Goal: Information Seeking & Learning: Learn about a topic

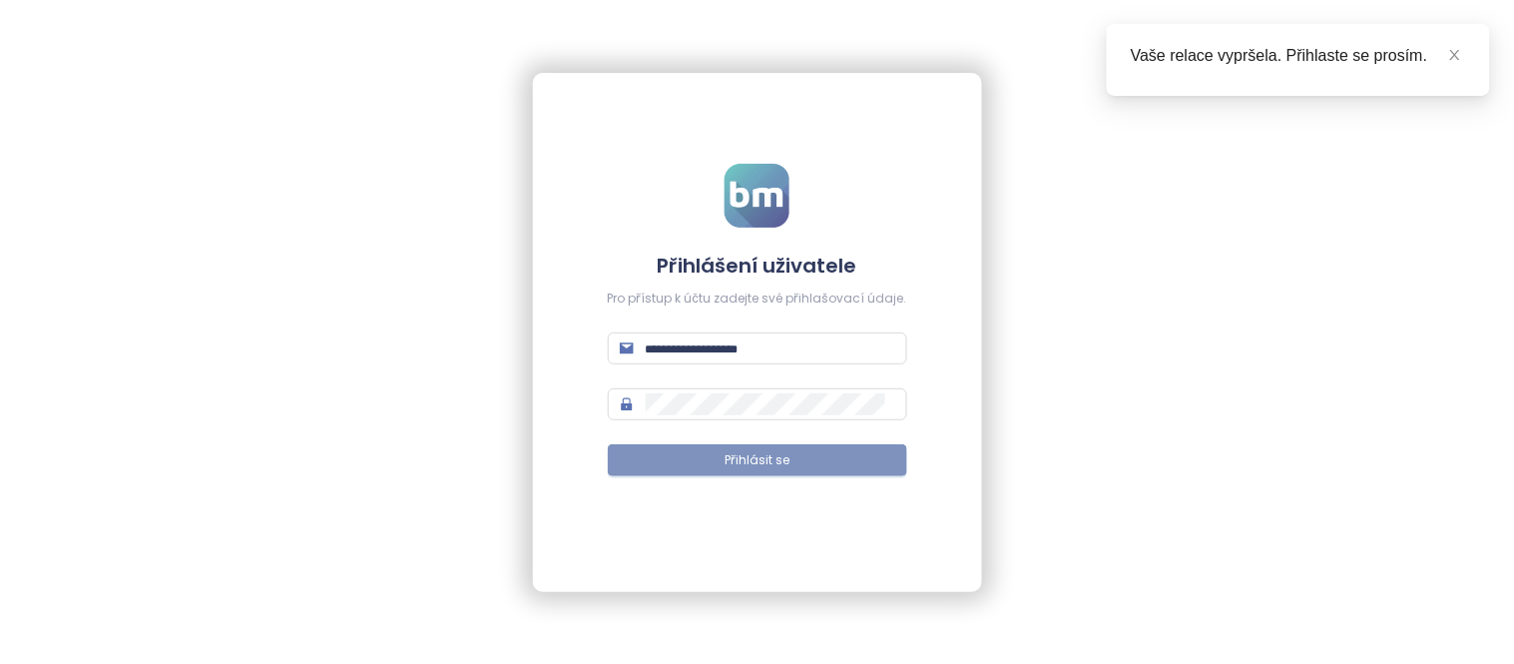
type input "**********"
click at [740, 470] on button "Přihlásit se" at bounding box center [757, 460] width 299 height 32
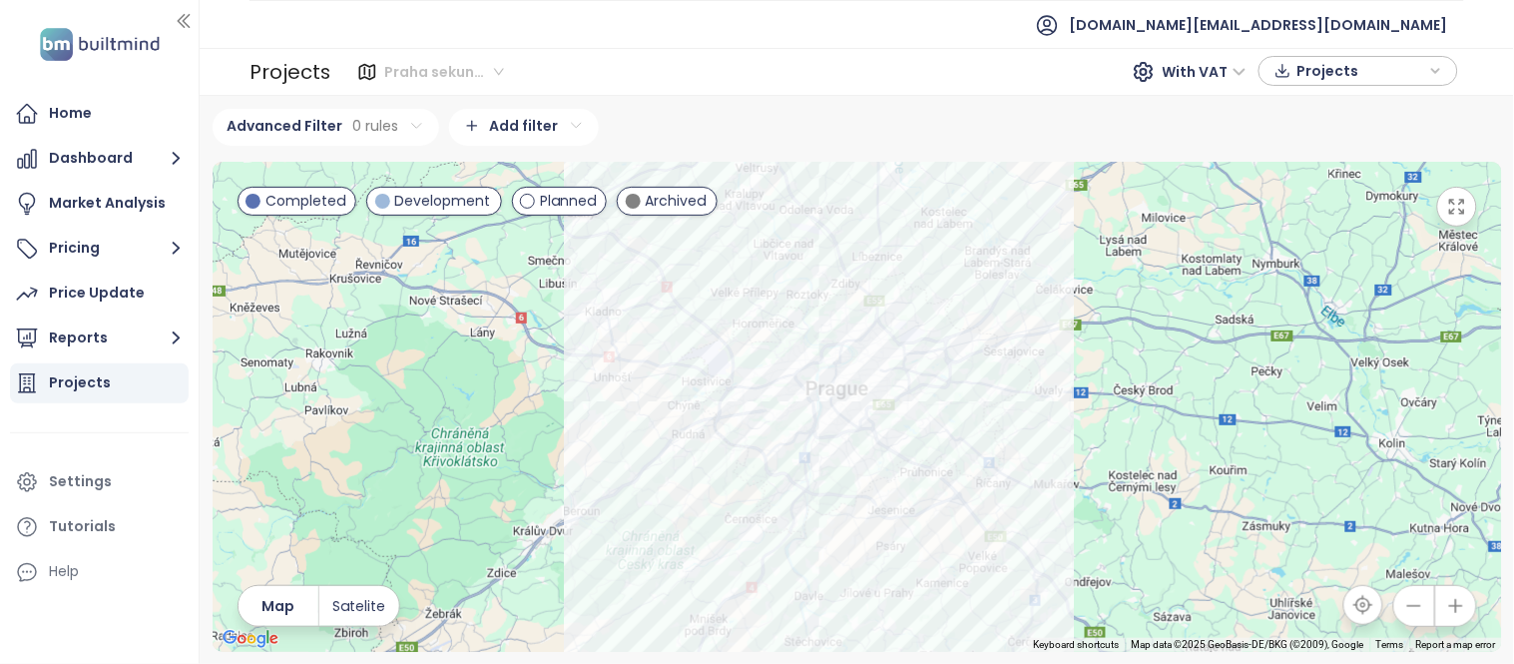
click at [431, 64] on span "Praha sekundarni trh" at bounding box center [444, 72] width 120 height 30
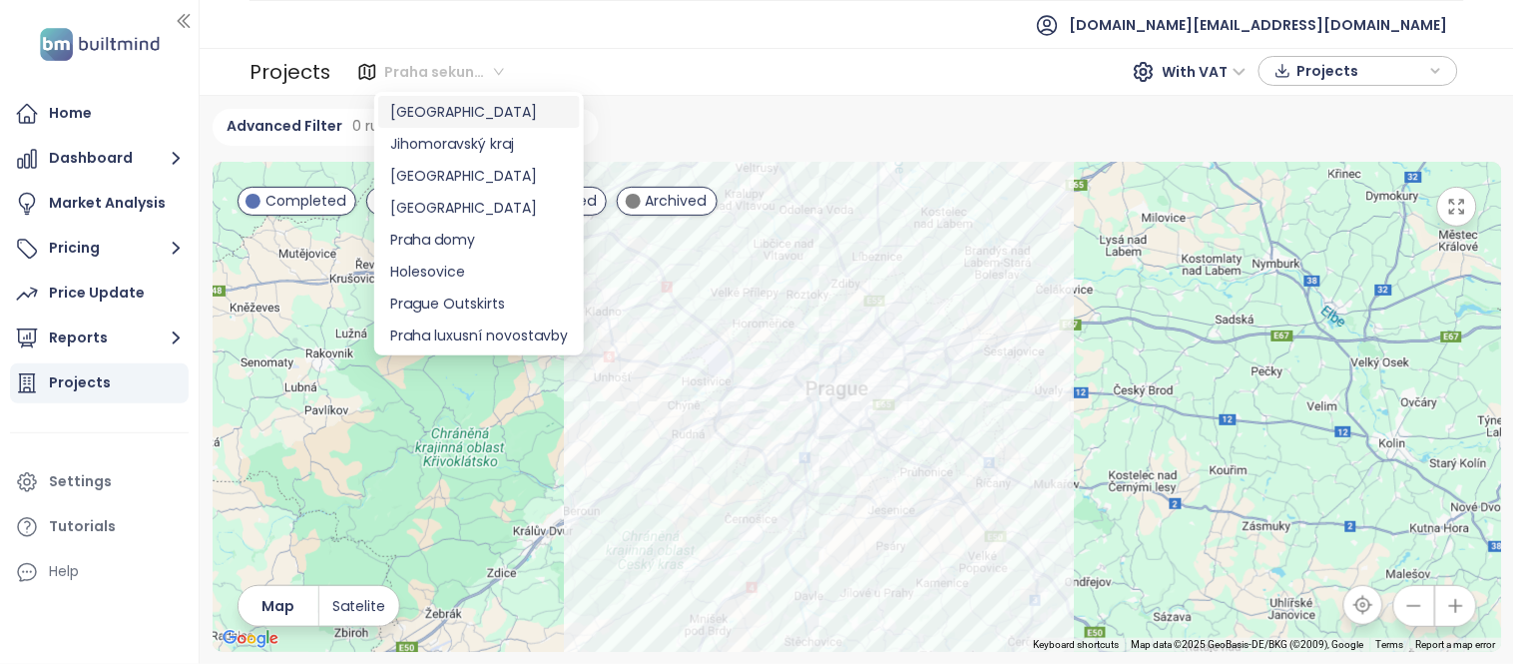
click at [442, 116] on div "Praha" at bounding box center [479, 112] width 178 height 22
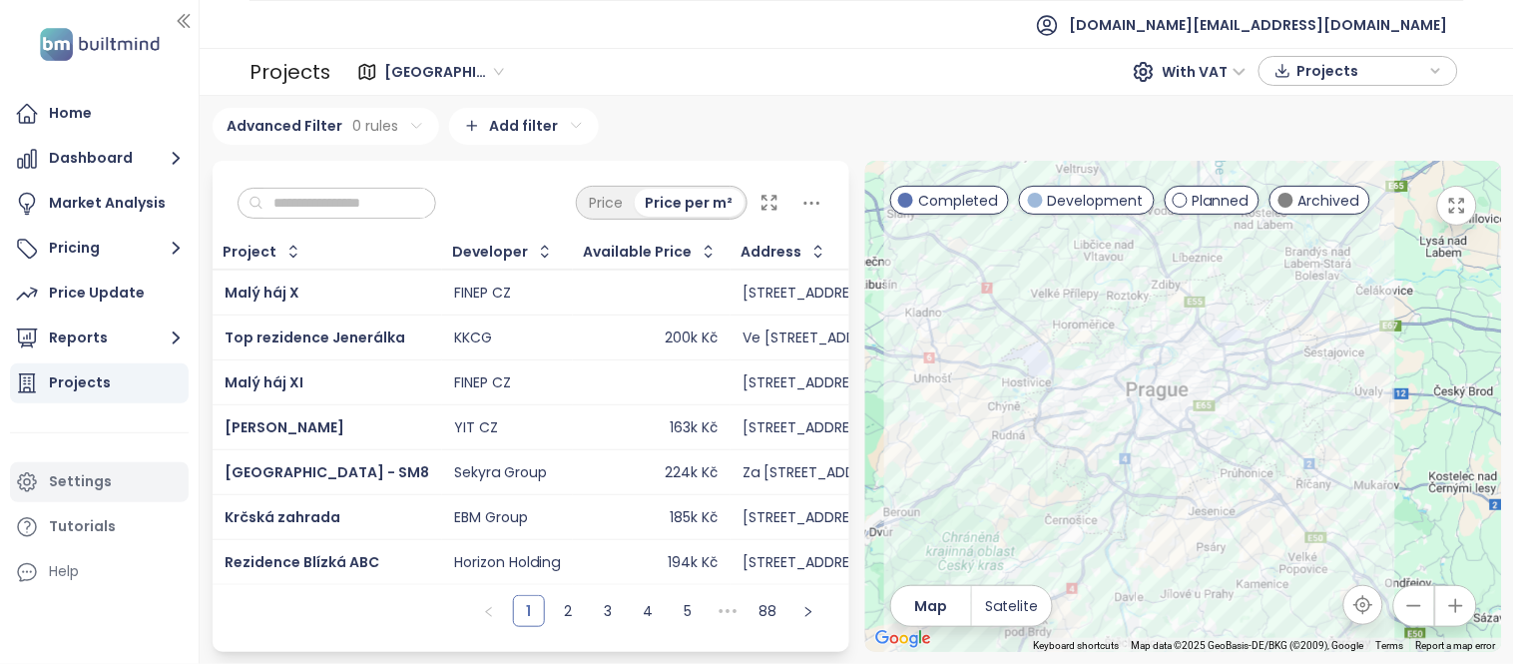
click at [47, 491] on div "Settings" at bounding box center [99, 482] width 179 height 40
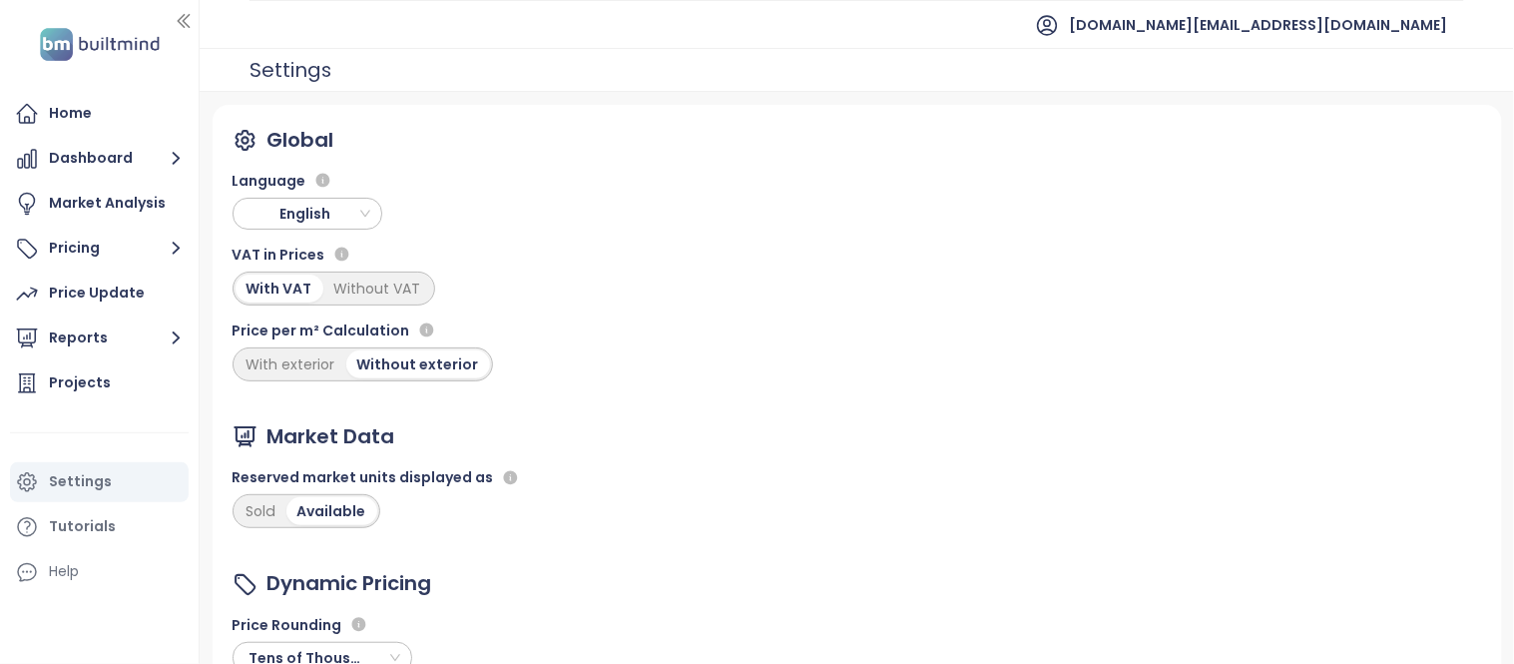
click at [293, 208] on span "English" at bounding box center [310, 214] width 140 height 30
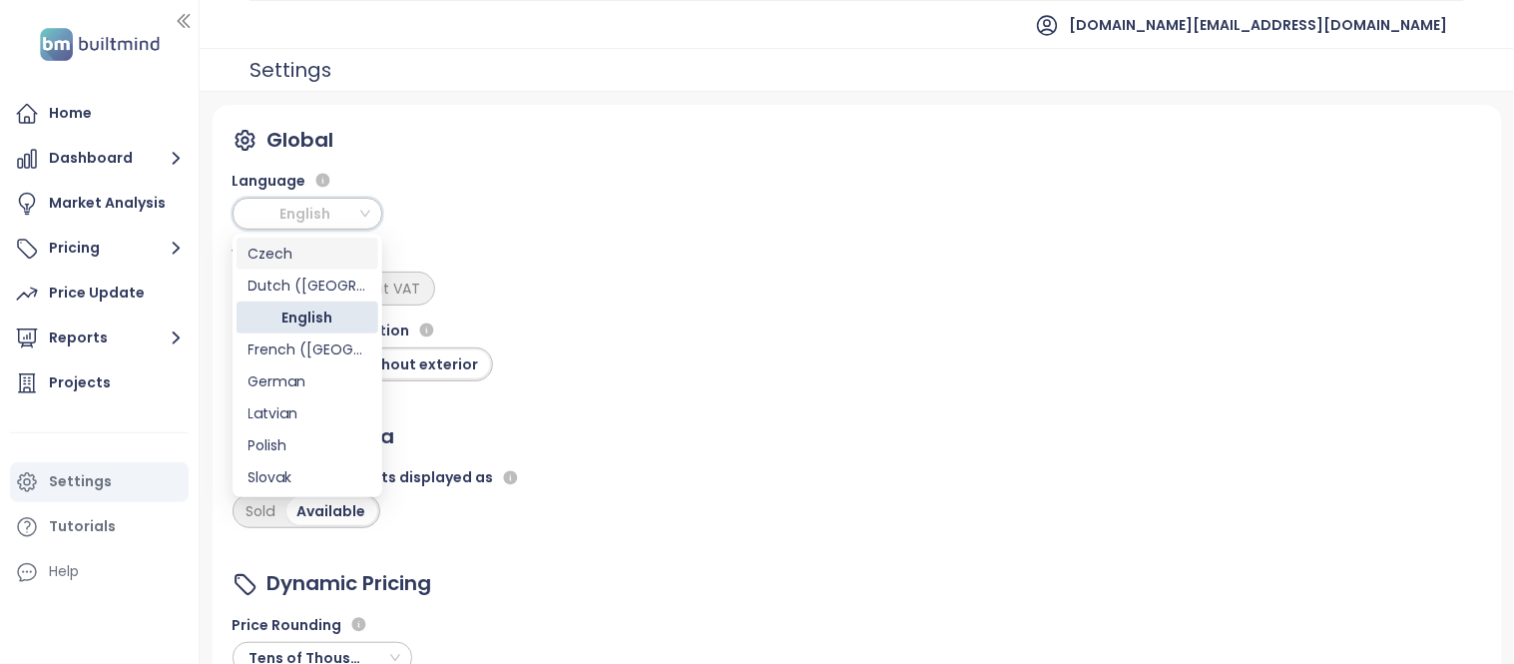
click at [296, 263] on div "Czech" at bounding box center [307, 254] width 118 height 22
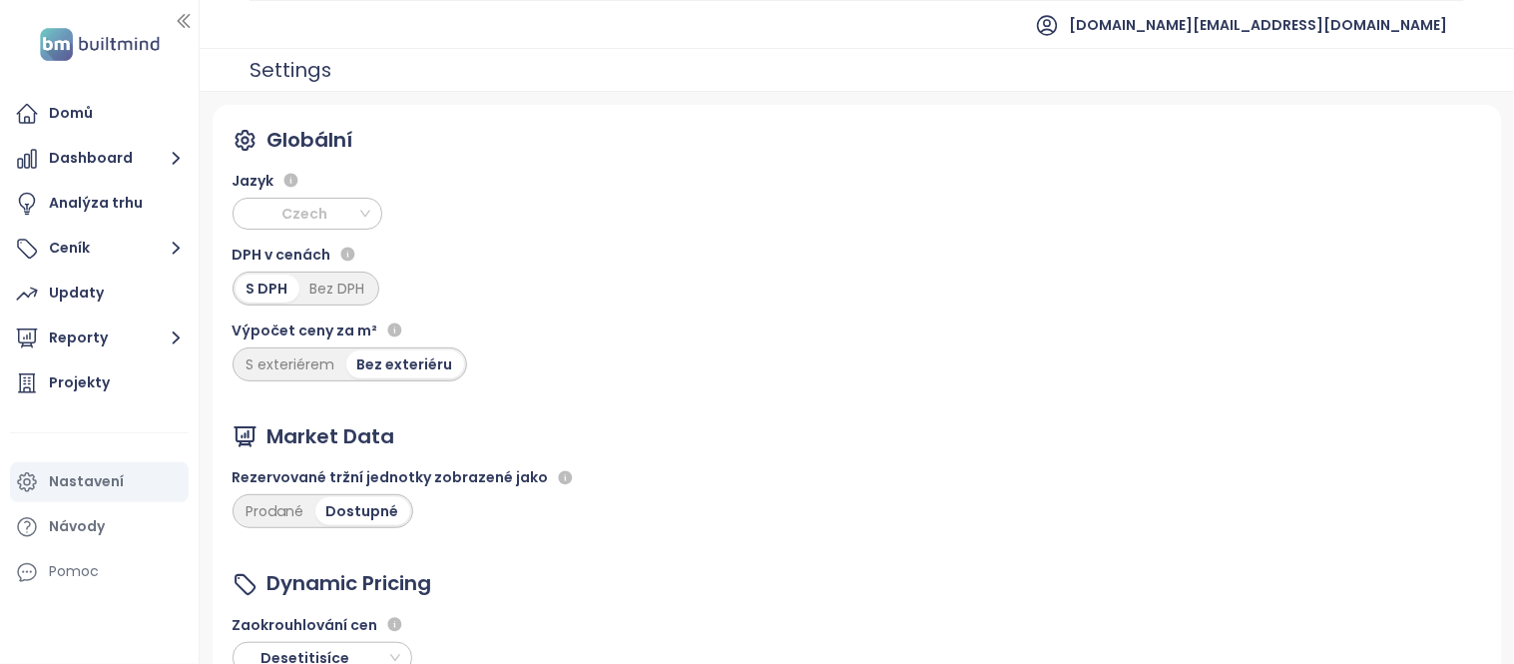
click at [316, 215] on span "Czech" at bounding box center [310, 214] width 140 height 30
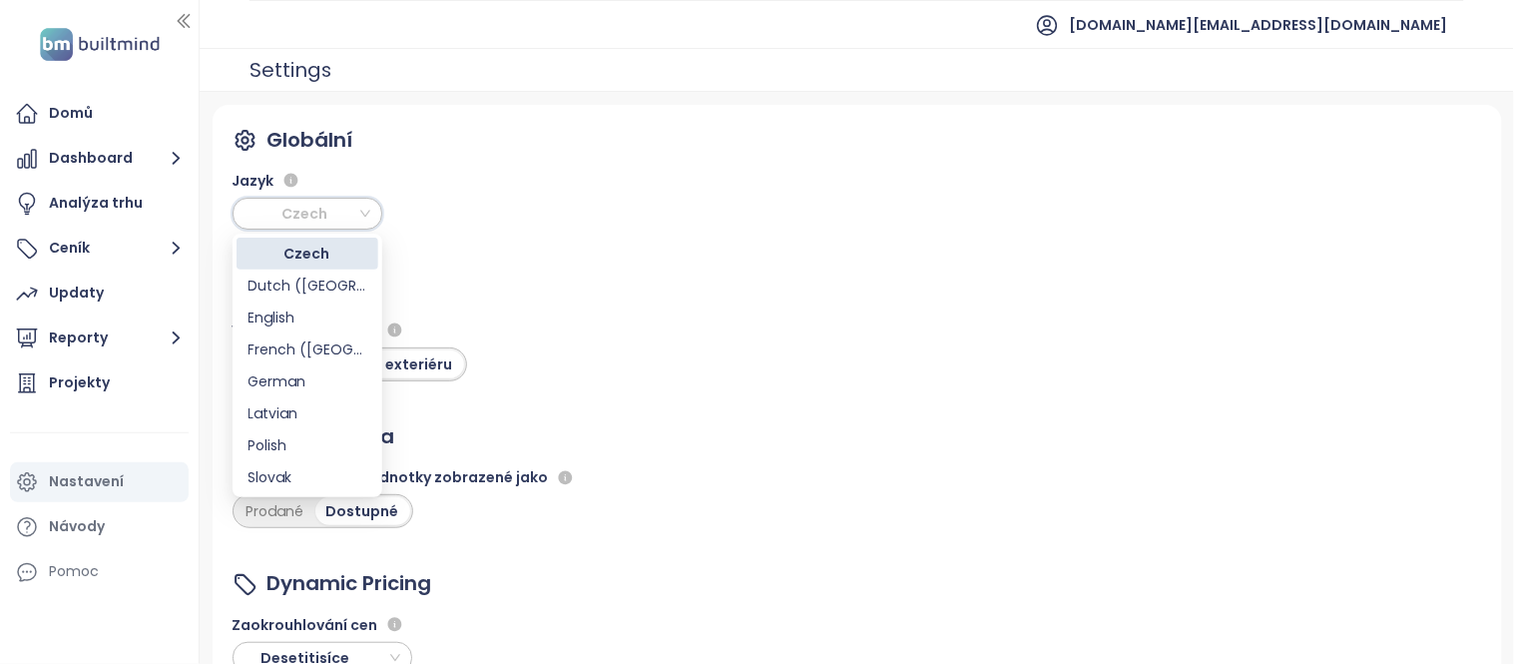
click at [480, 136] on div "Globální Jazyk Czech DPH v cenách S DPH Bez DPH Výpočet ceny za m² S exteriérem…" at bounding box center [857, 469] width 1289 height 729
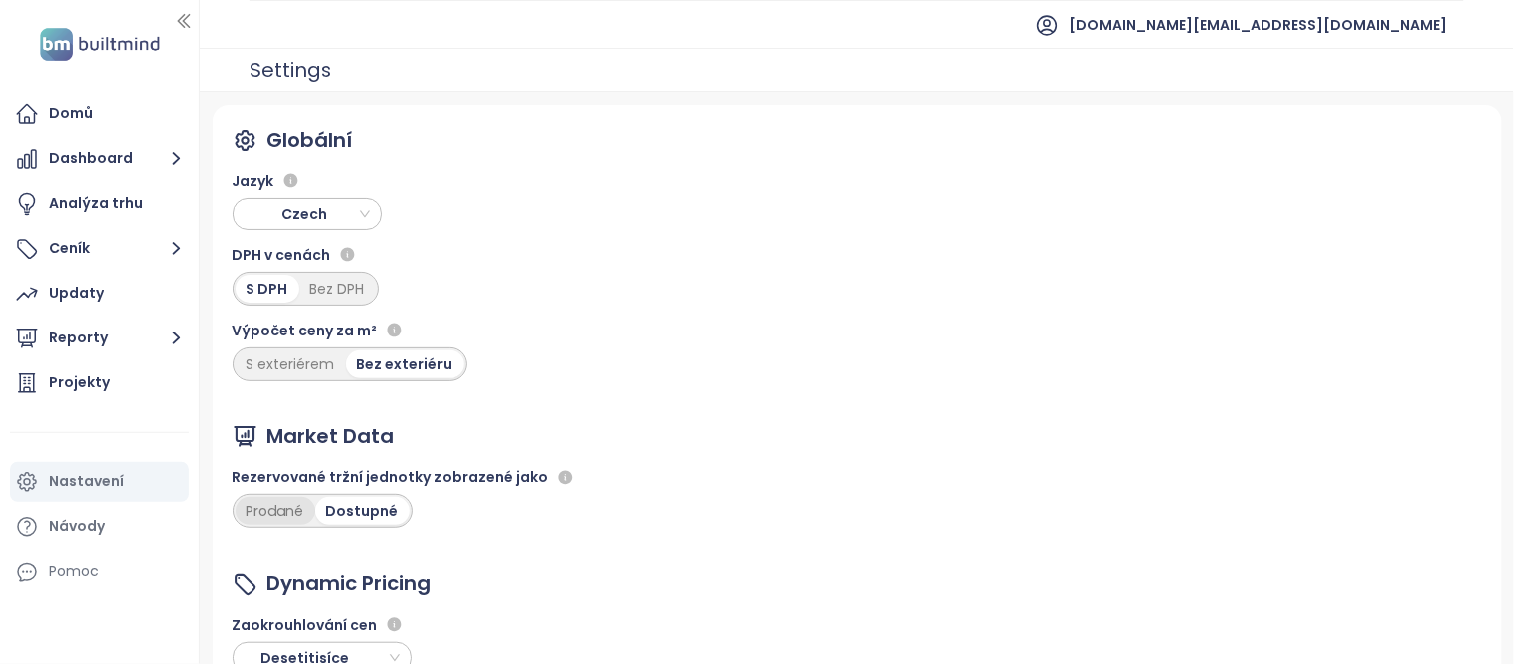
click at [271, 510] on div "Prodané" at bounding box center [276, 511] width 80 height 28
click at [62, 382] on div "Projekty" at bounding box center [79, 382] width 61 height 25
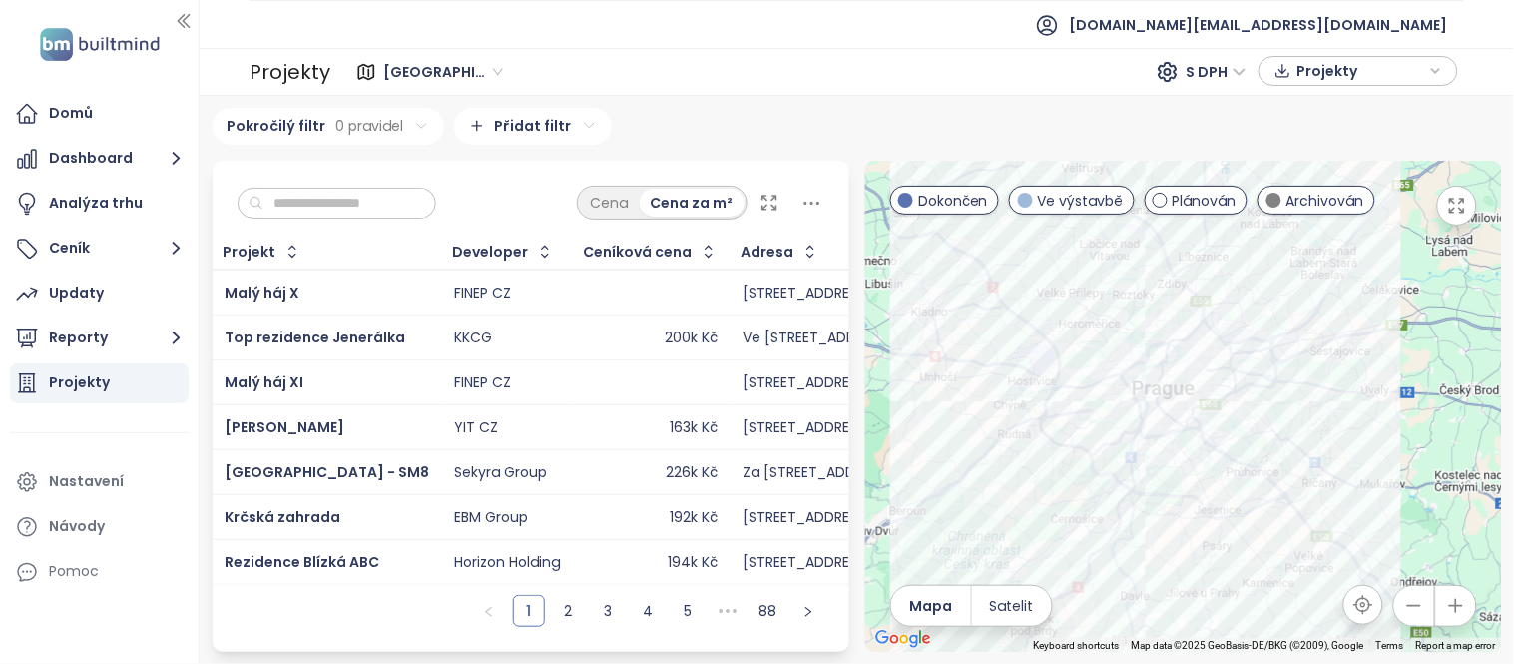
click at [412, 206] on input "text" at bounding box center [344, 204] width 162 height 30
paste input "*******"
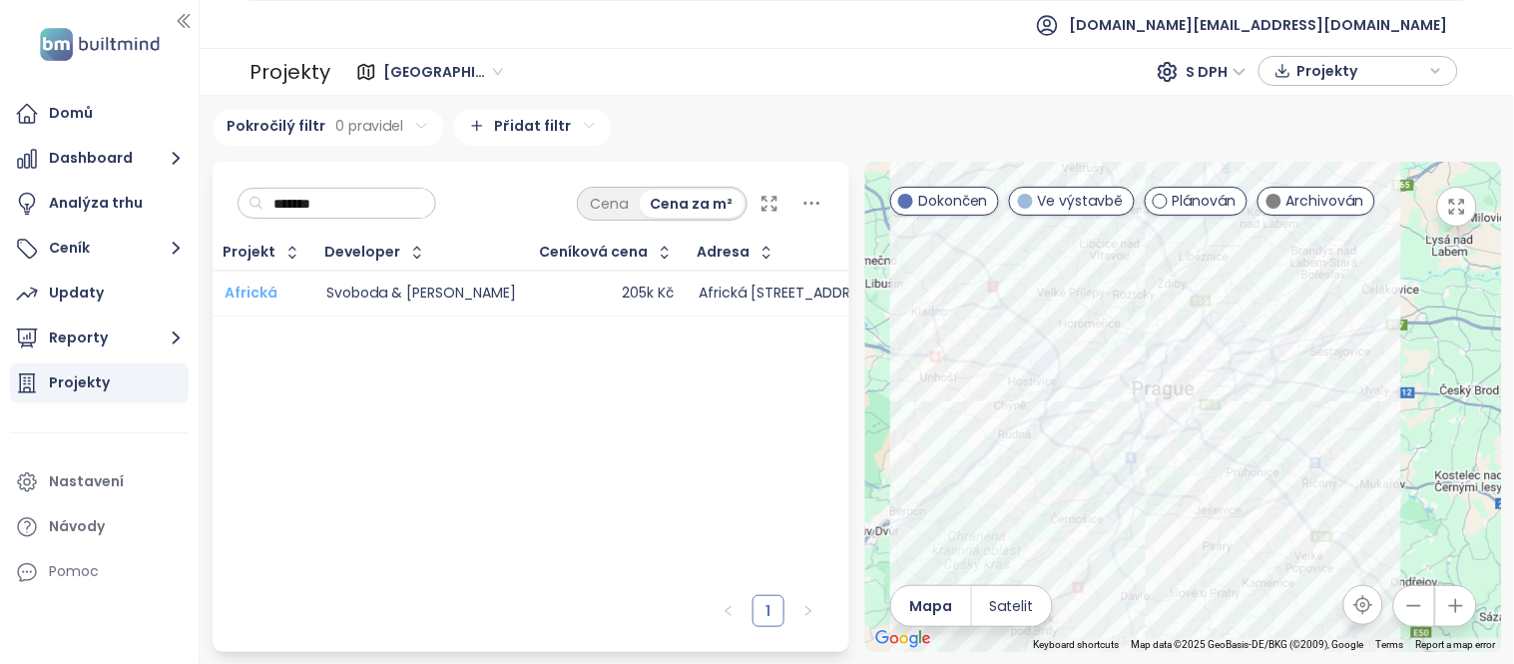
type input "*******"
click at [260, 289] on span "Africká" at bounding box center [251, 292] width 53 height 20
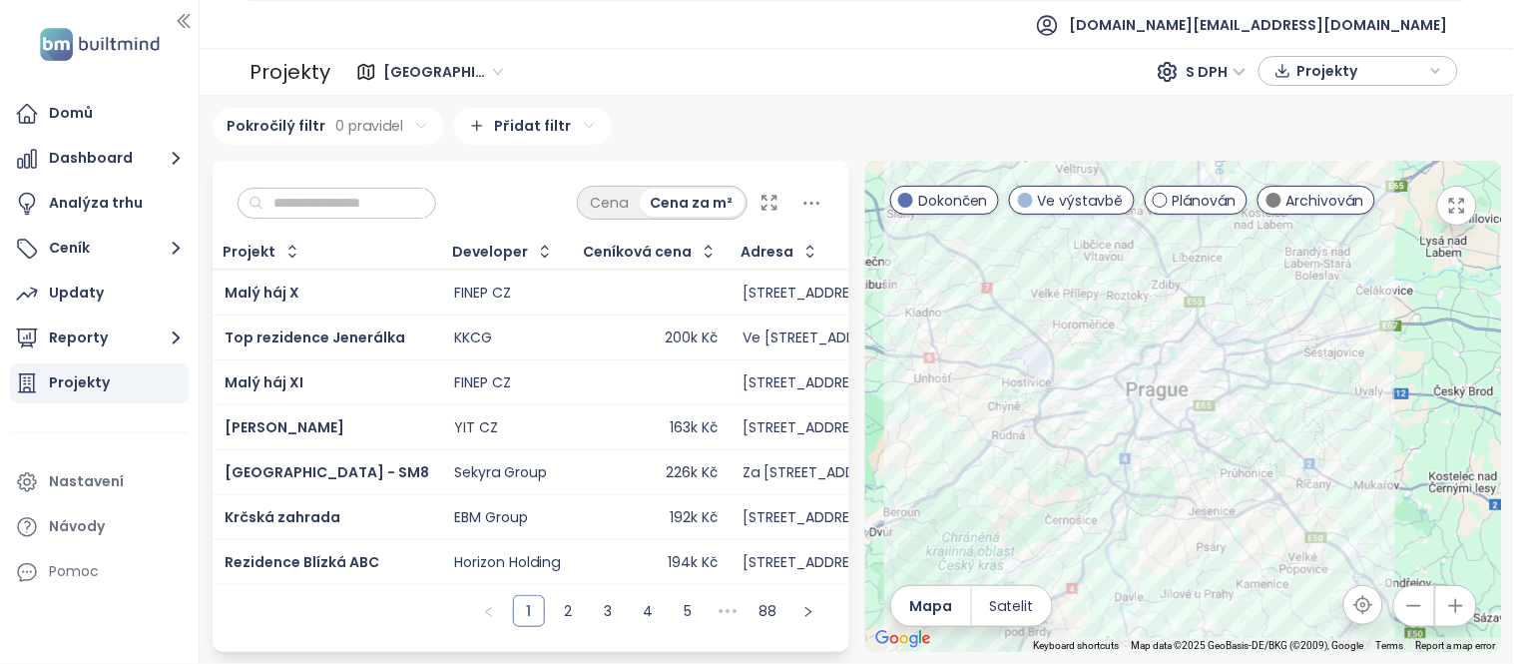
click at [381, 190] on input "text" at bounding box center [344, 204] width 162 height 30
paste input "********"
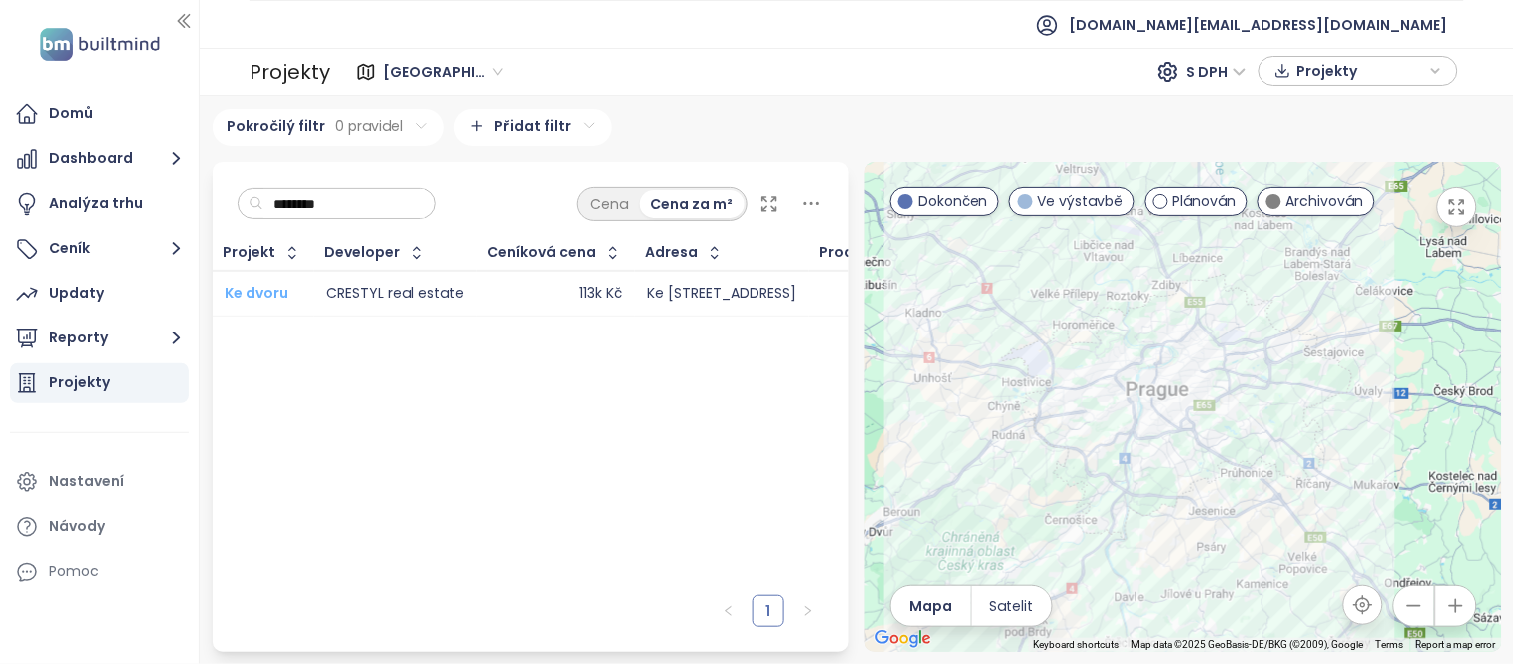
click at [247, 286] on span "Ke dvoru" at bounding box center [257, 292] width 64 height 20
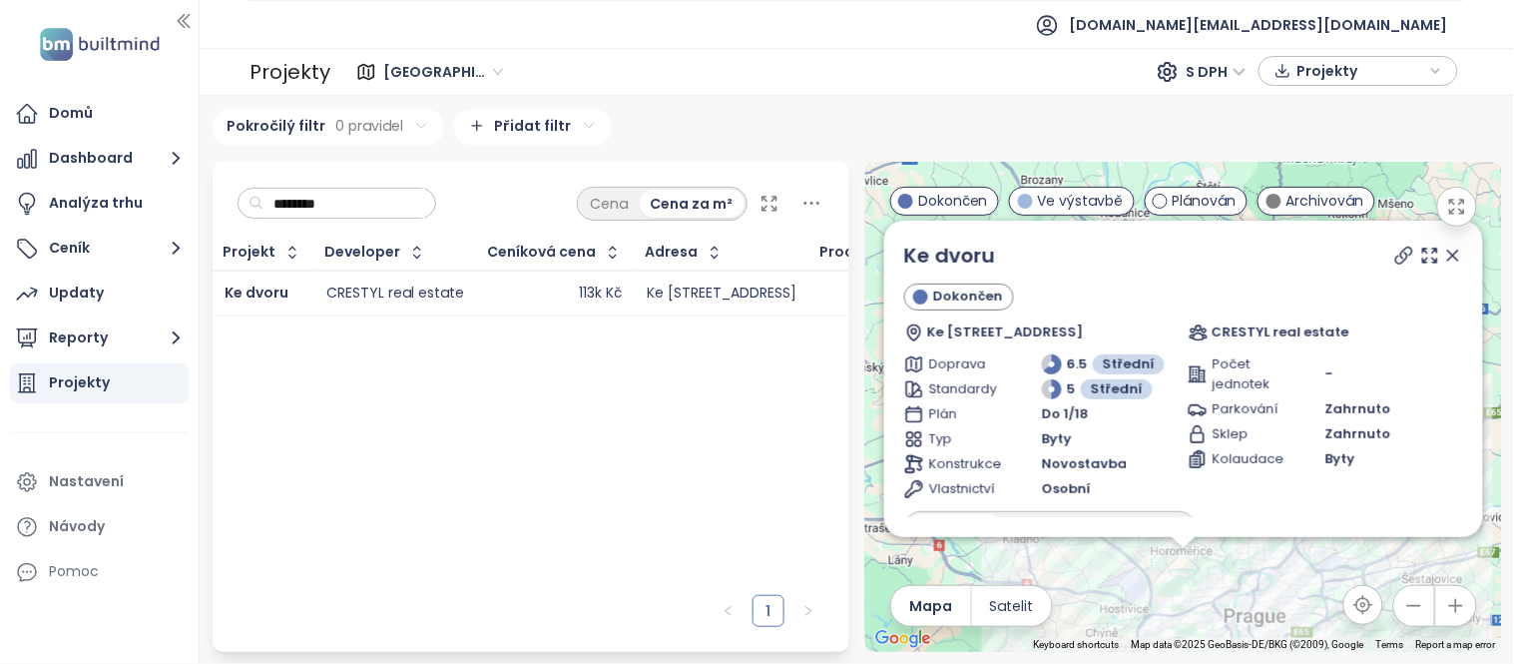
drag, startPoint x: 396, startPoint y: 201, endPoint x: 249, endPoint y: 204, distance: 146.7
click at [249, 204] on div "********" at bounding box center [338, 204] width 200 height 32
paste input "*****"
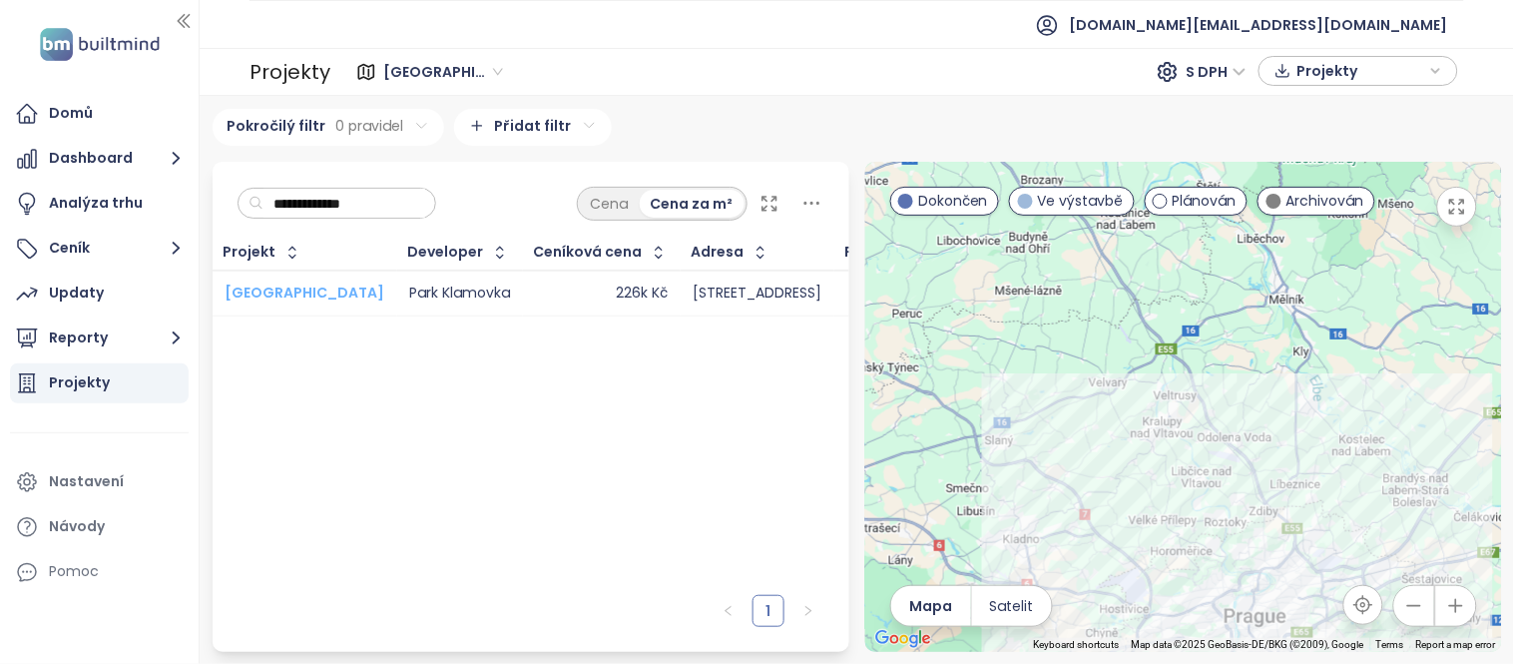
click at [246, 290] on span "Klamovka Park" at bounding box center [305, 292] width 160 height 20
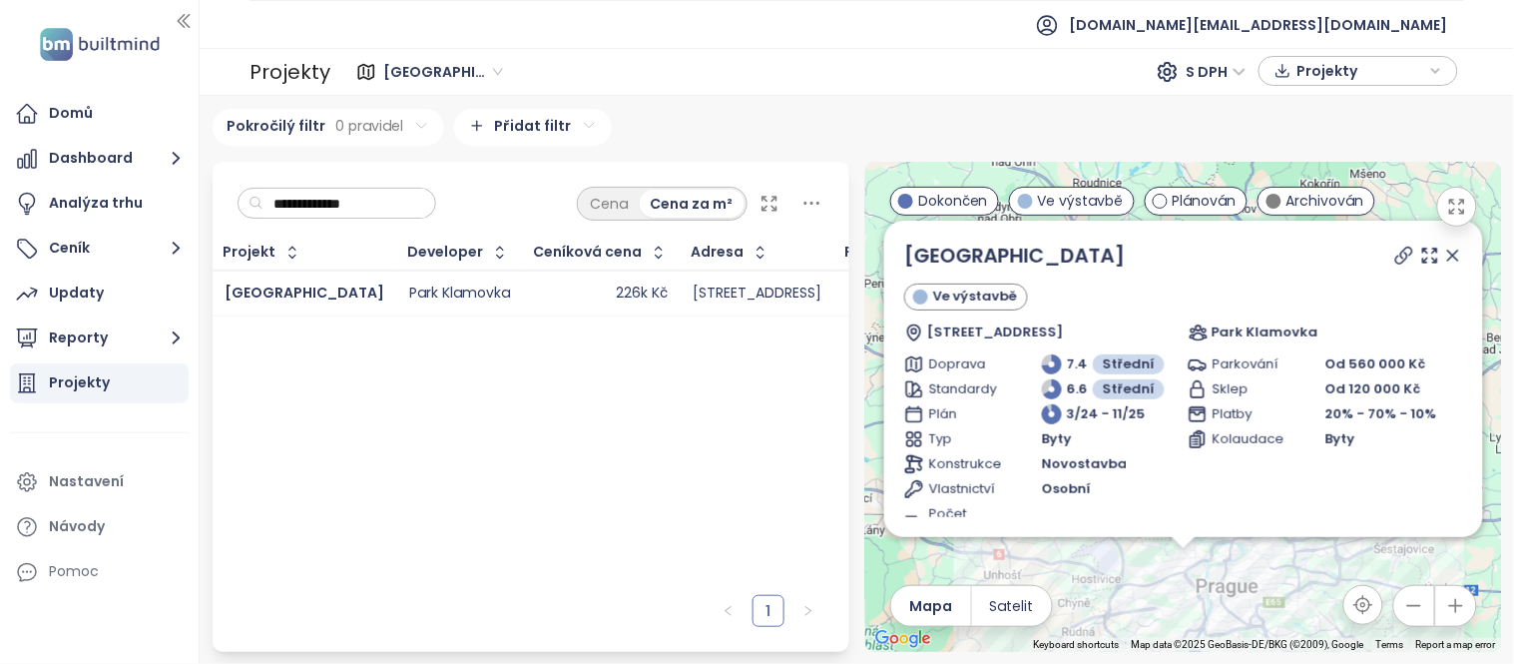
drag, startPoint x: 413, startPoint y: 205, endPoint x: 234, endPoint y: 216, distance: 180.0
click at [234, 216] on div "**********" at bounding box center [531, 199] width 637 height 74
paste input "***"
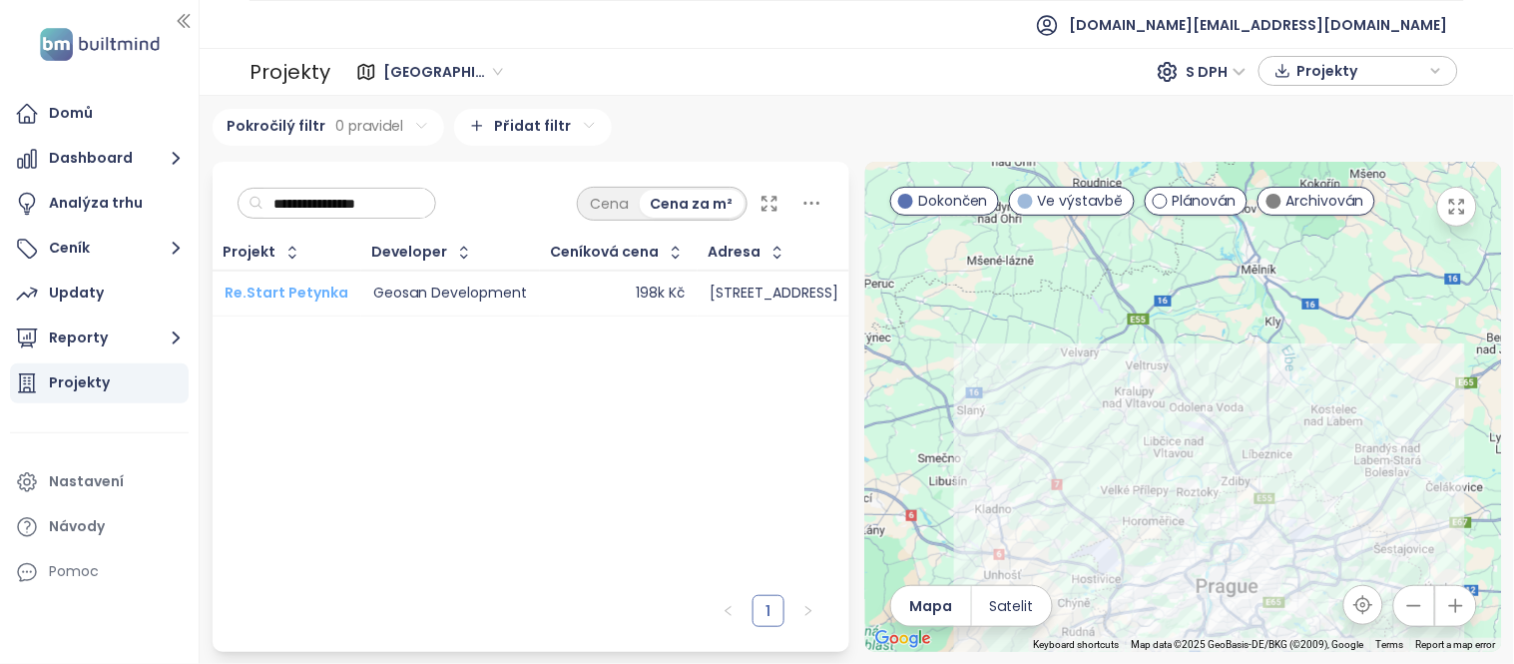
click at [295, 293] on span "Re.Start Petynka" at bounding box center [287, 292] width 124 height 20
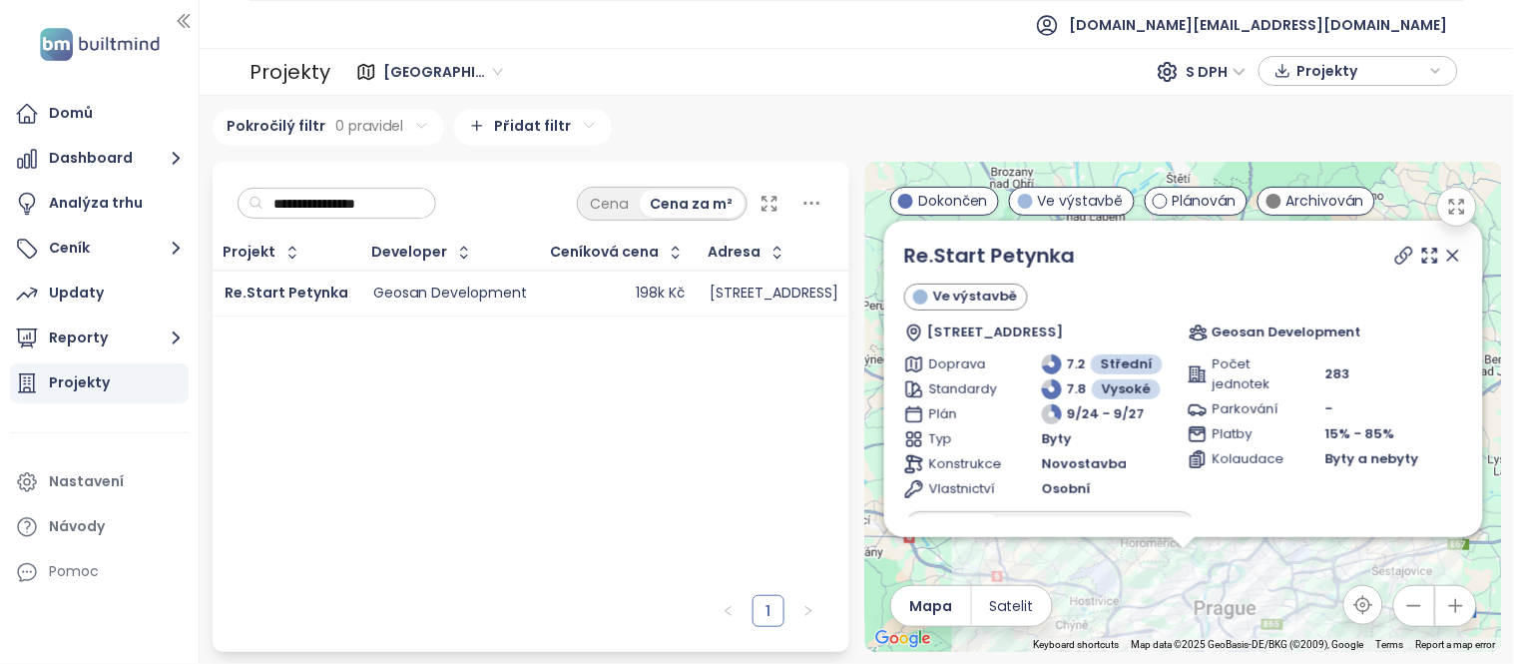
drag, startPoint x: 406, startPoint y: 206, endPoint x: 263, endPoint y: 221, distance: 143.5
click at [263, 221] on div "**********" at bounding box center [531, 199] width 637 height 74
paste input "*****"
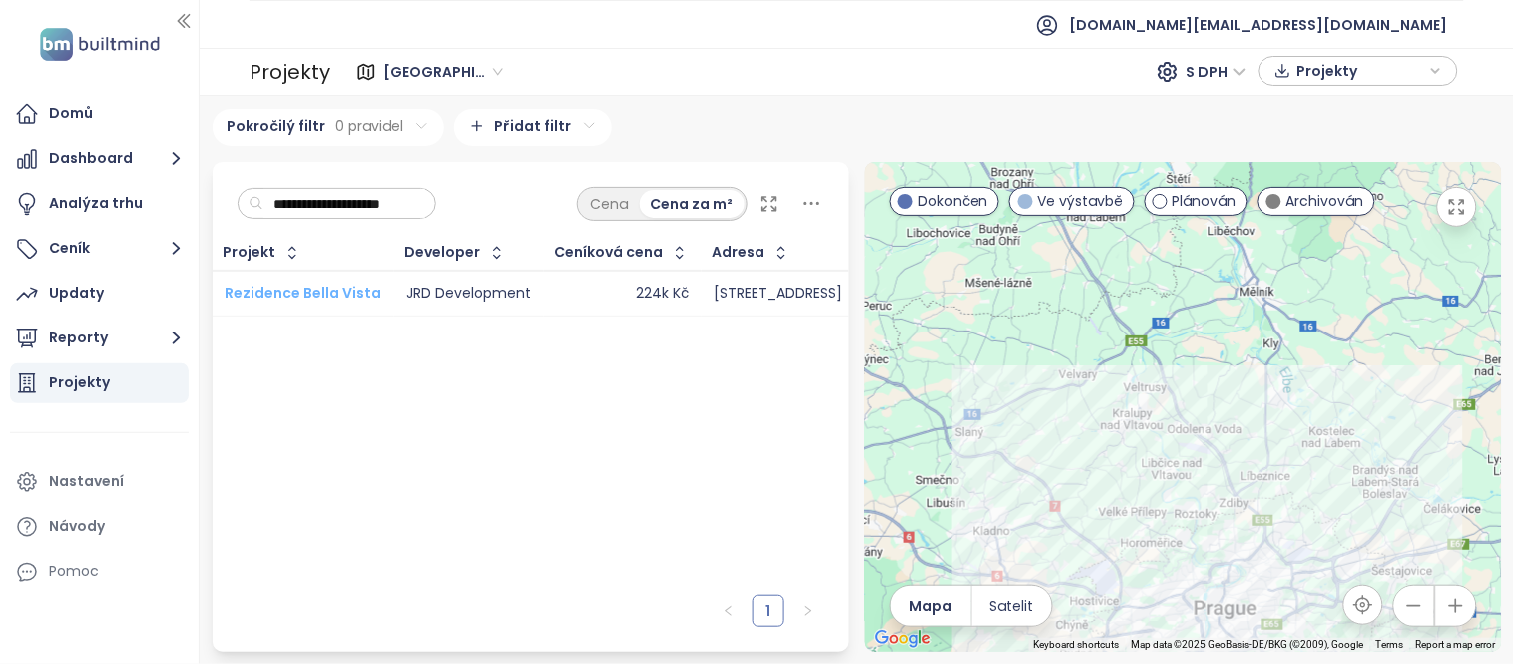
click at [271, 287] on span "Rezidence Bella Vista" at bounding box center [303, 292] width 157 height 20
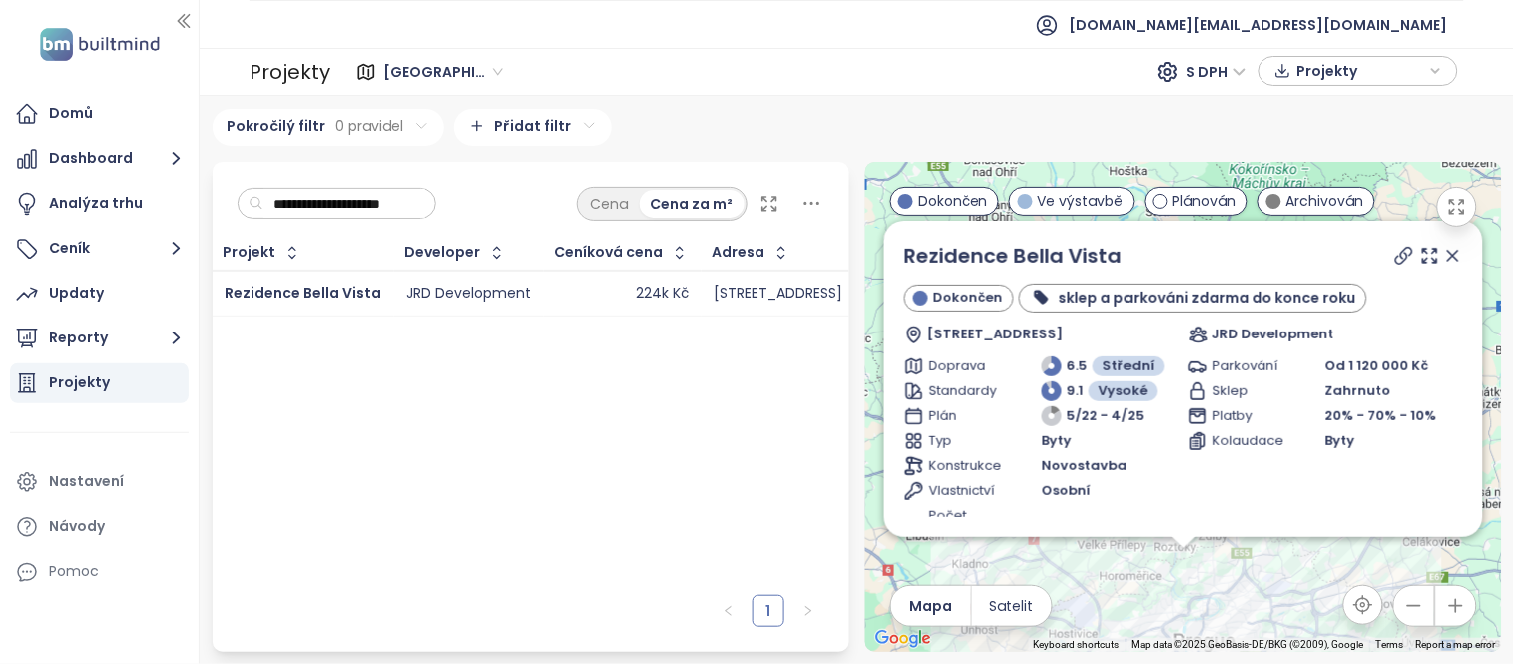
drag, startPoint x: 437, startPoint y: 208, endPoint x: 238, endPoint y: 200, distance: 199.8
click at [238, 200] on div "**********" at bounding box center [338, 204] width 200 height 32
paste input "text"
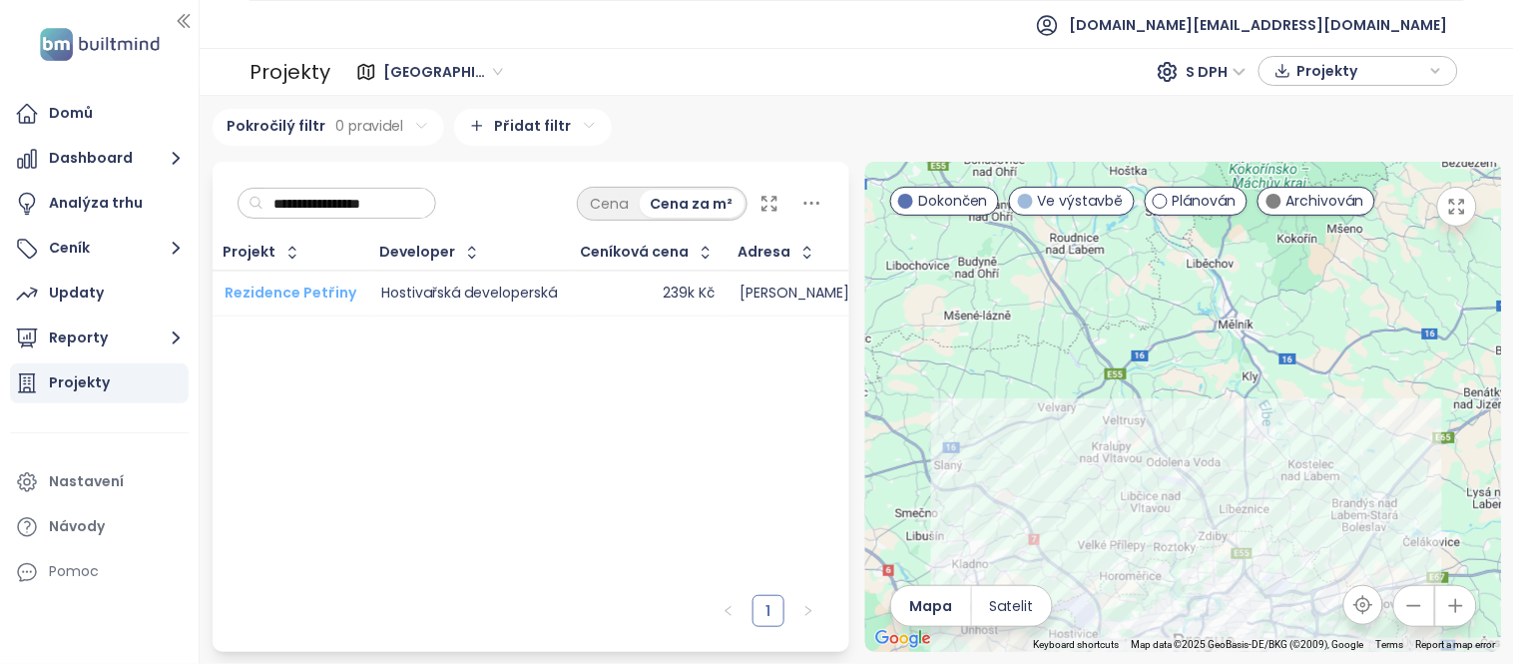
click at [256, 290] on span "Rezidence Petřiny" at bounding box center [291, 292] width 132 height 20
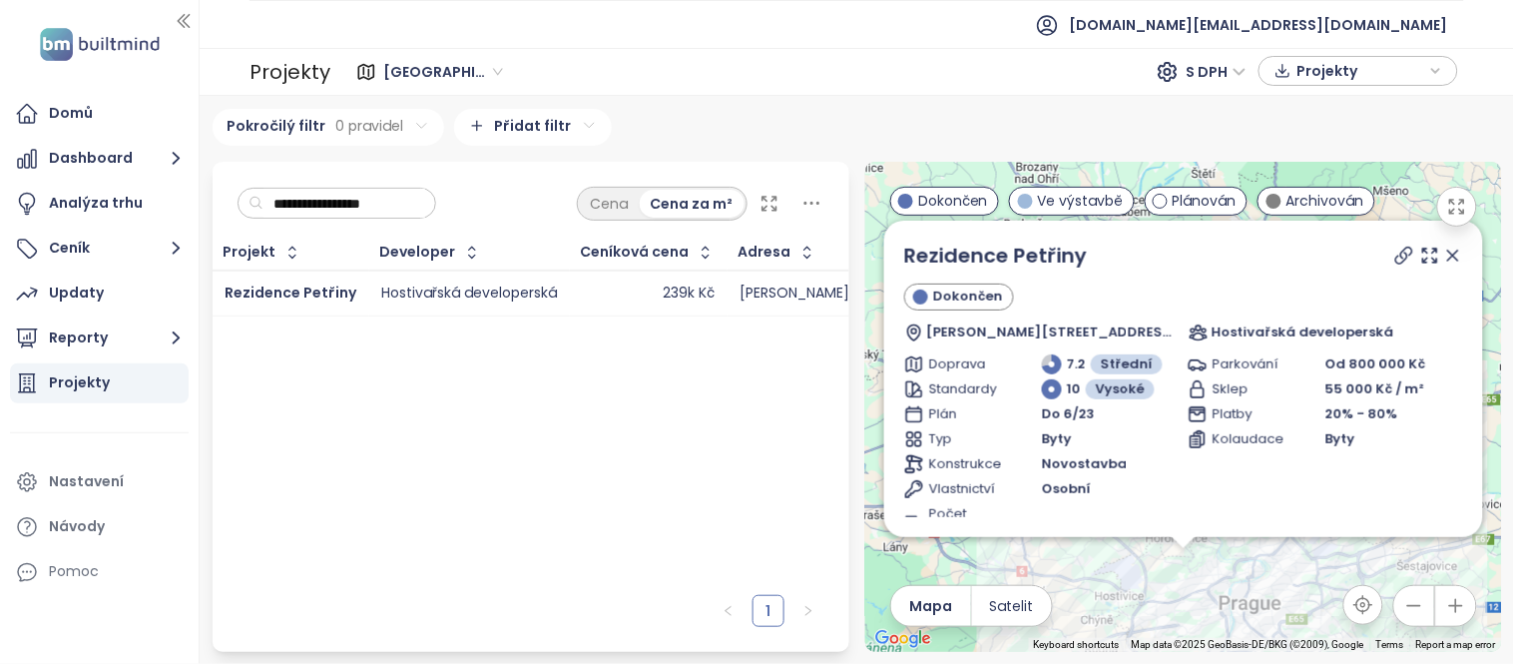
drag, startPoint x: 412, startPoint y: 197, endPoint x: 207, endPoint y: 185, distance: 205.9
click at [207, 185] on div "**********" at bounding box center [531, 407] width 653 height 490
paste input "******"
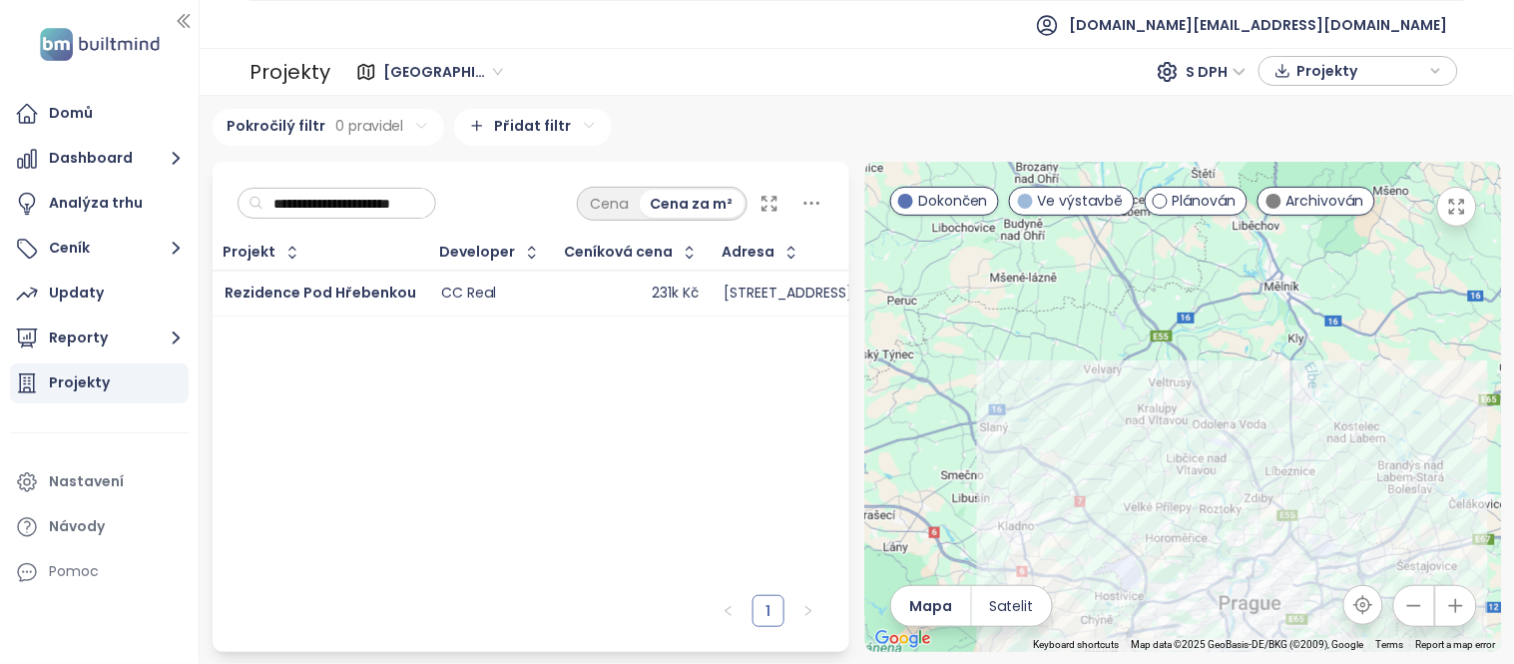
scroll to position [0, 8]
type input "**********"
click at [257, 291] on span "Rezidence Pod Hřebenkou" at bounding box center [321, 292] width 192 height 20
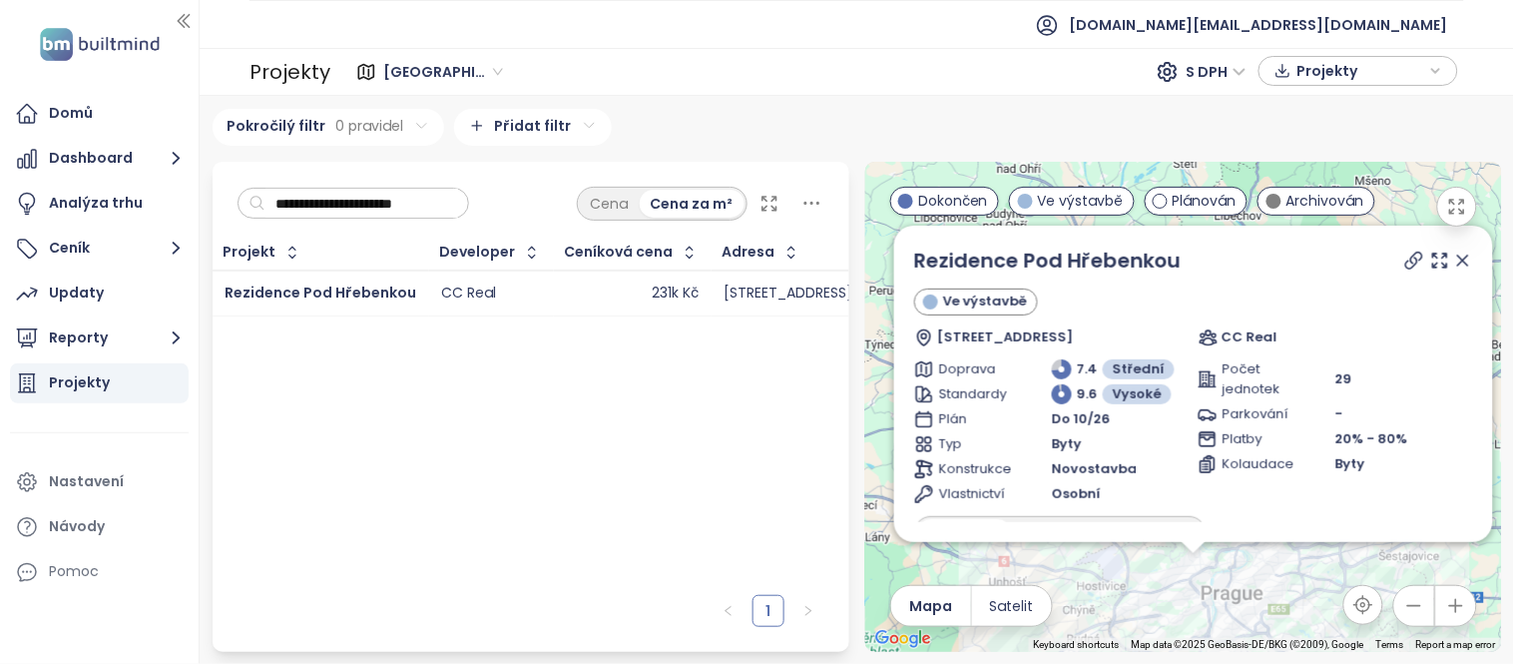
scroll to position [0, 0]
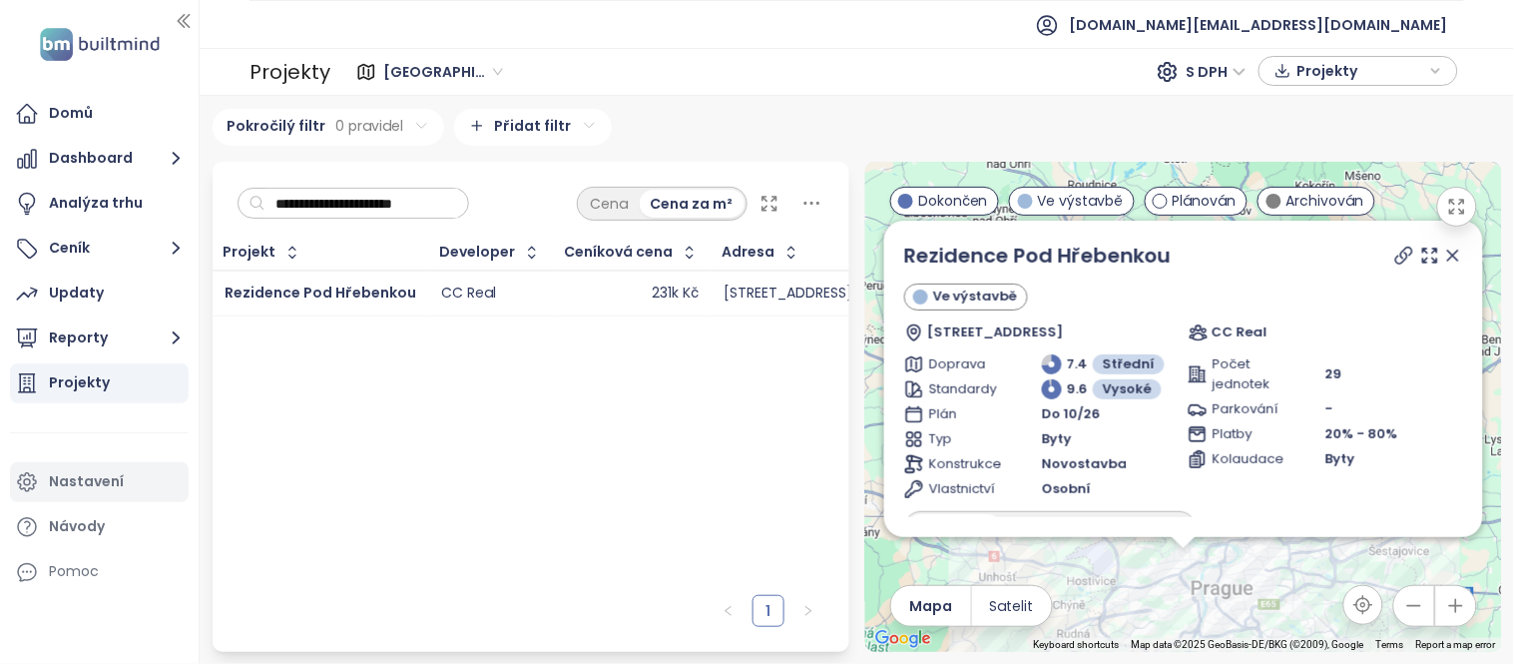
click at [33, 487] on icon at bounding box center [27, 482] width 18 height 18
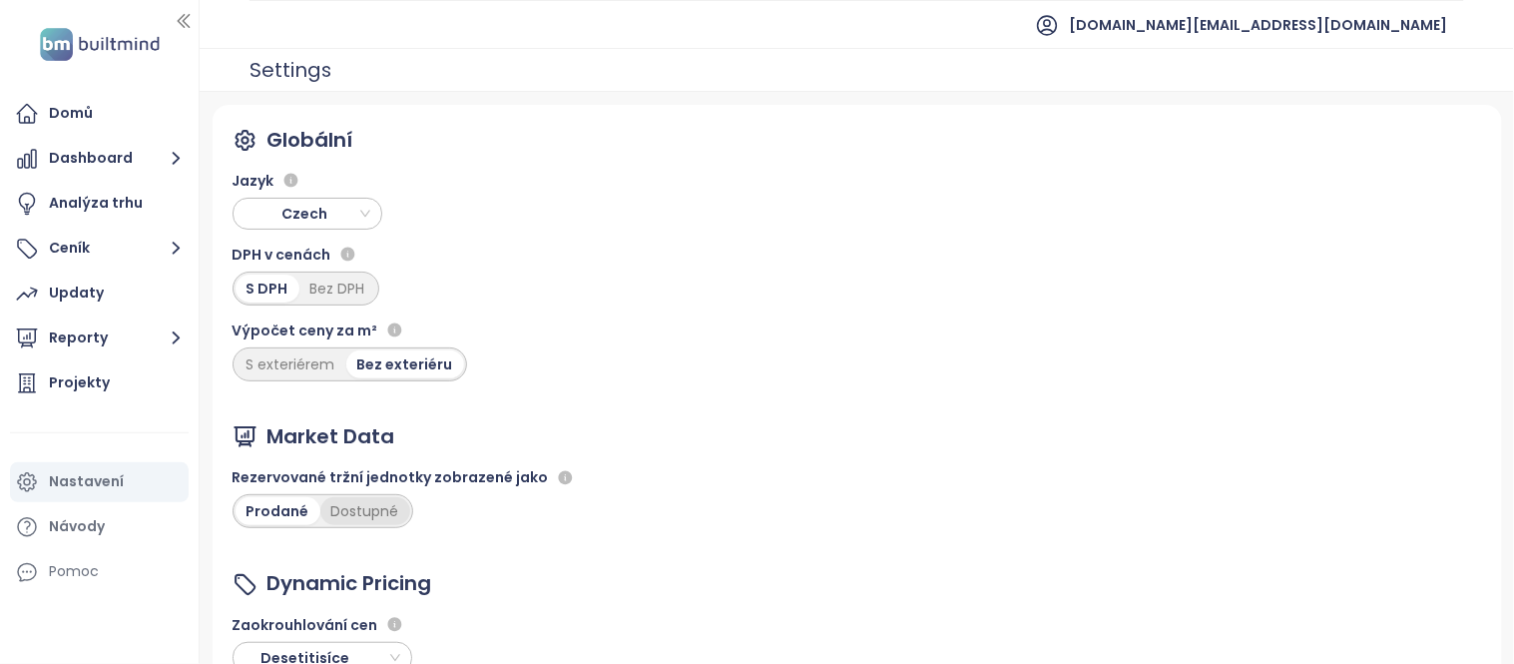
click at [366, 519] on div "Dostupné" at bounding box center [365, 511] width 90 height 28
click at [62, 375] on div "Projekty" at bounding box center [79, 382] width 61 height 25
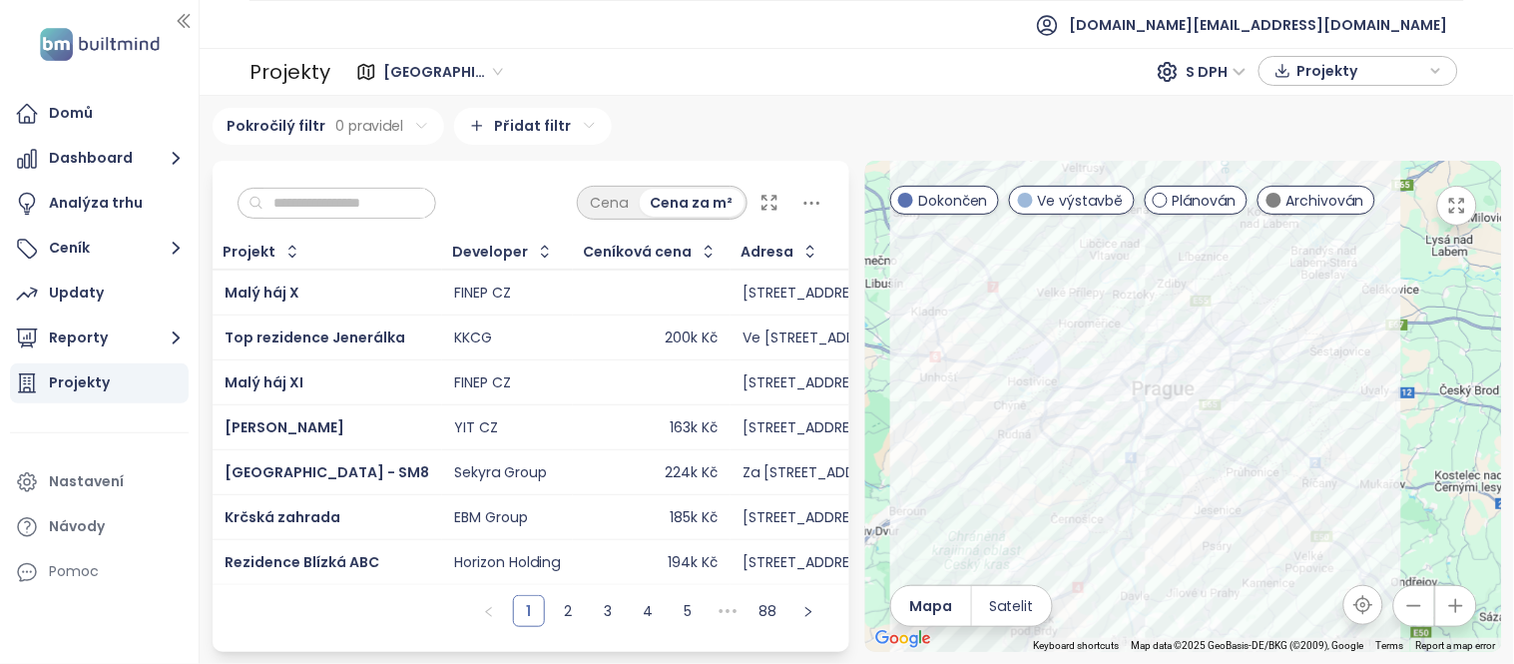
click at [335, 198] on input "text" at bounding box center [344, 204] width 162 height 30
paste input "*******"
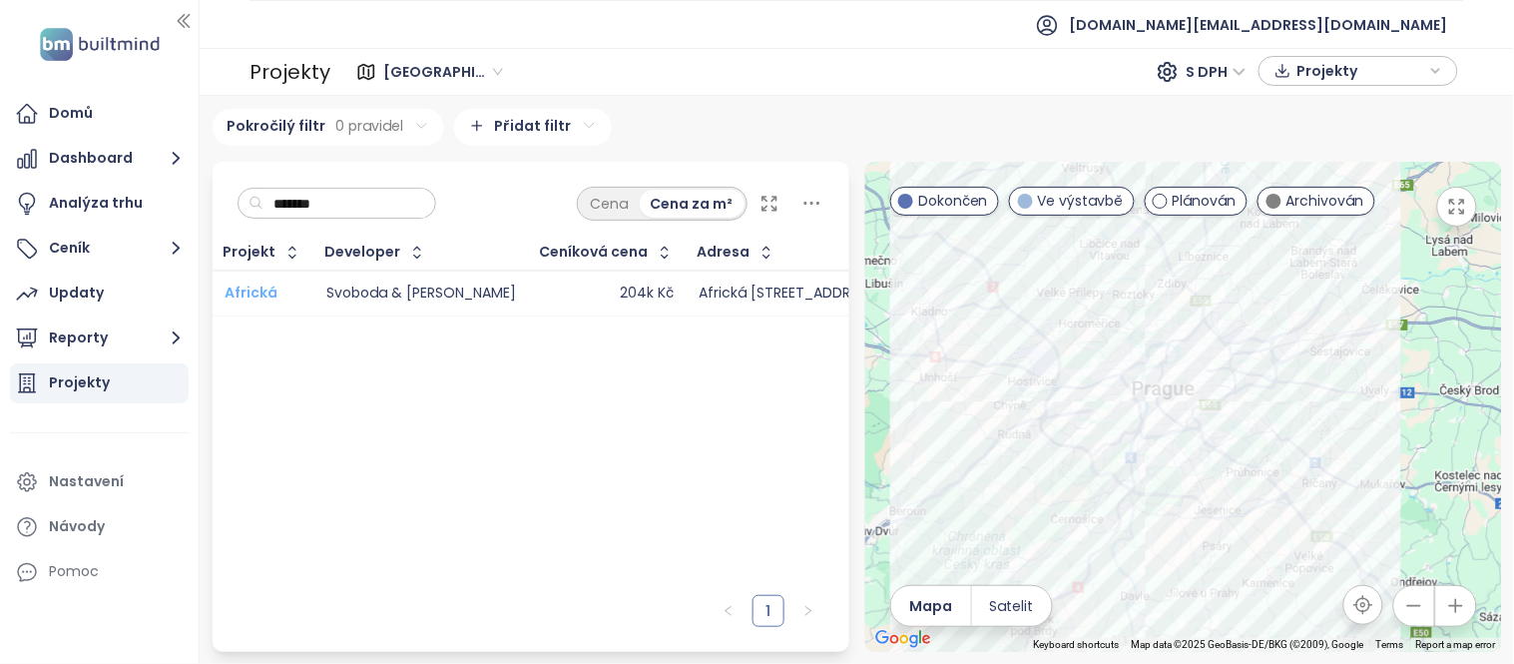
click at [260, 284] on span "Africká" at bounding box center [251, 292] width 53 height 20
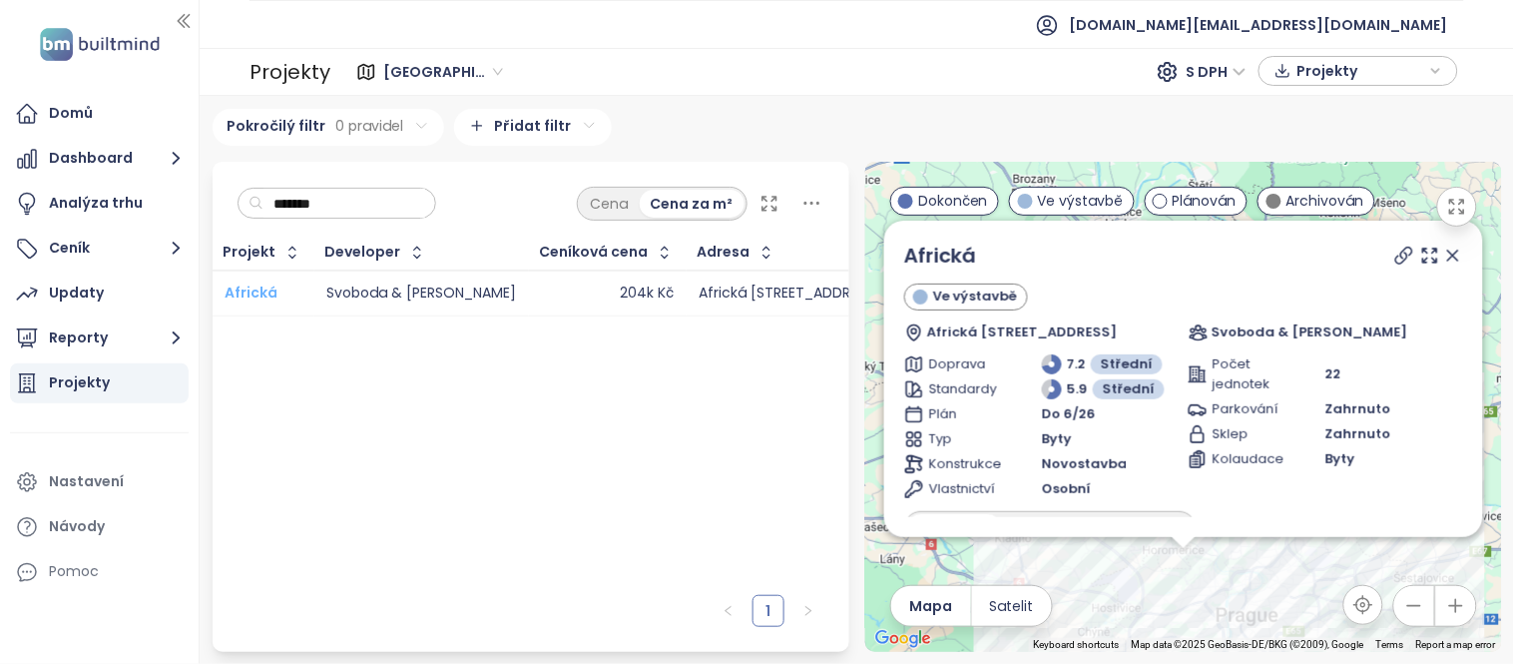
click at [249, 287] on span "Africká" at bounding box center [251, 292] width 53 height 20
drag, startPoint x: 359, startPoint y: 202, endPoint x: 224, endPoint y: 198, distance: 135.8
click at [224, 198] on div "******* Cena Cena za m²" at bounding box center [531, 199] width 637 height 74
paste input "*"
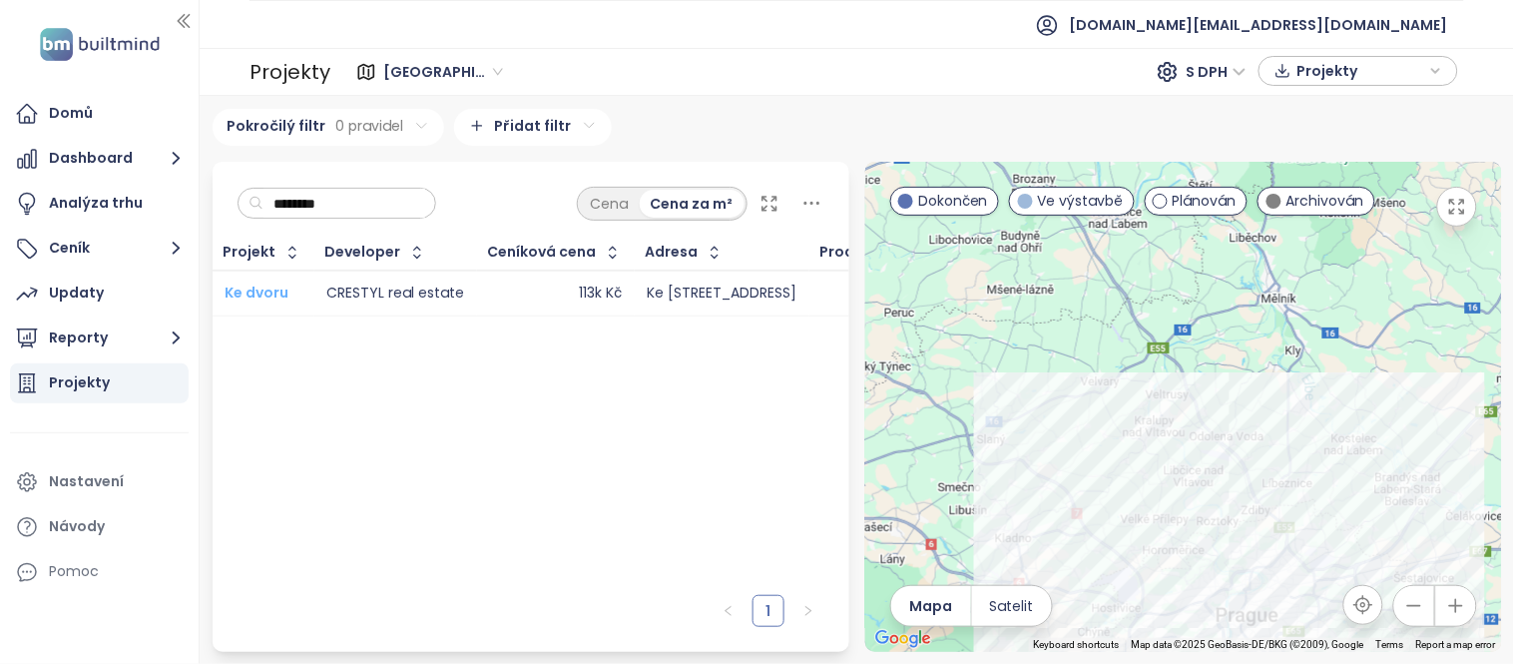
click at [241, 294] on span "Ke dvoru" at bounding box center [257, 292] width 64 height 20
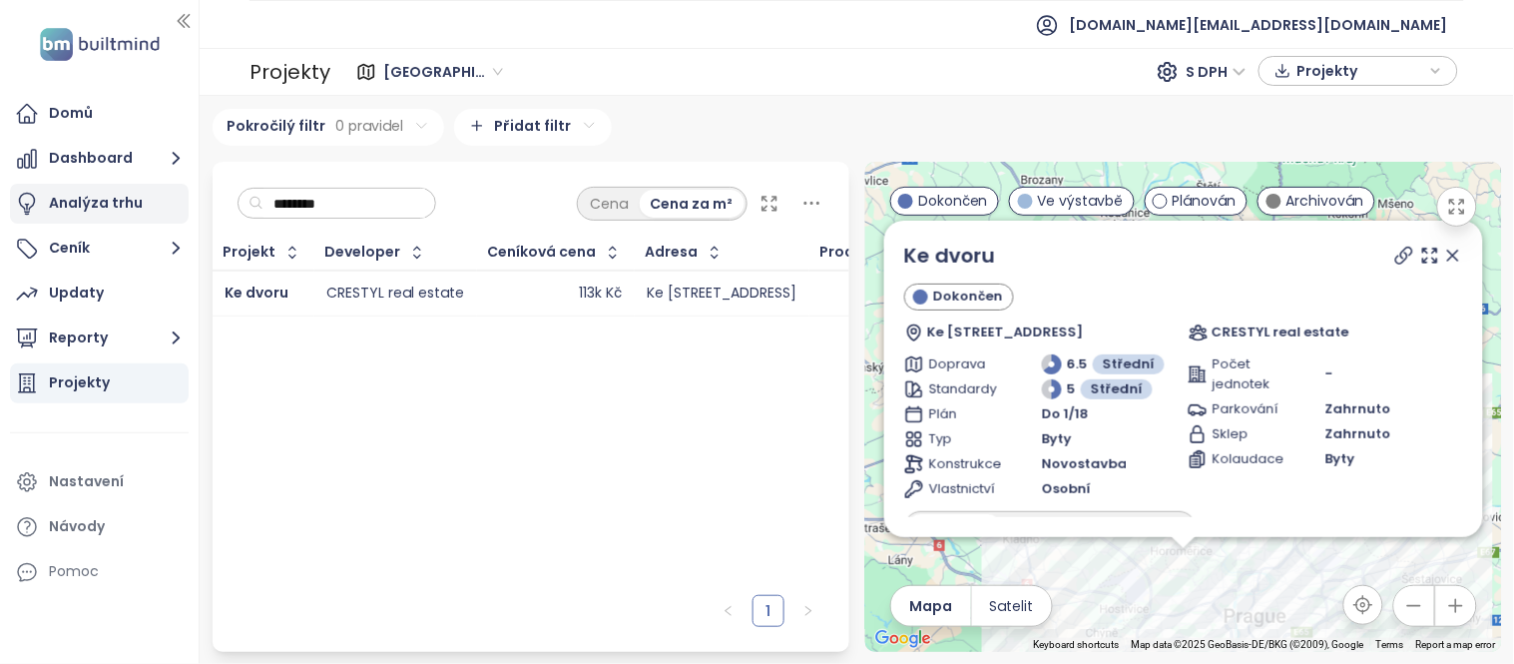
drag, startPoint x: 399, startPoint y: 193, endPoint x: 181, endPoint y: 203, distance: 218.8
click at [181, 203] on section "Domů Dashboard Analýza trhu Ceník Updaty Reporty Projekty Nastavení Návody Pomo…" at bounding box center [757, 332] width 1514 height 664
paste input "*****"
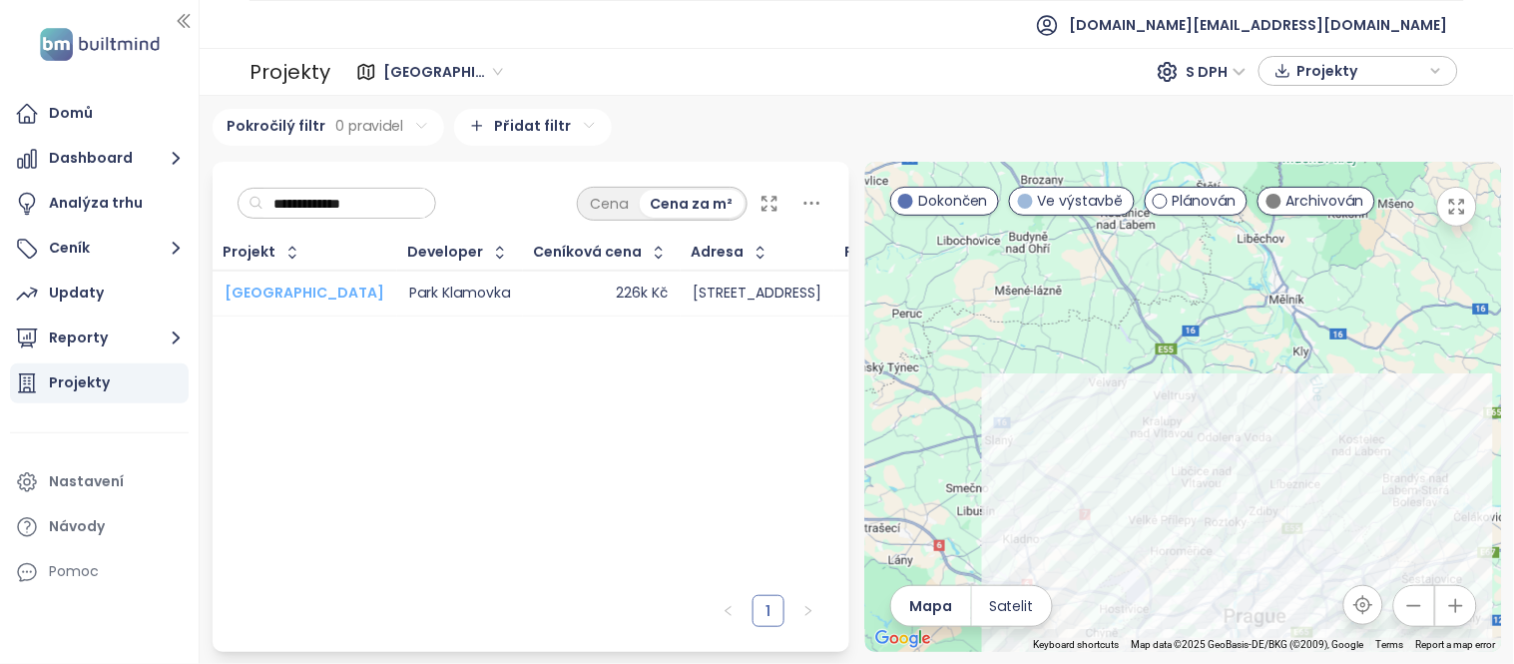
click at [305, 293] on span "Klamovka Park" at bounding box center [305, 292] width 160 height 20
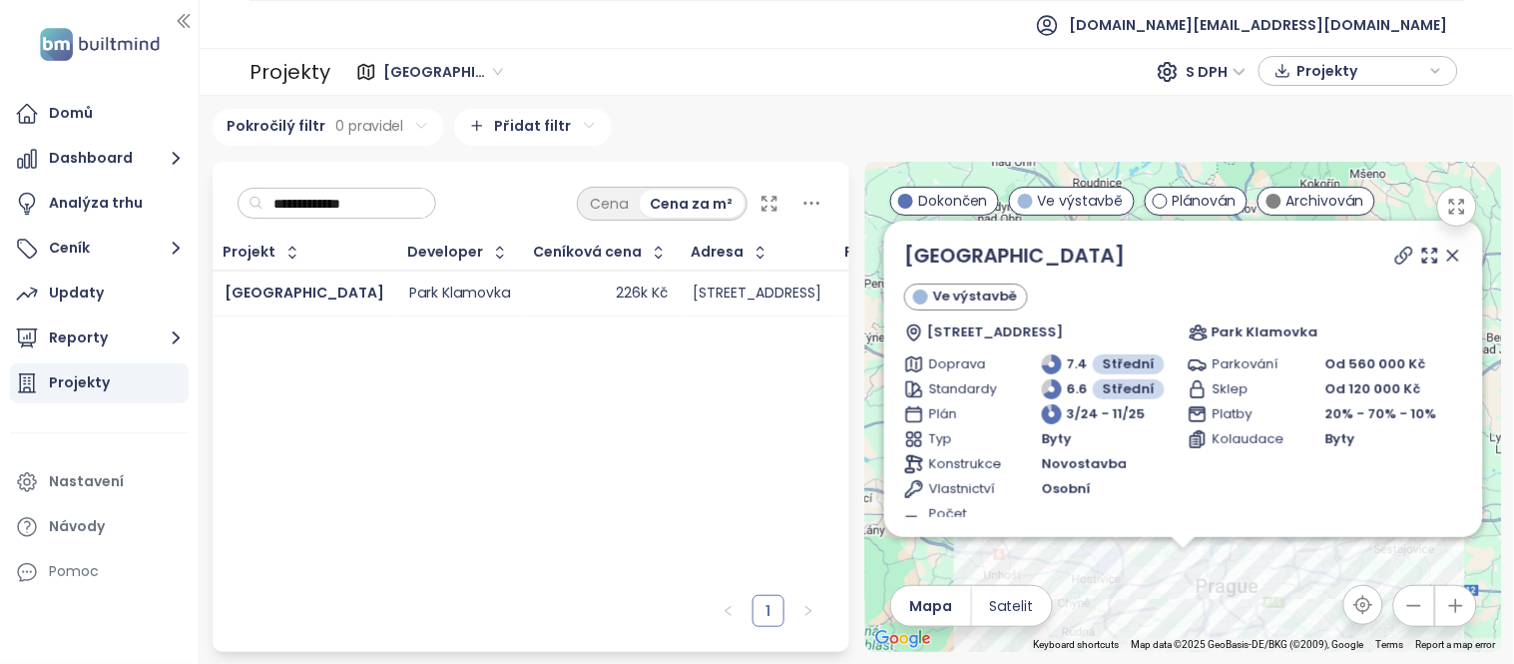
drag, startPoint x: 395, startPoint y: 201, endPoint x: 190, endPoint y: 211, distance: 205.8
click at [190, 211] on section "**********" at bounding box center [757, 332] width 1514 height 664
paste input "***"
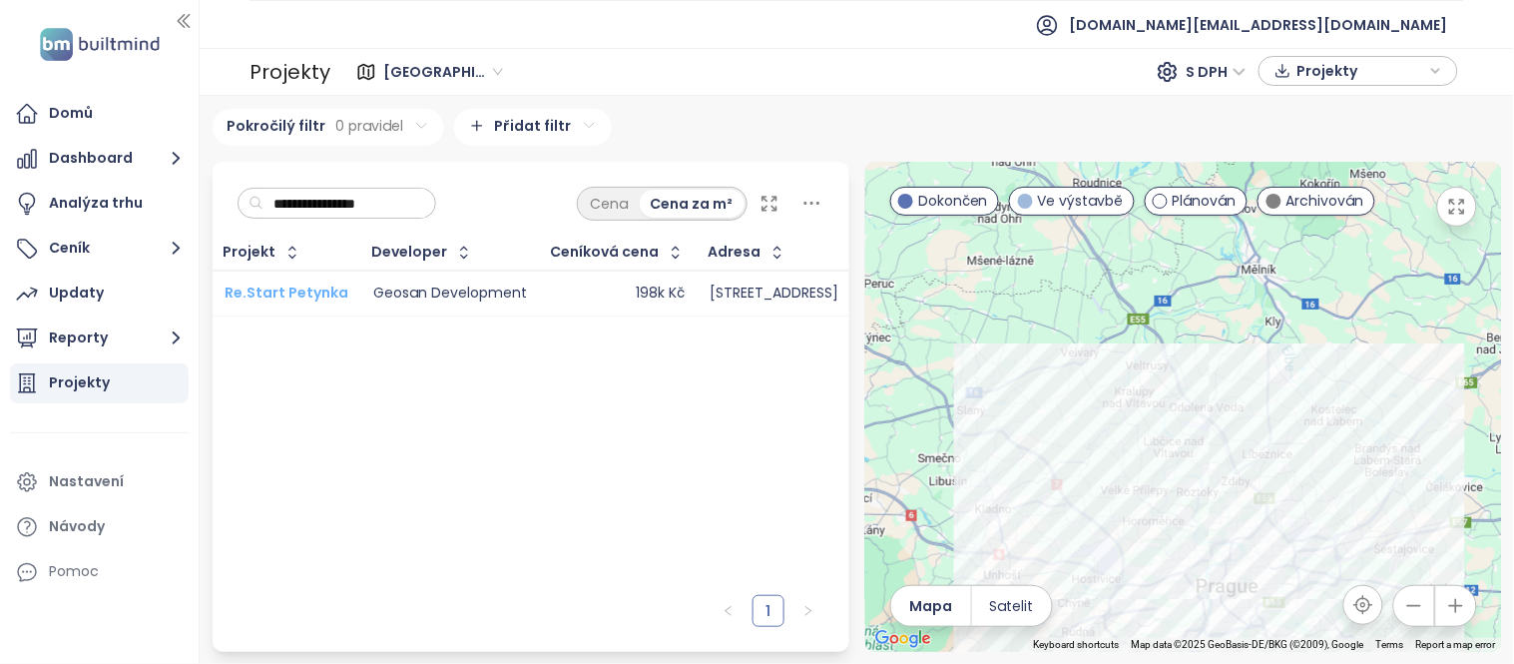
click at [305, 295] on span "Re.Start Petynka" at bounding box center [287, 292] width 124 height 20
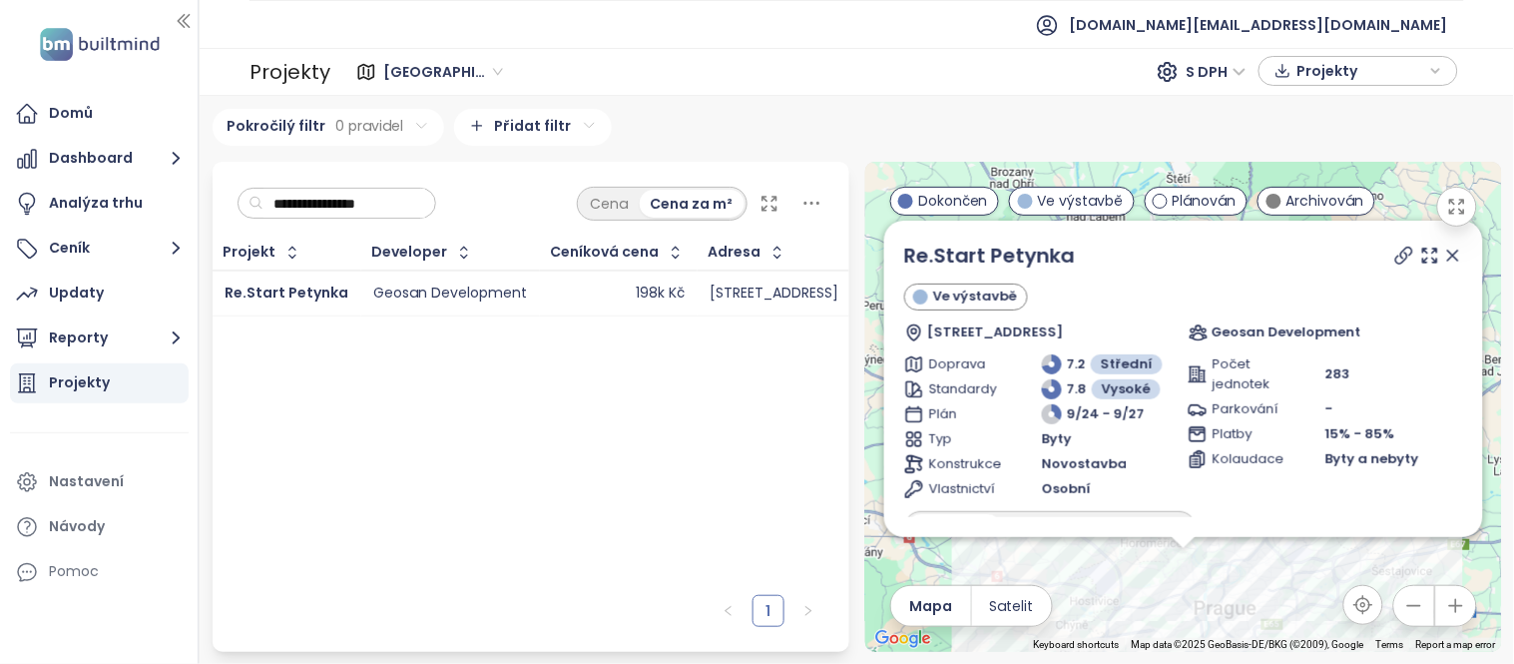
drag, startPoint x: 397, startPoint y: 206, endPoint x: 197, endPoint y: 192, distance: 201.1
click at [197, 192] on section "**********" at bounding box center [757, 332] width 1514 height 664
paste input "*****"
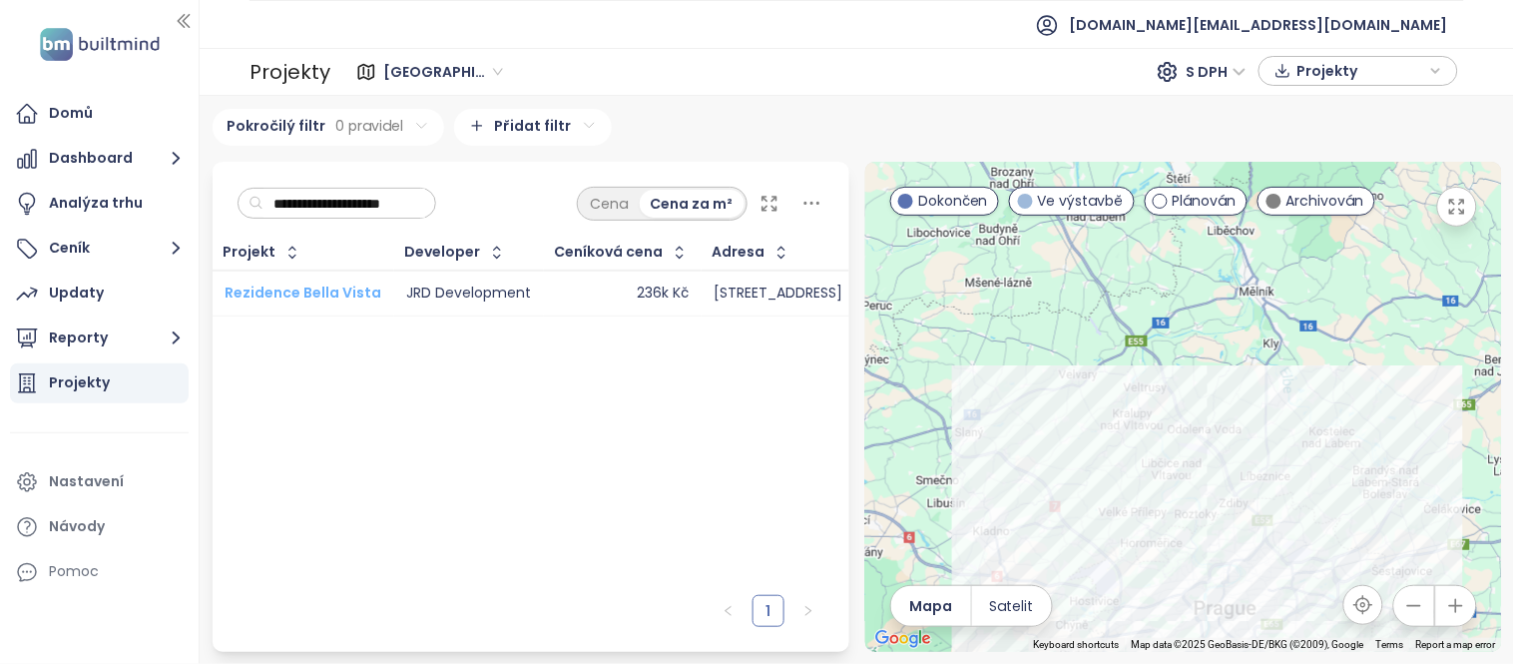
click at [345, 292] on span "Rezidence Bella Vista" at bounding box center [303, 292] width 157 height 20
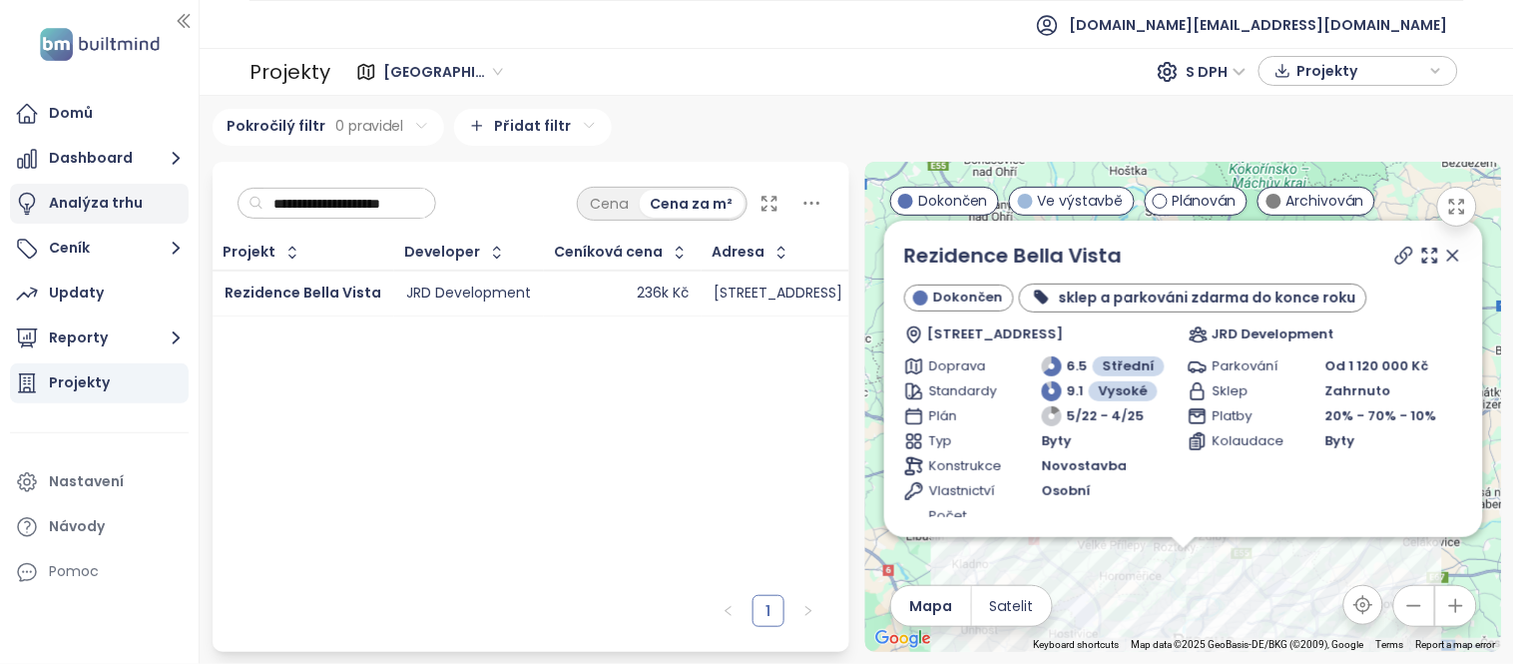
drag, startPoint x: 414, startPoint y: 208, endPoint x: 171, endPoint y: 203, distance: 243.6
click at [171, 203] on section "**********" at bounding box center [757, 332] width 1514 height 664
paste input "text"
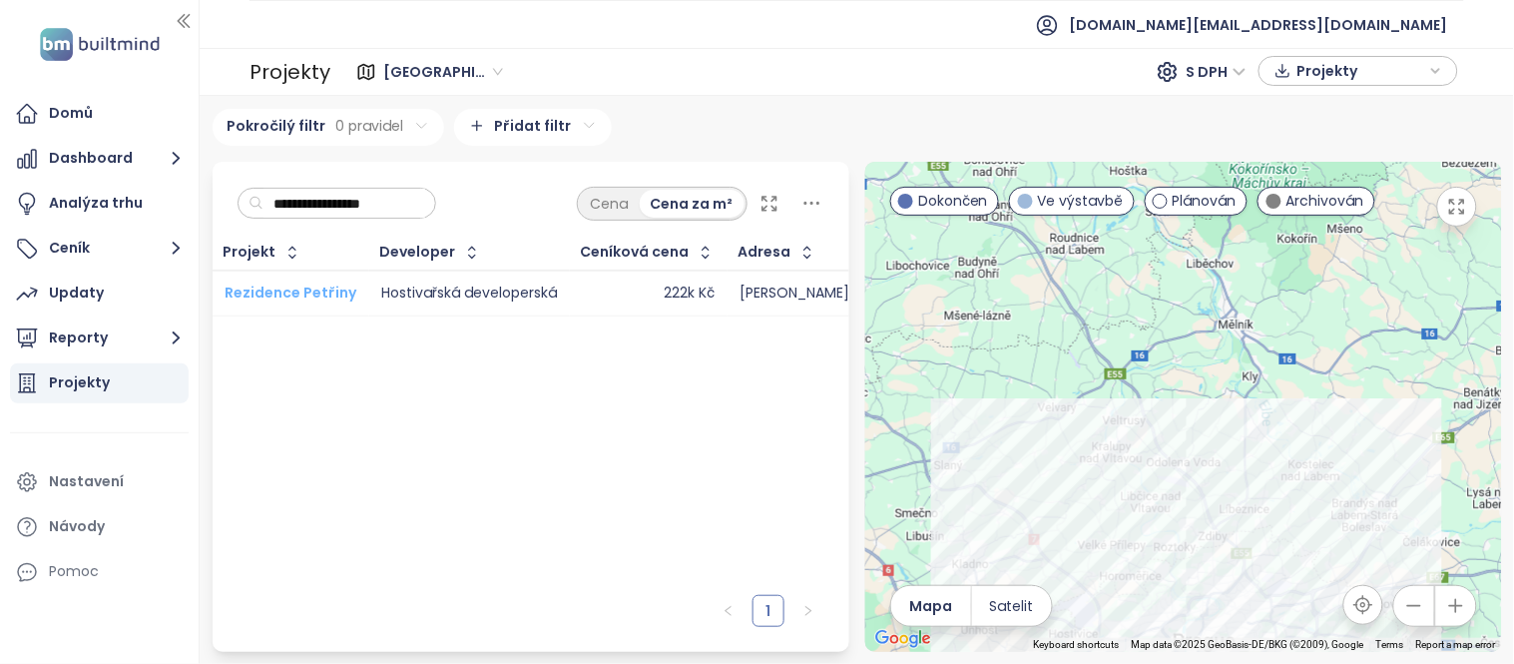
click at [274, 291] on span "Rezidence Petřiny" at bounding box center [291, 292] width 132 height 20
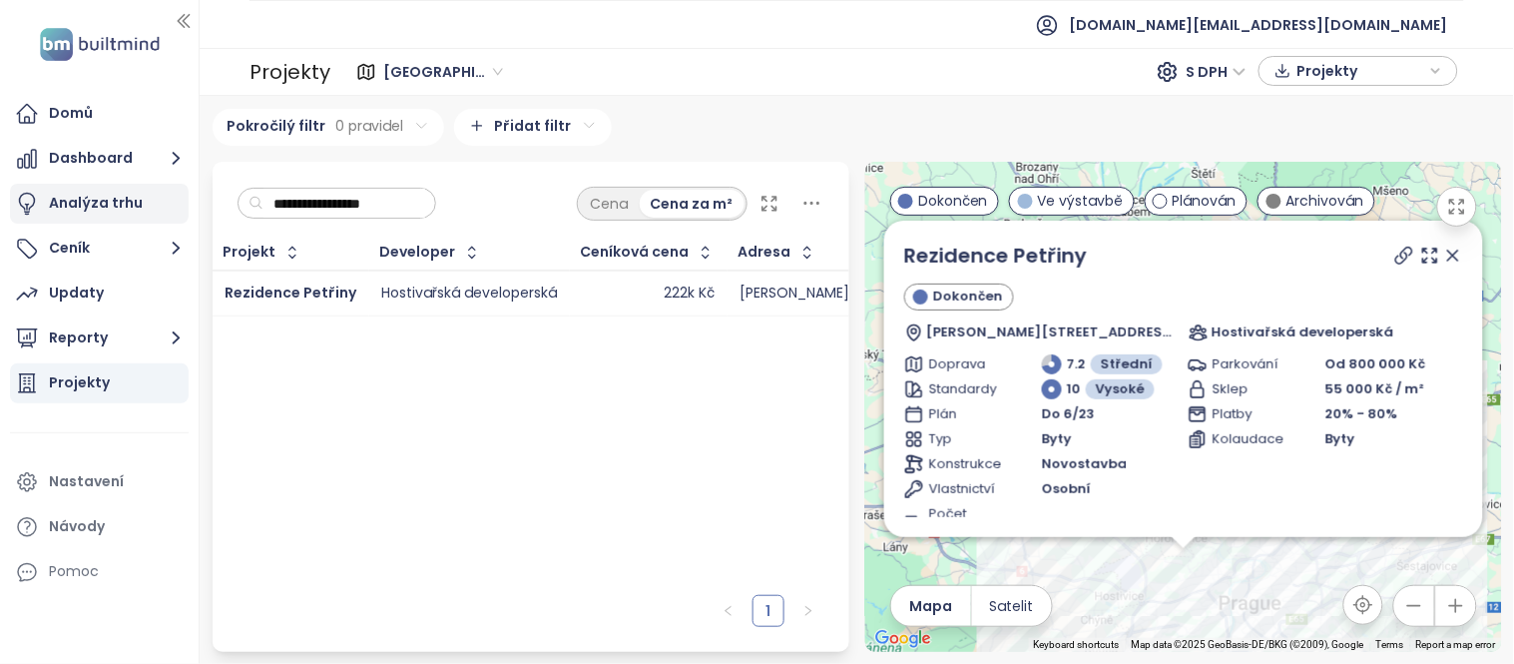
drag, startPoint x: 415, startPoint y: 195, endPoint x: 174, endPoint y: 188, distance: 241.6
click at [174, 188] on section "**********" at bounding box center [757, 332] width 1514 height 664
paste input "******"
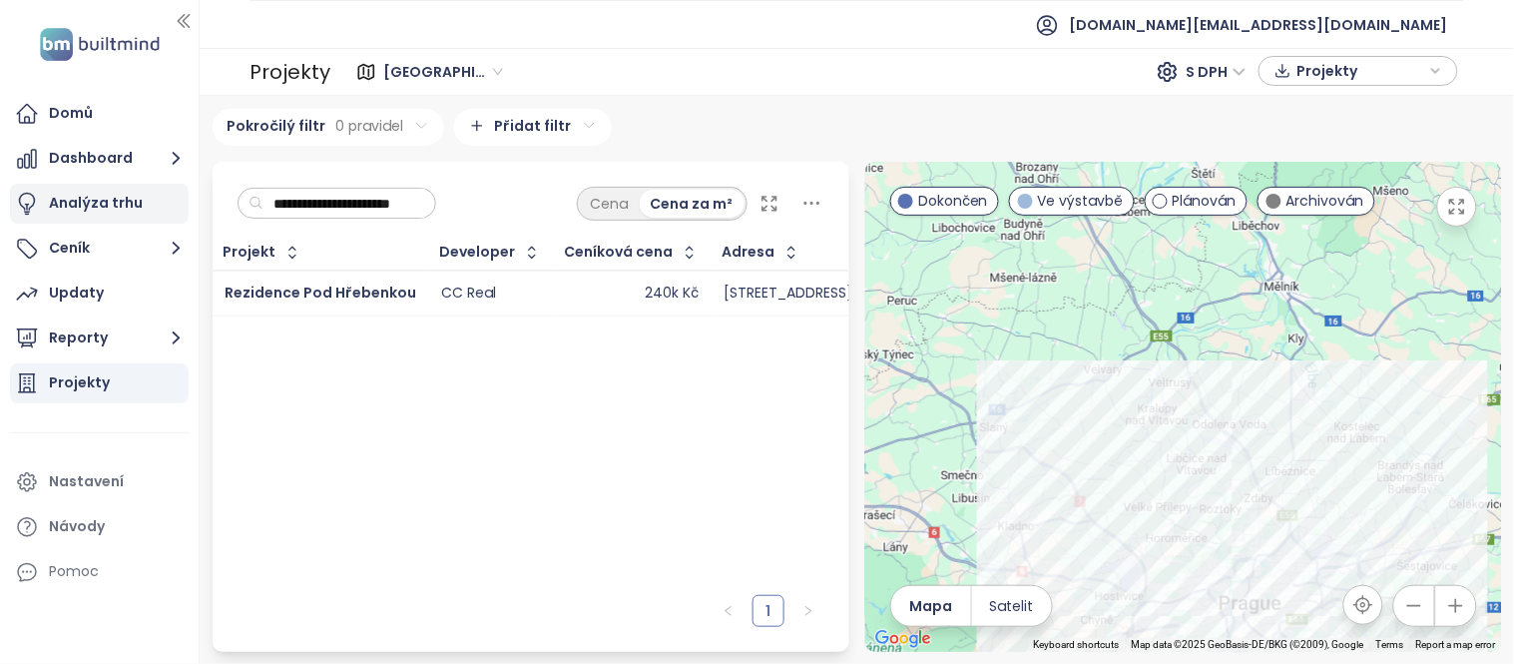
scroll to position [0, 8]
type input "**********"
click at [284, 294] on span "Rezidence Pod Hřebenkou" at bounding box center [321, 292] width 192 height 20
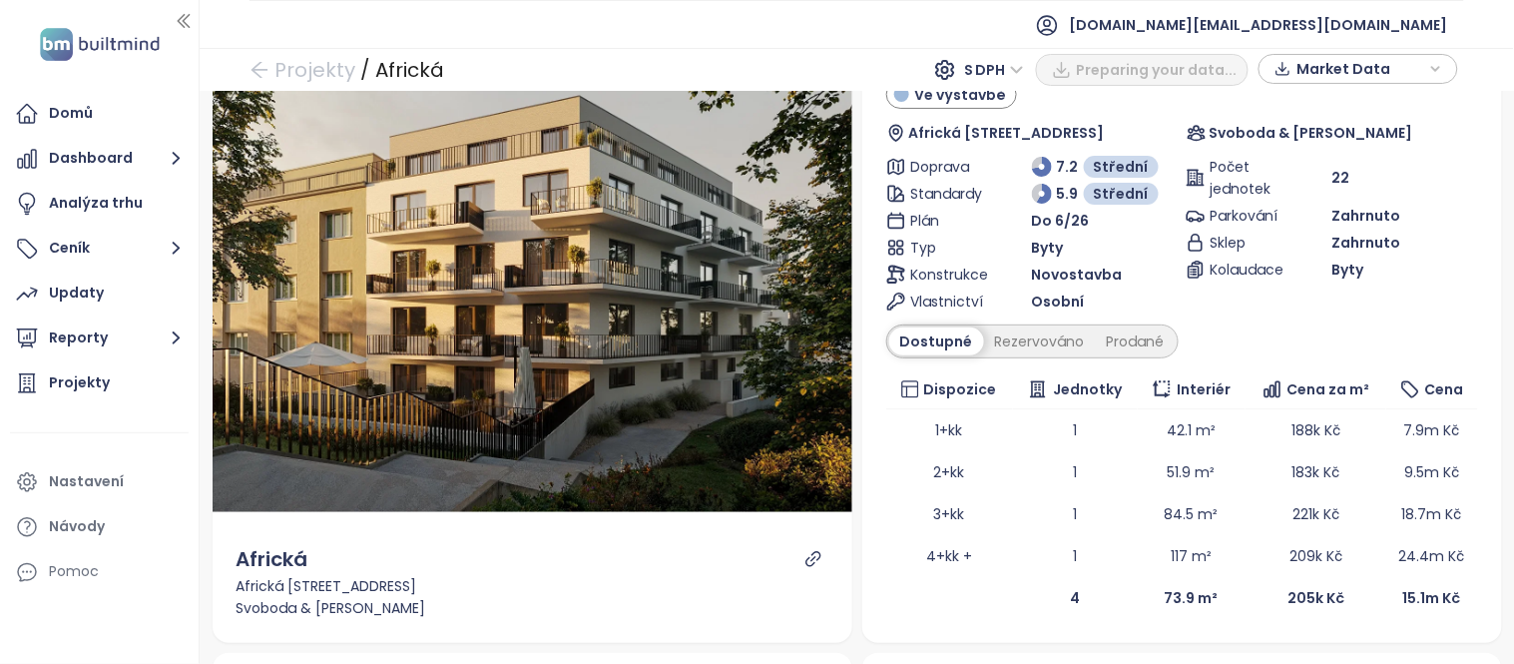
scroll to position [111, 0]
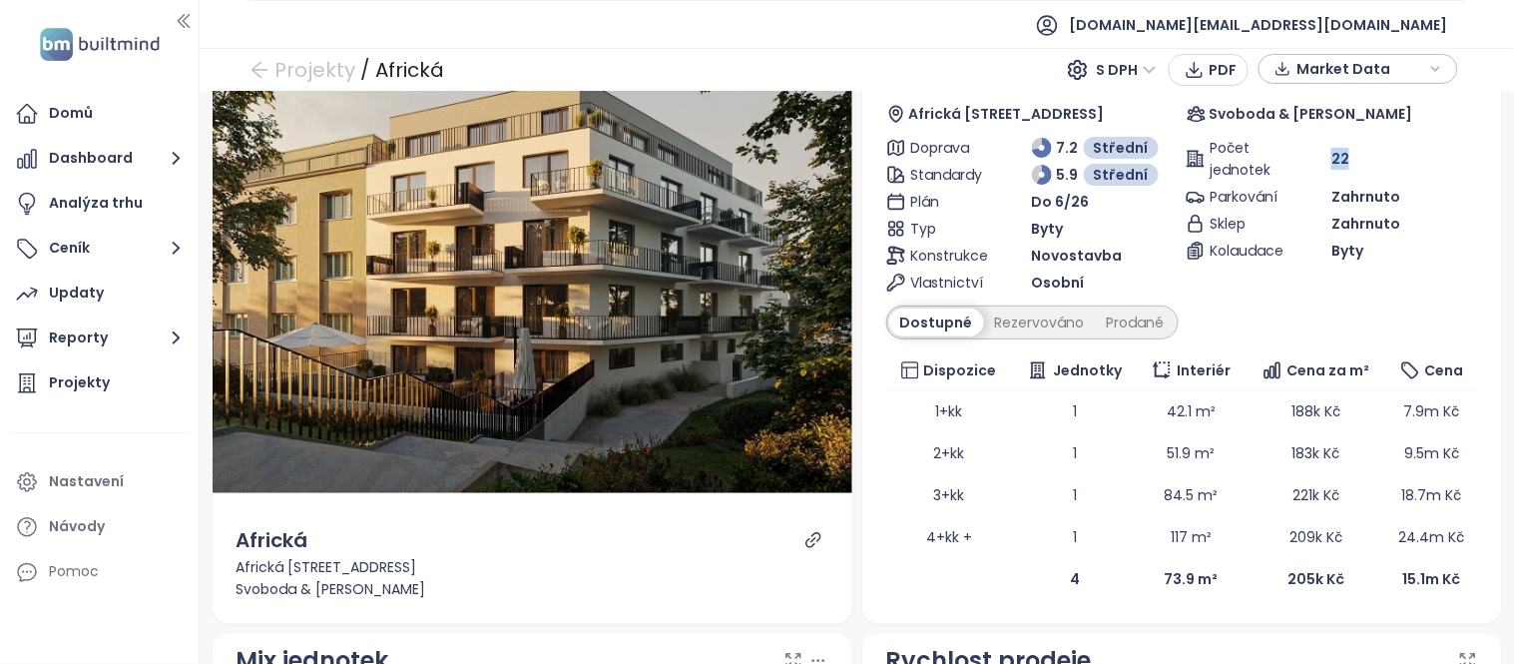
drag, startPoint x: 1335, startPoint y: 153, endPoint x: 1317, endPoint y: 155, distance: 18.1
click at [1331, 155] on div "22" at bounding box center [1404, 159] width 146 height 22
copy span "22"
drag, startPoint x: 1264, startPoint y: 575, endPoint x: 1304, endPoint y: 575, distance: 39.9
click at [1304, 575] on td "205k Kč" at bounding box center [1315, 579] width 141 height 42
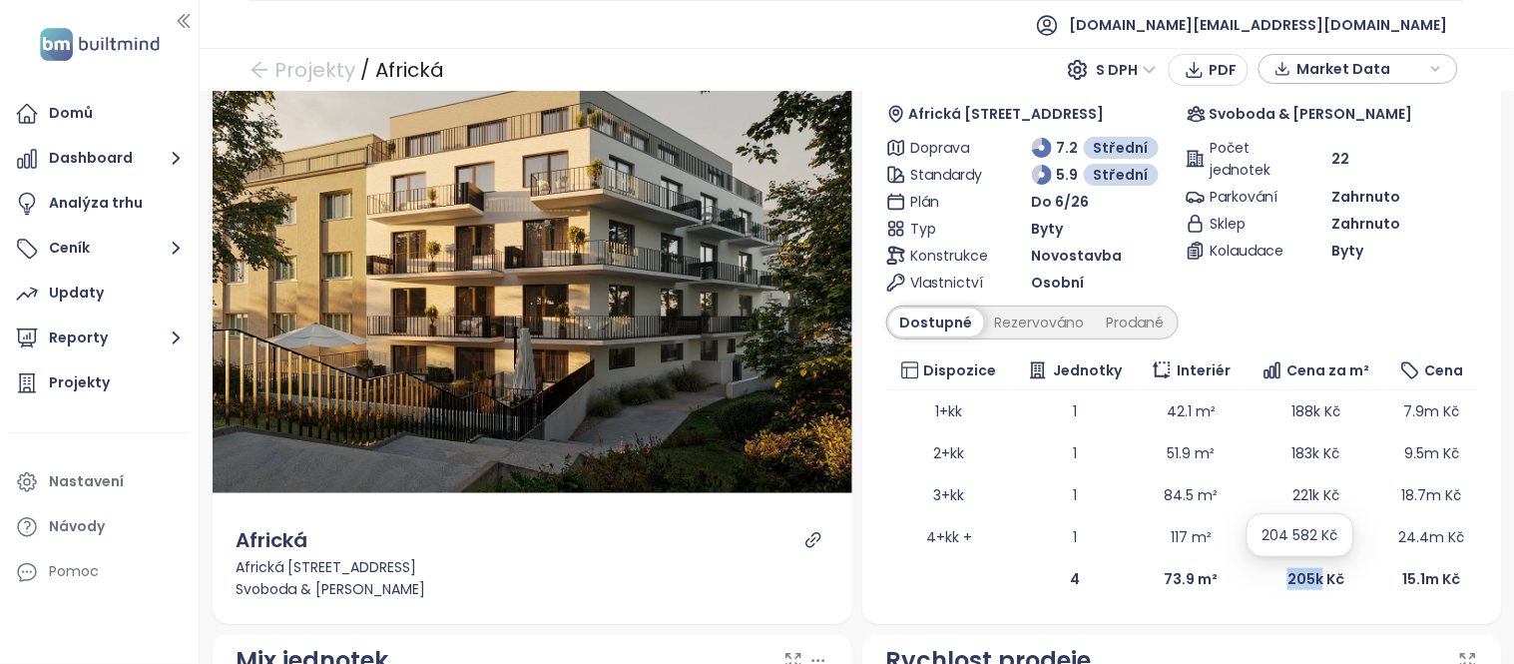
copy b "205k"
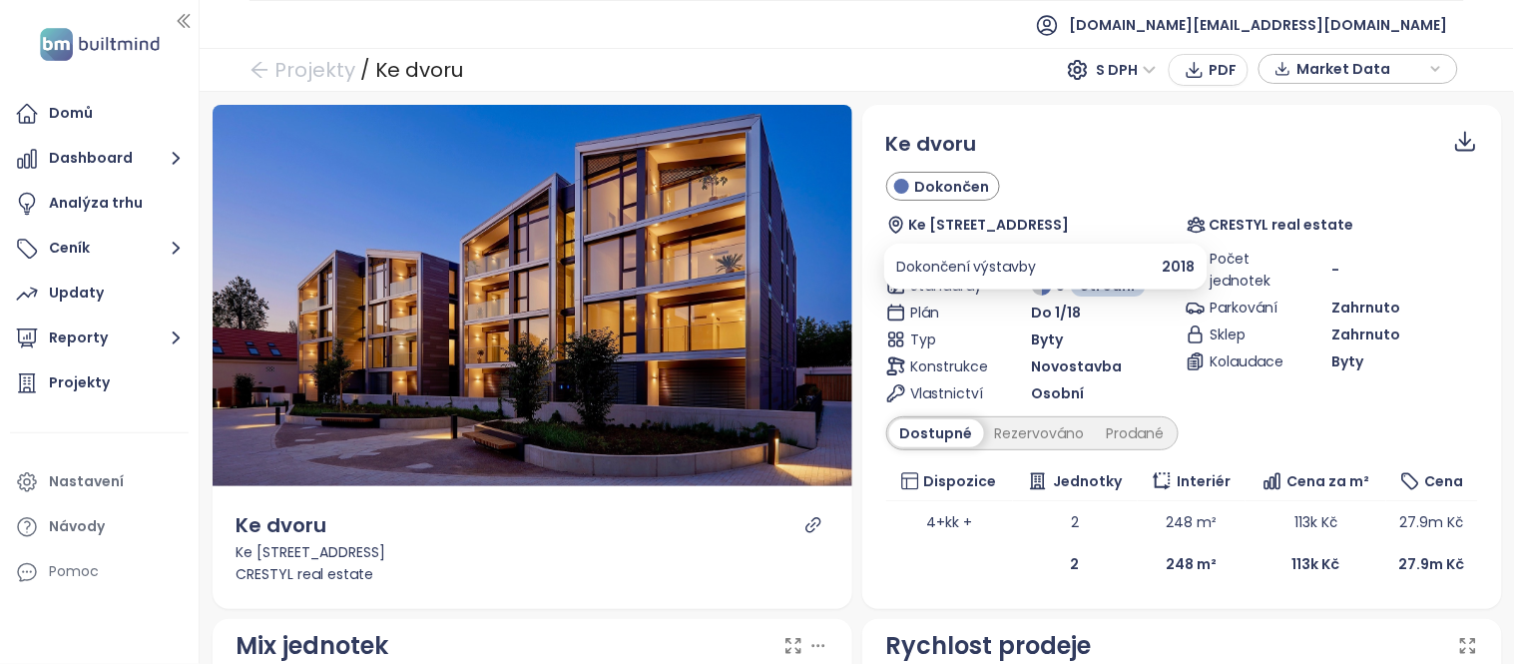
click at [1038, 311] on span "Do 1/18" at bounding box center [1057, 312] width 50 height 22
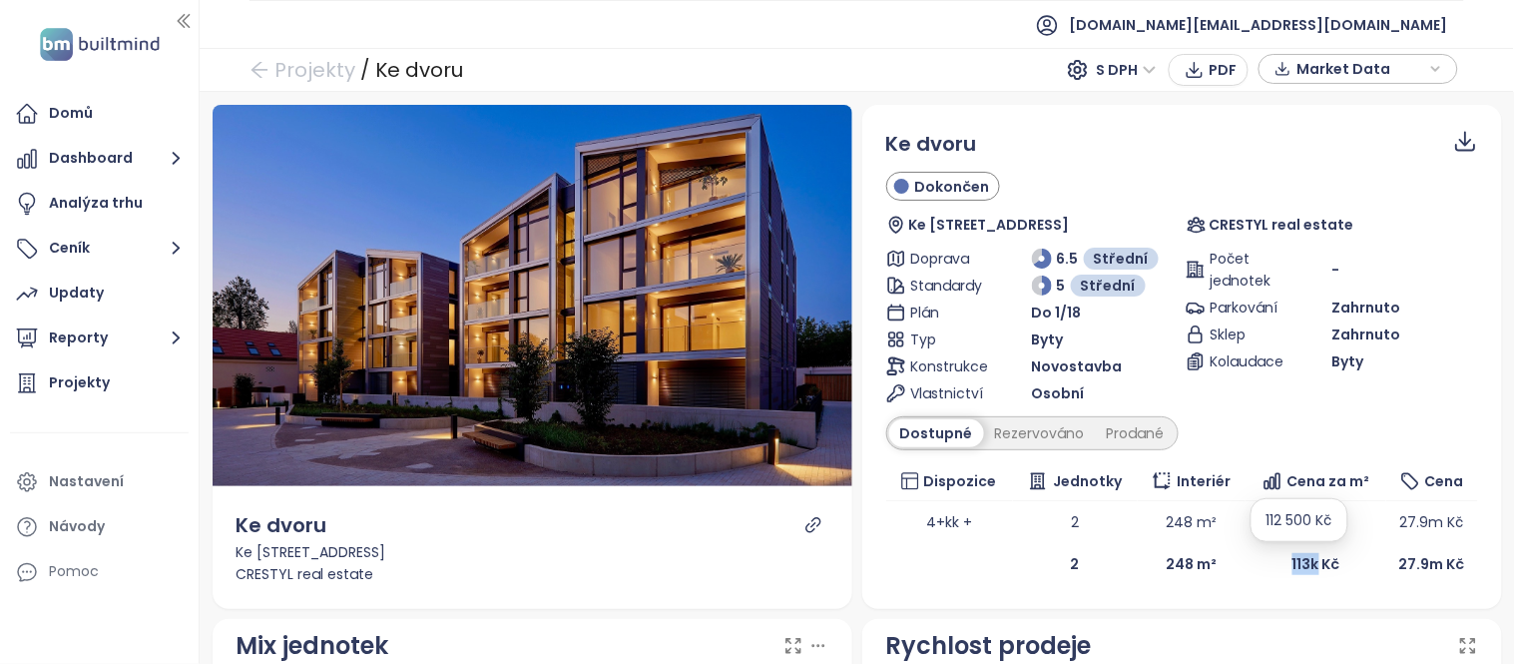
drag, startPoint x: 1267, startPoint y: 563, endPoint x: 1300, endPoint y: 564, distance: 32.9
click at [1300, 564] on td "113k Kč" at bounding box center [1315, 564] width 141 height 42
copy b "113k"
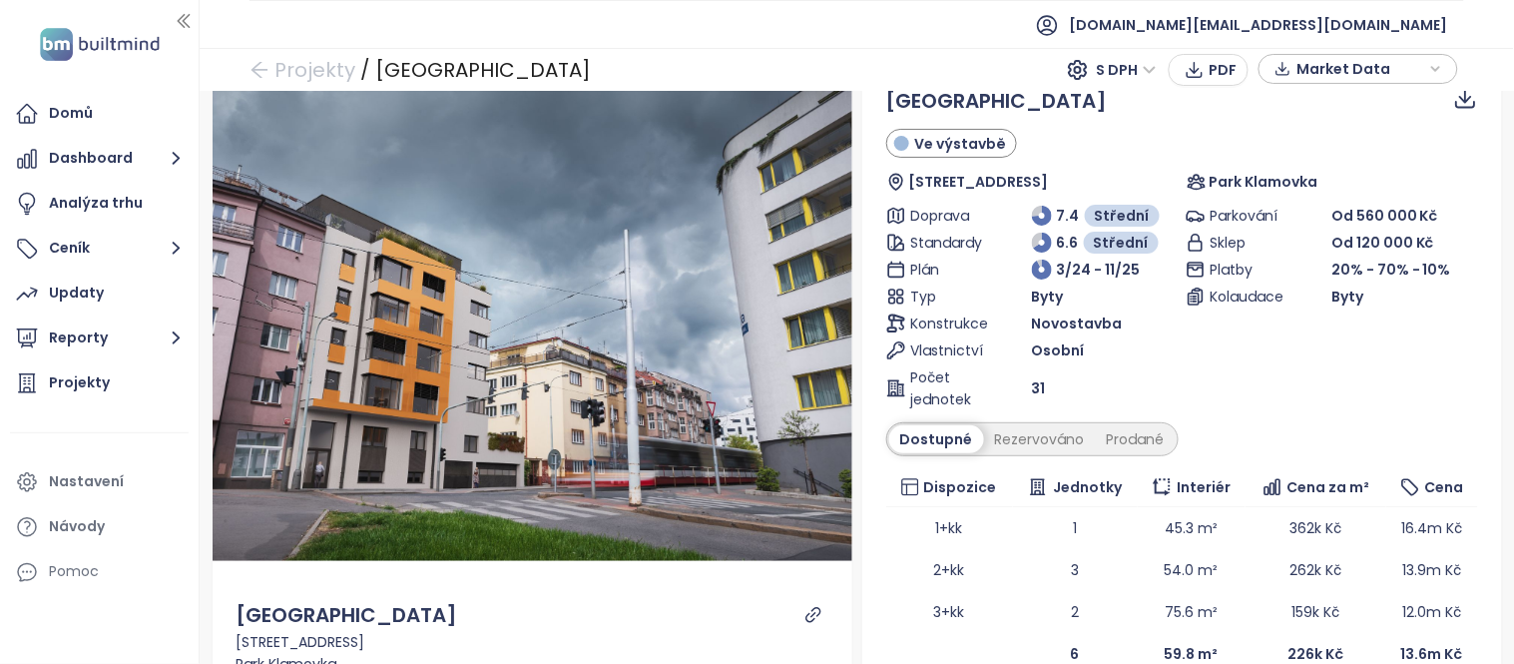
scroll to position [68, 0]
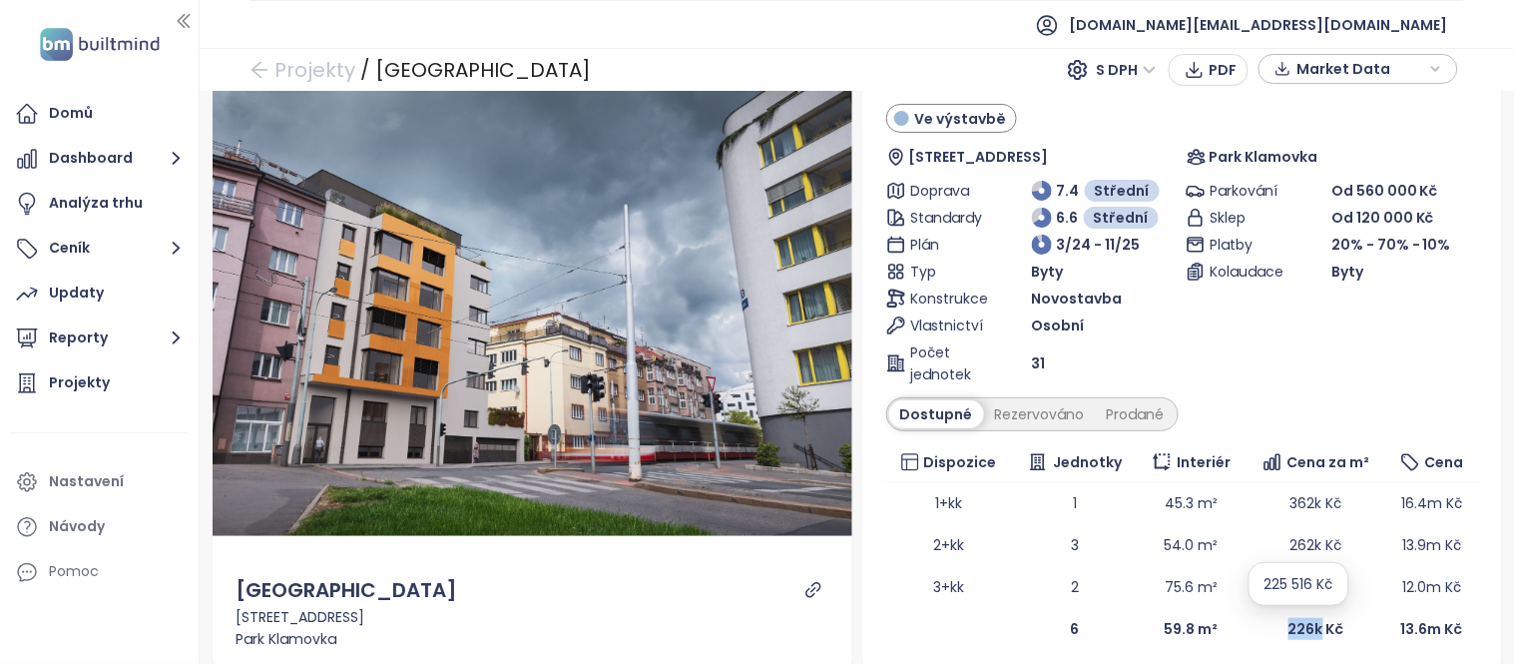
drag, startPoint x: 1264, startPoint y: 622, endPoint x: 1304, endPoint y: 632, distance: 41.1
click at [1304, 632] on td "226k Kč" at bounding box center [1315, 629] width 141 height 42
copy b "226k"
drag, startPoint x: 1058, startPoint y: 364, endPoint x: 1005, endPoint y: 366, distance: 52.9
click at [1005, 366] on div "Počet jednotek 31" at bounding box center [1032, 363] width 292 height 44
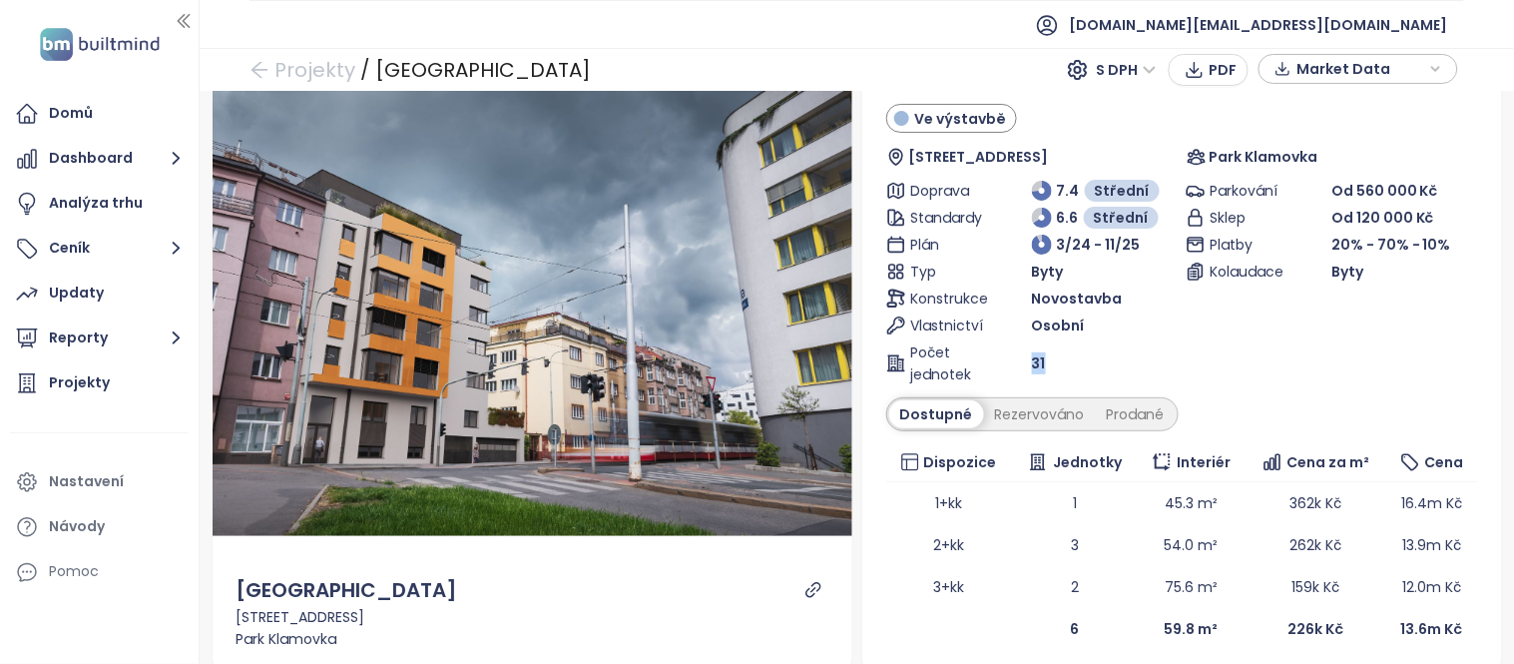
copy div "Počet jednotek 31"
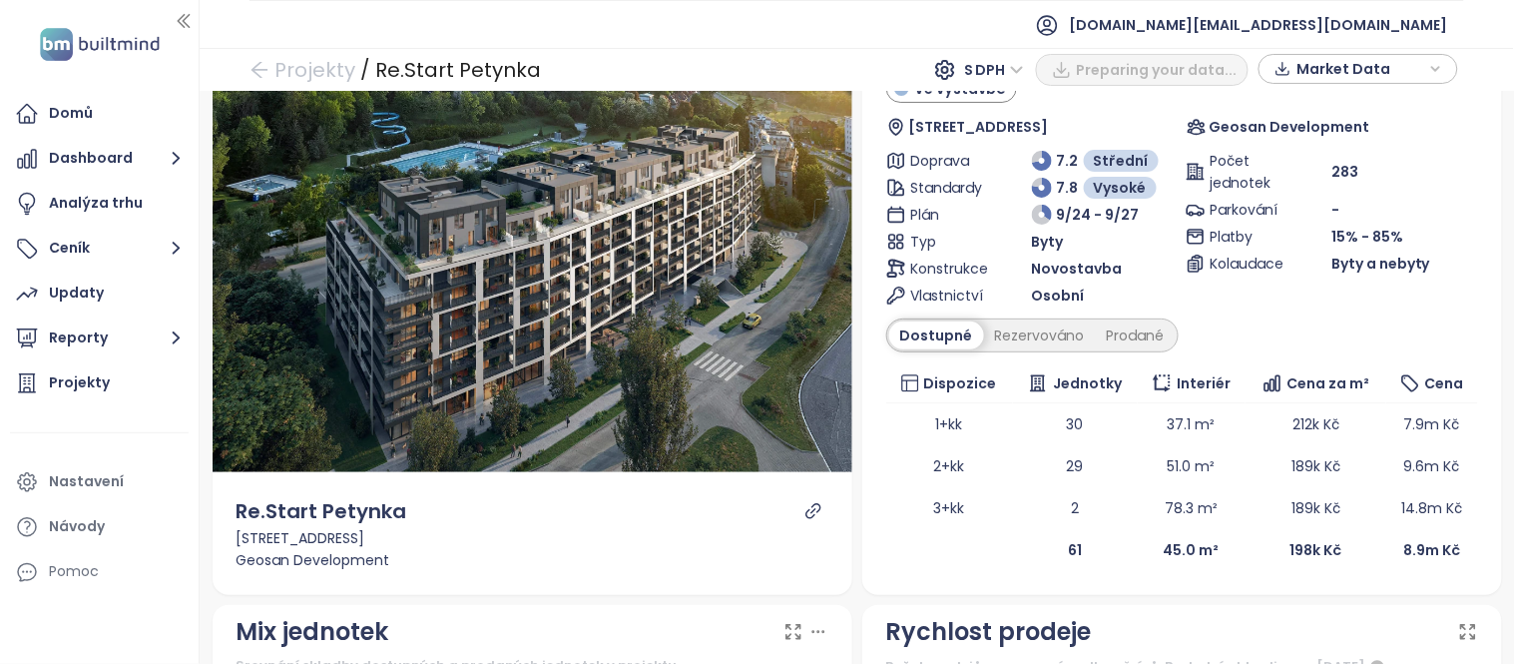
scroll to position [80, 0]
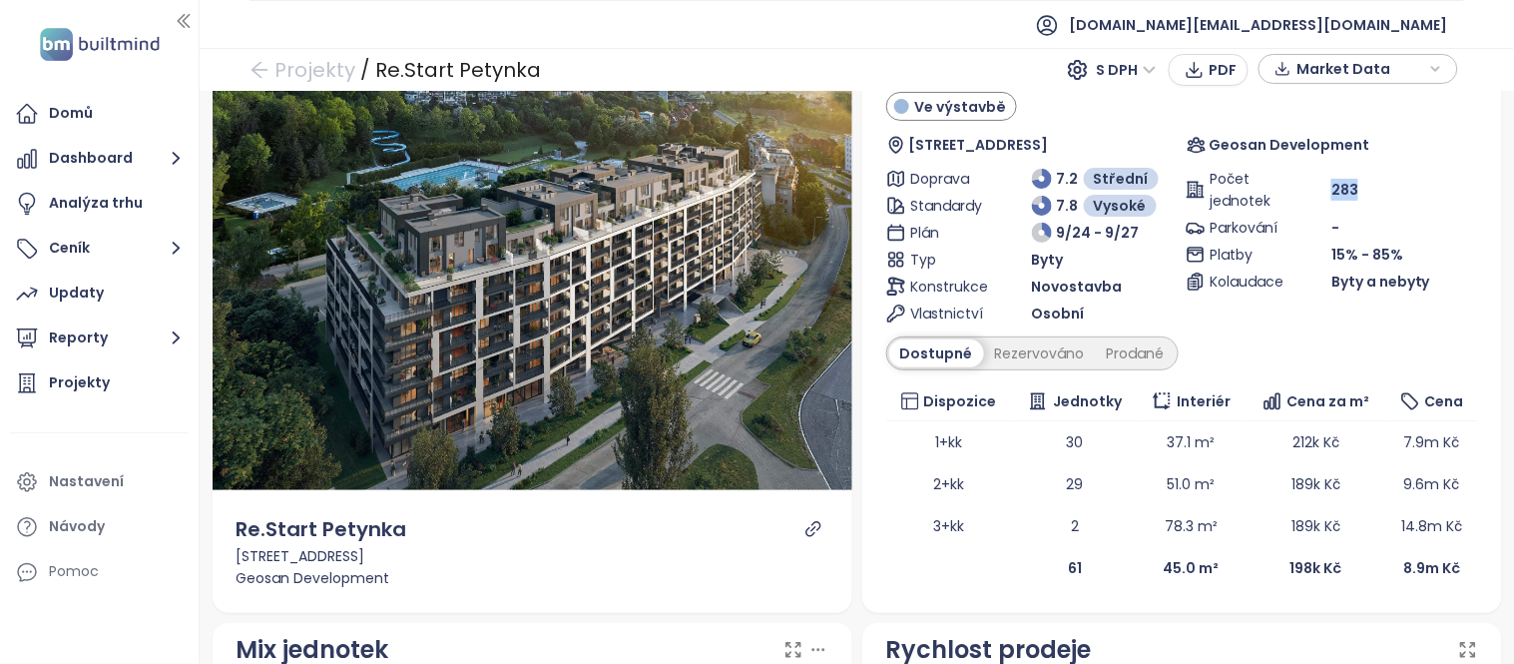
click at [1331, 191] on div "283" at bounding box center [1404, 190] width 146 height 22
drag, startPoint x: 1265, startPoint y: 572, endPoint x: 1302, endPoint y: 573, distance: 36.9
click at [1302, 573] on td "198k Kč" at bounding box center [1315, 568] width 141 height 42
copy b "198k"
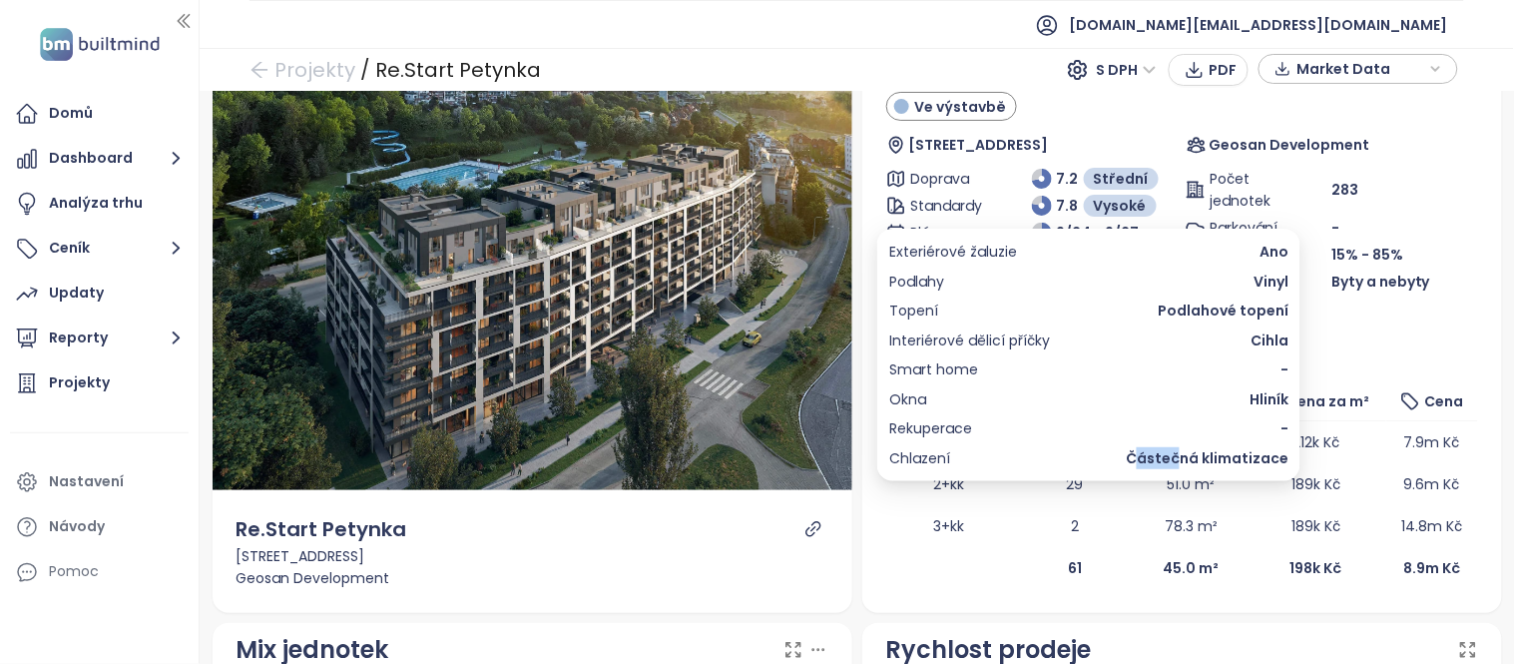
drag, startPoint x: 1188, startPoint y: 455, endPoint x: 1146, endPoint y: 452, distance: 42.0
click at [1146, 452] on span "Částečná klimatizace" at bounding box center [1207, 458] width 163 height 22
copy span "ásteč"
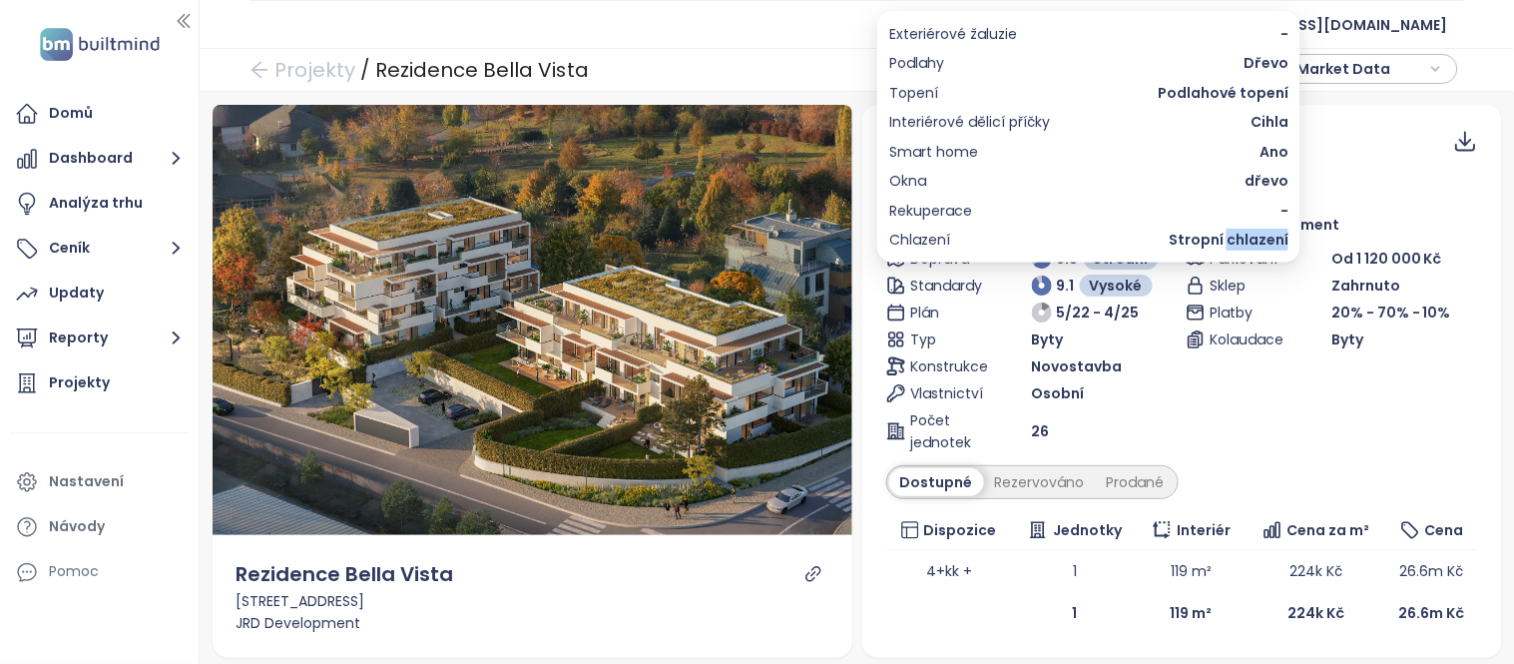
drag, startPoint x: 1288, startPoint y: 237, endPoint x: 1233, endPoint y: 233, distance: 56.0
click at [1233, 233] on span "Stropní chlazení" at bounding box center [1229, 240] width 120 height 22
copy span "chlazení"
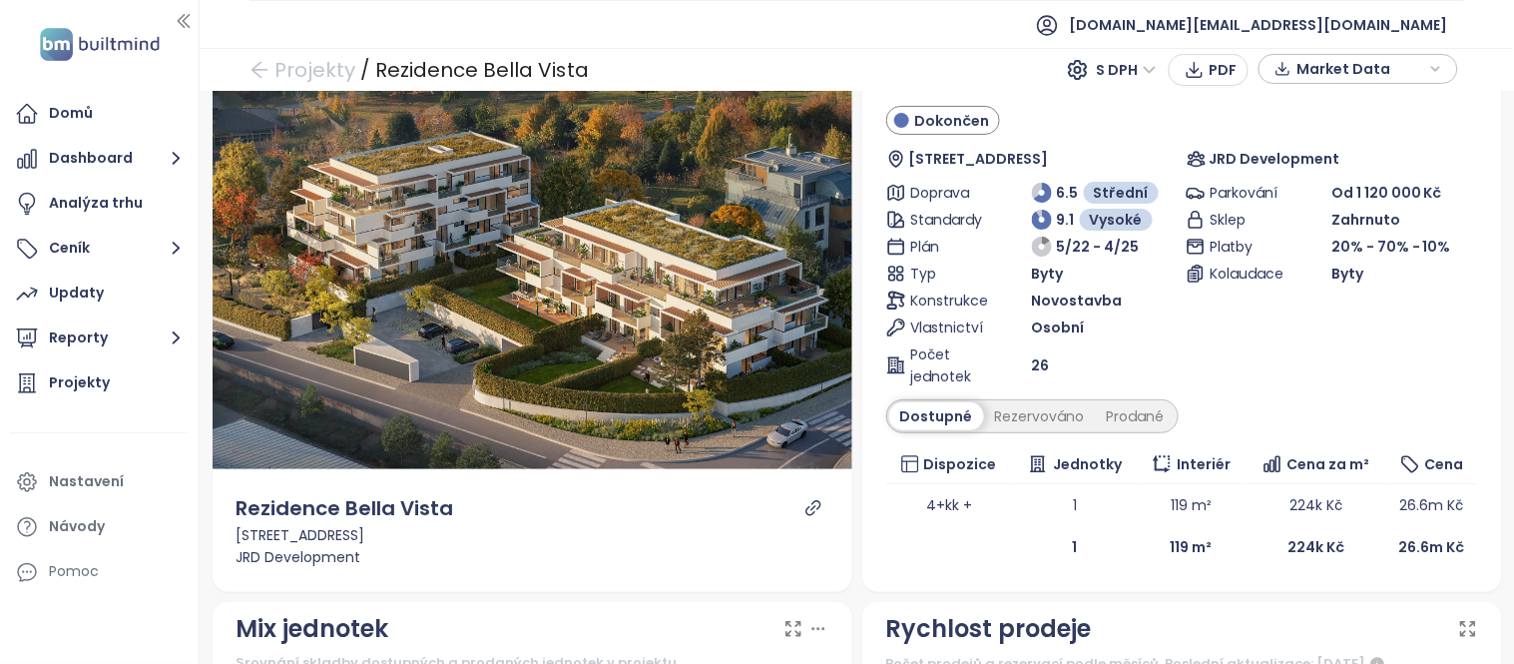
scroll to position [73, 0]
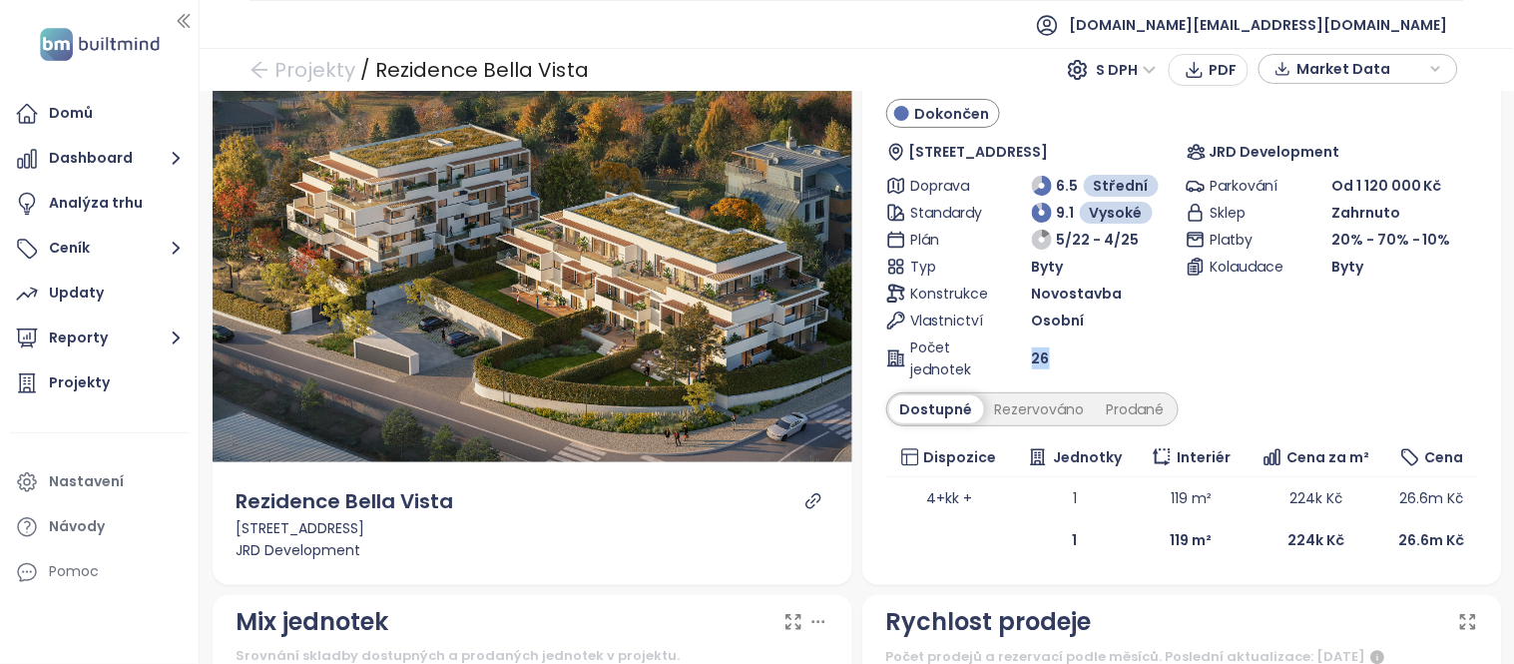
drag, startPoint x: 1041, startPoint y: 363, endPoint x: 1003, endPoint y: 360, distance: 38.0
click at [1003, 360] on div "Počet jednotek 26" at bounding box center [1032, 358] width 292 height 44
copy div "Počet jednotek 26"
drag, startPoint x: 1267, startPoint y: 551, endPoint x: 1304, endPoint y: 545, distance: 37.4
click at [1304, 545] on td "224k Kč" at bounding box center [1315, 540] width 141 height 42
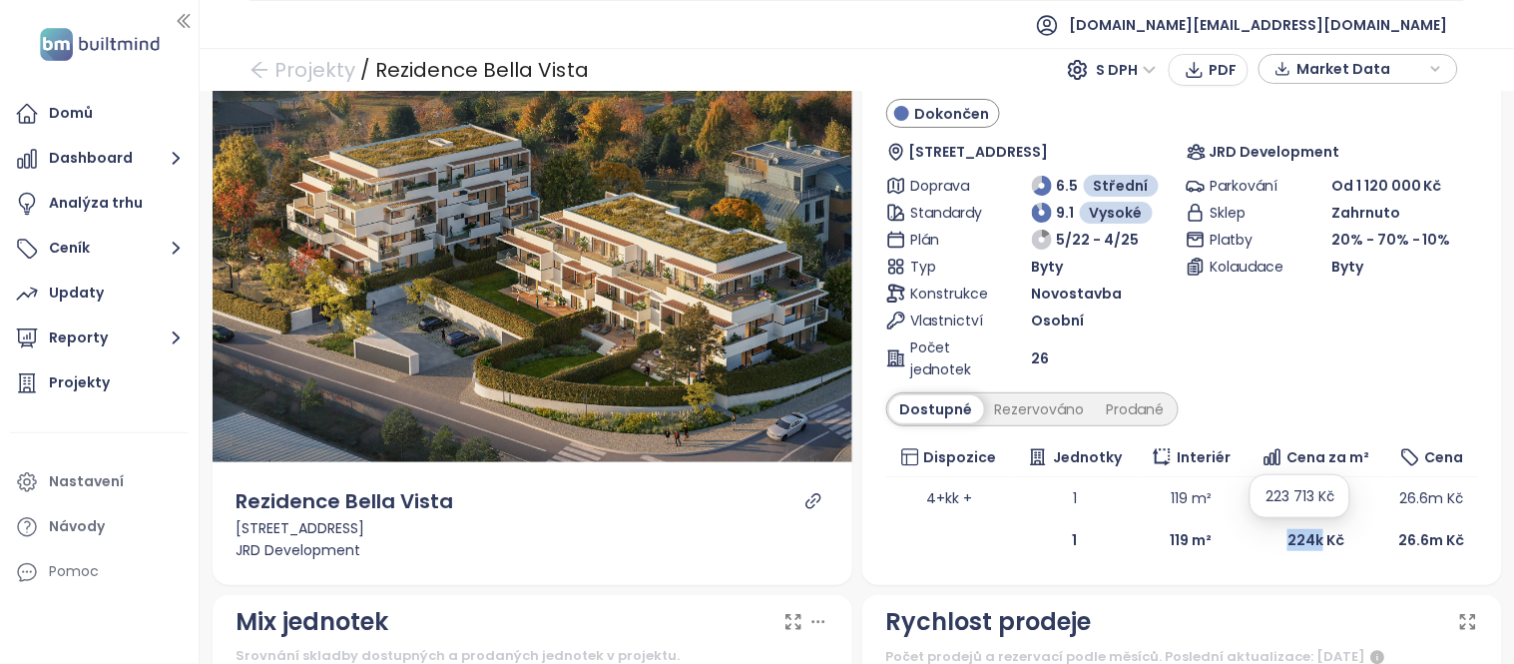
copy b "224k"
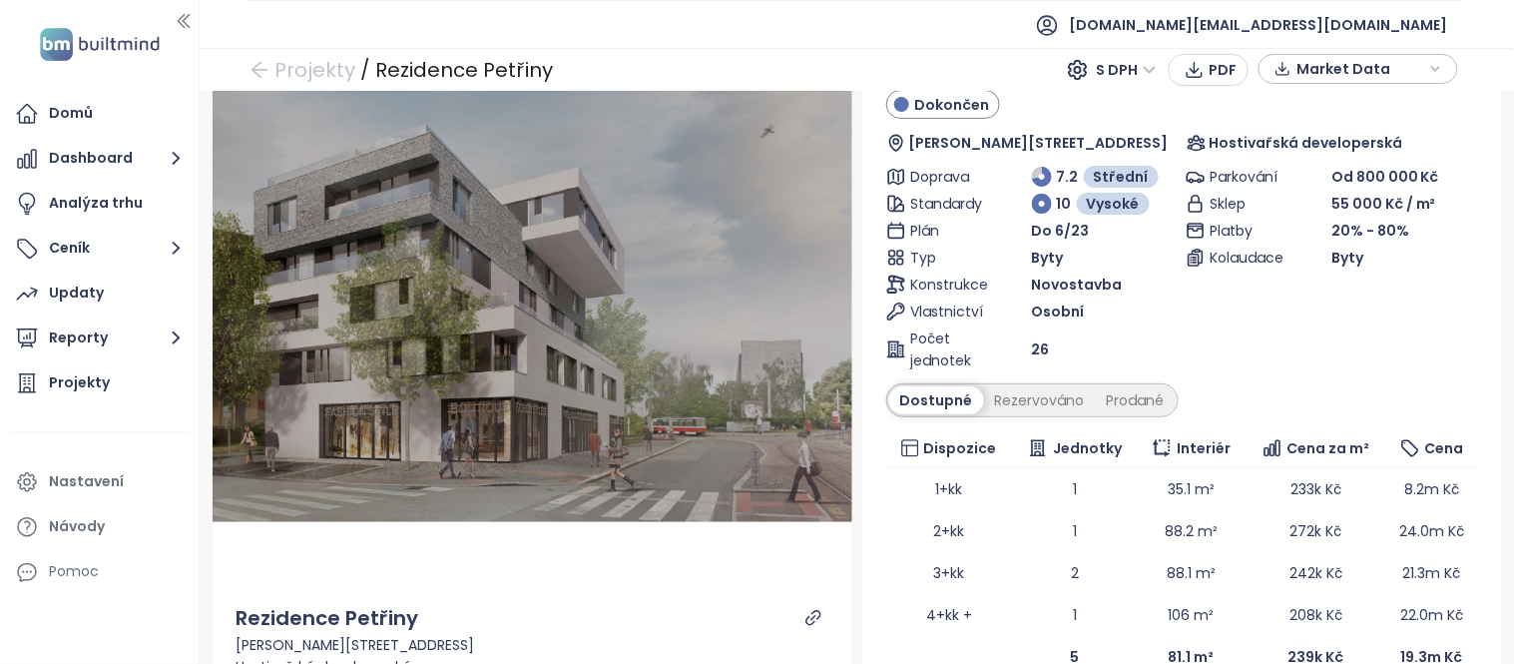
scroll to position [88, 0]
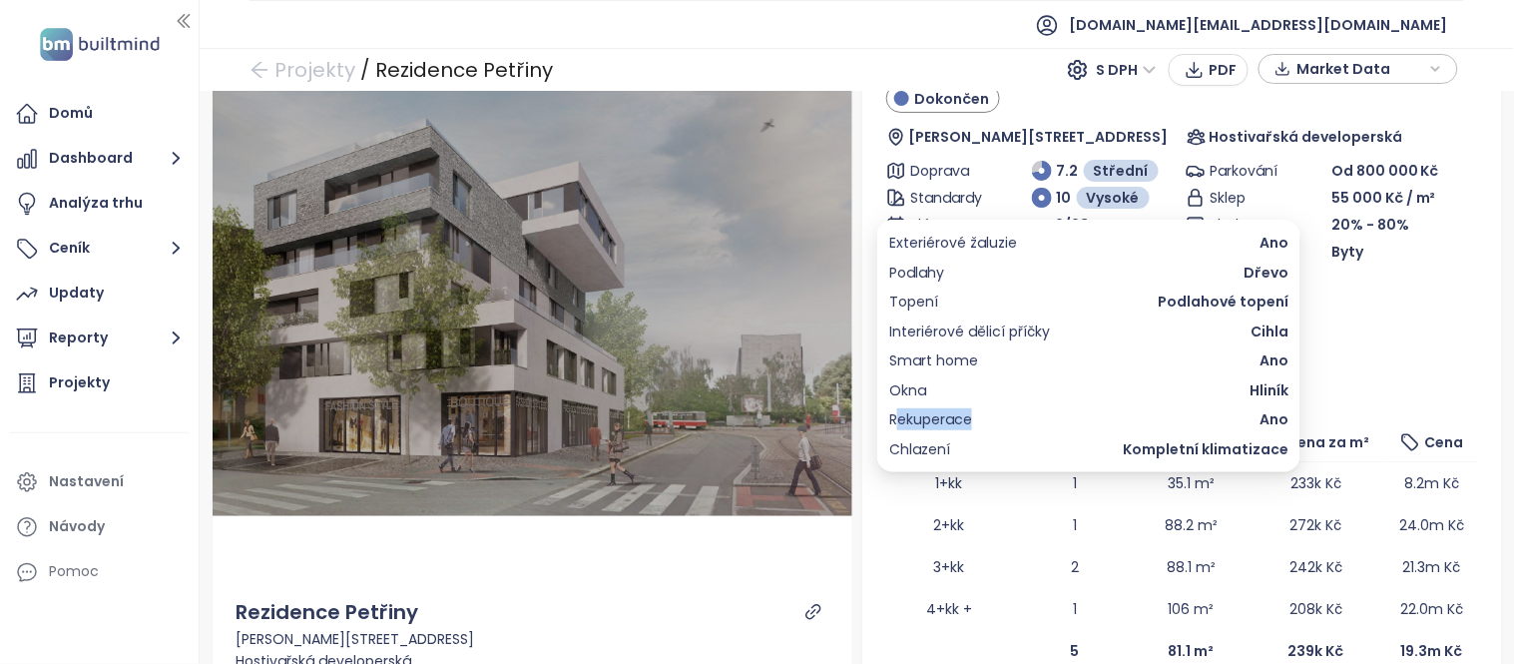
copy span "ekuperace"
drag, startPoint x: 995, startPoint y: 423, endPoint x: 898, endPoint y: 415, distance: 97.1
click at [898, 415] on div "Rekuperace Ano" at bounding box center [1088, 419] width 399 height 22
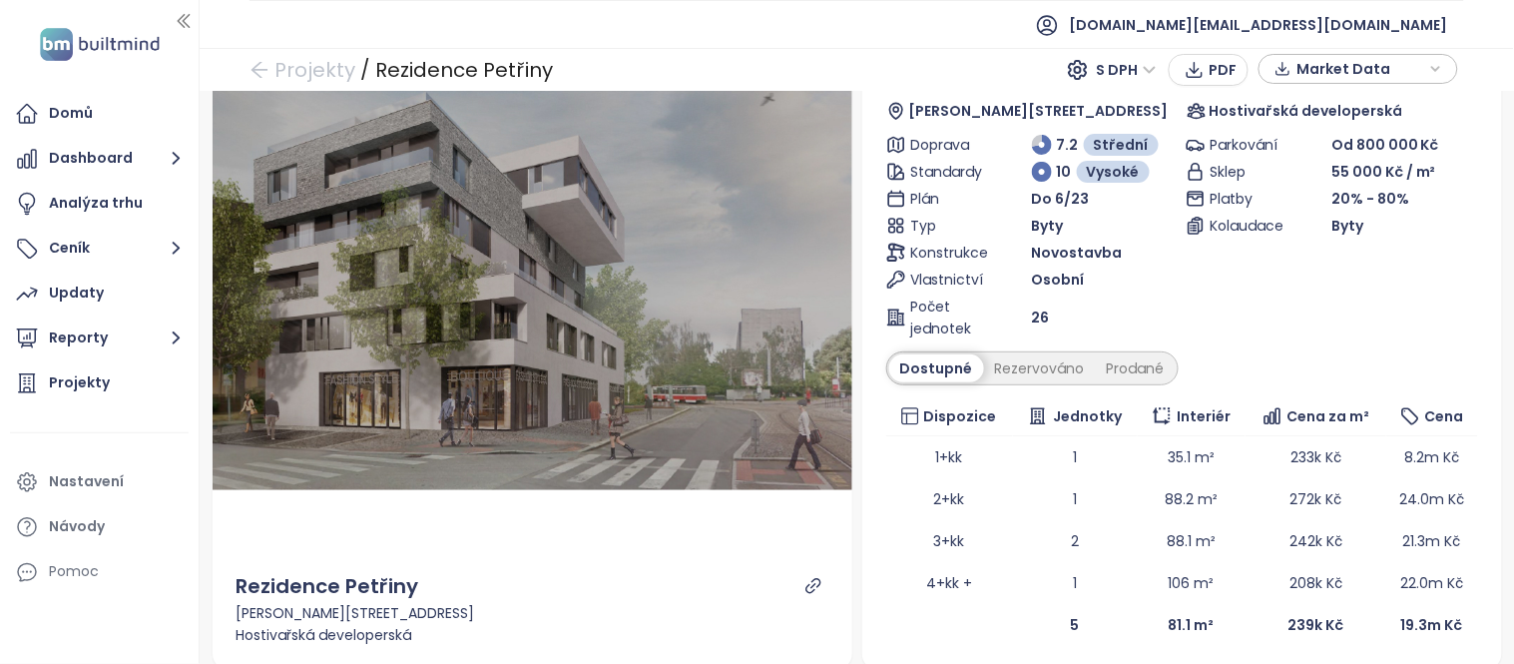
scroll to position [126, 0]
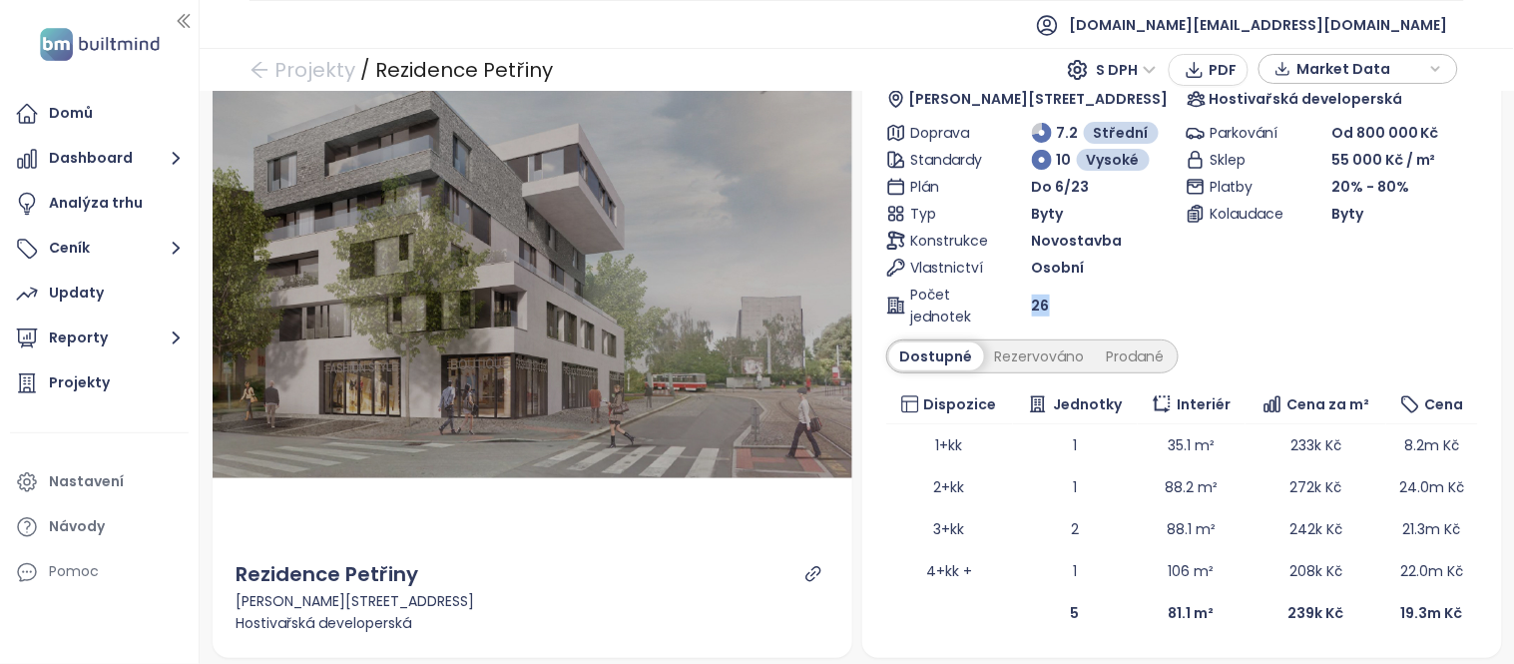
drag, startPoint x: 1058, startPoint y: 303, endPoint x: 1024, endPoint y: 303, distance: 33.9
click at [1032, 303] on div "26" at bounding box center [1105, 305] width 146 height 22
copy span "26"
click at [1265, 593] on td "239k Kč" at bounding box center [1315, 613] width 141 height 42
drag, startPoint x: 1265, startPoint y: 611, endPoint x: 1302, endPoint y: 609, distance: 37.0
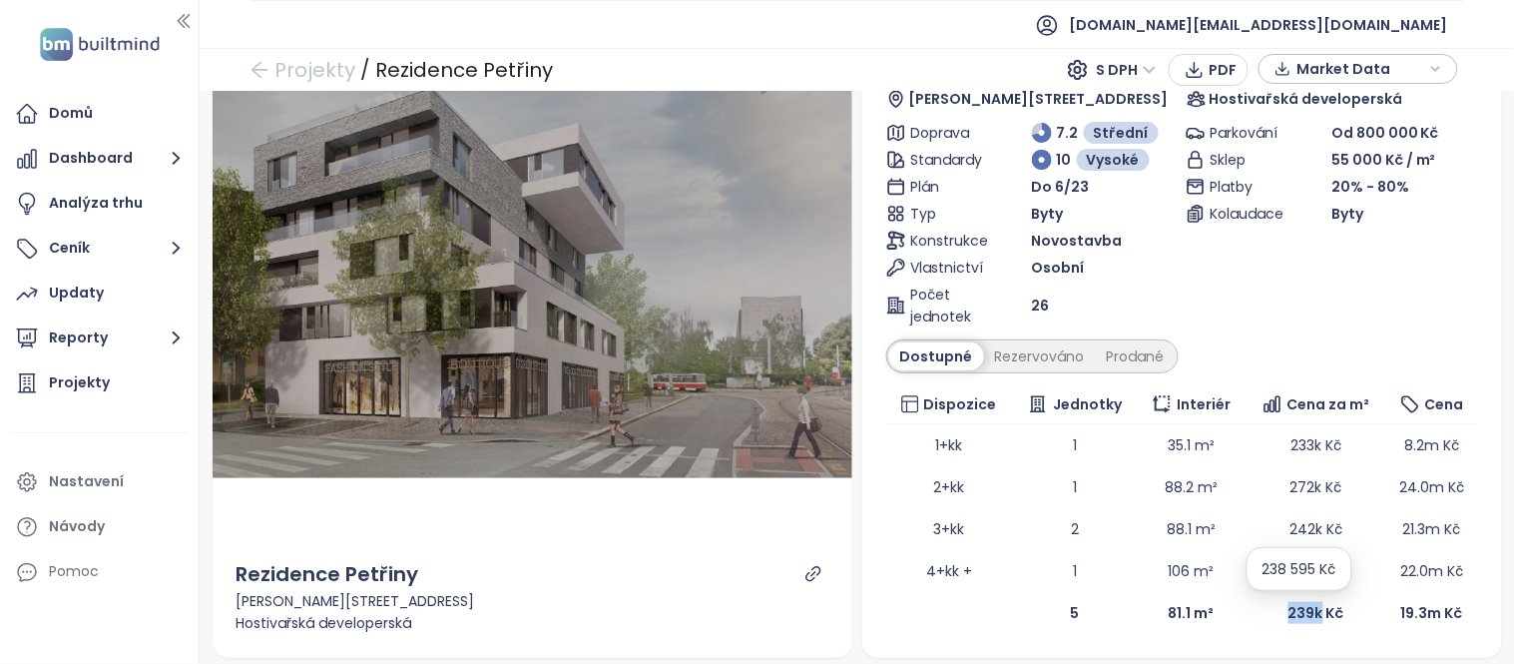
click at [1302, 609] on td "239k Kč" at bounding box center [1315, 613] width 141 height 42
copy b "239k"
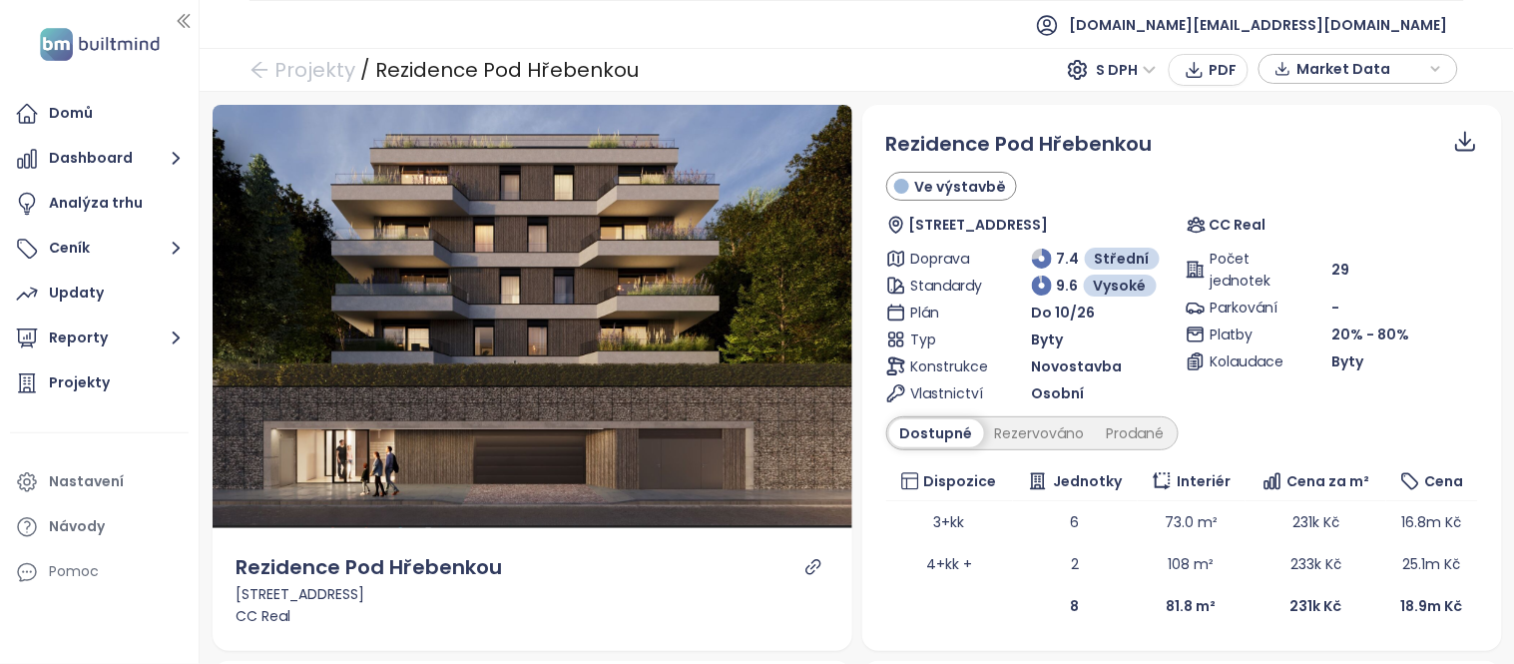
scroll to position [127, 0]
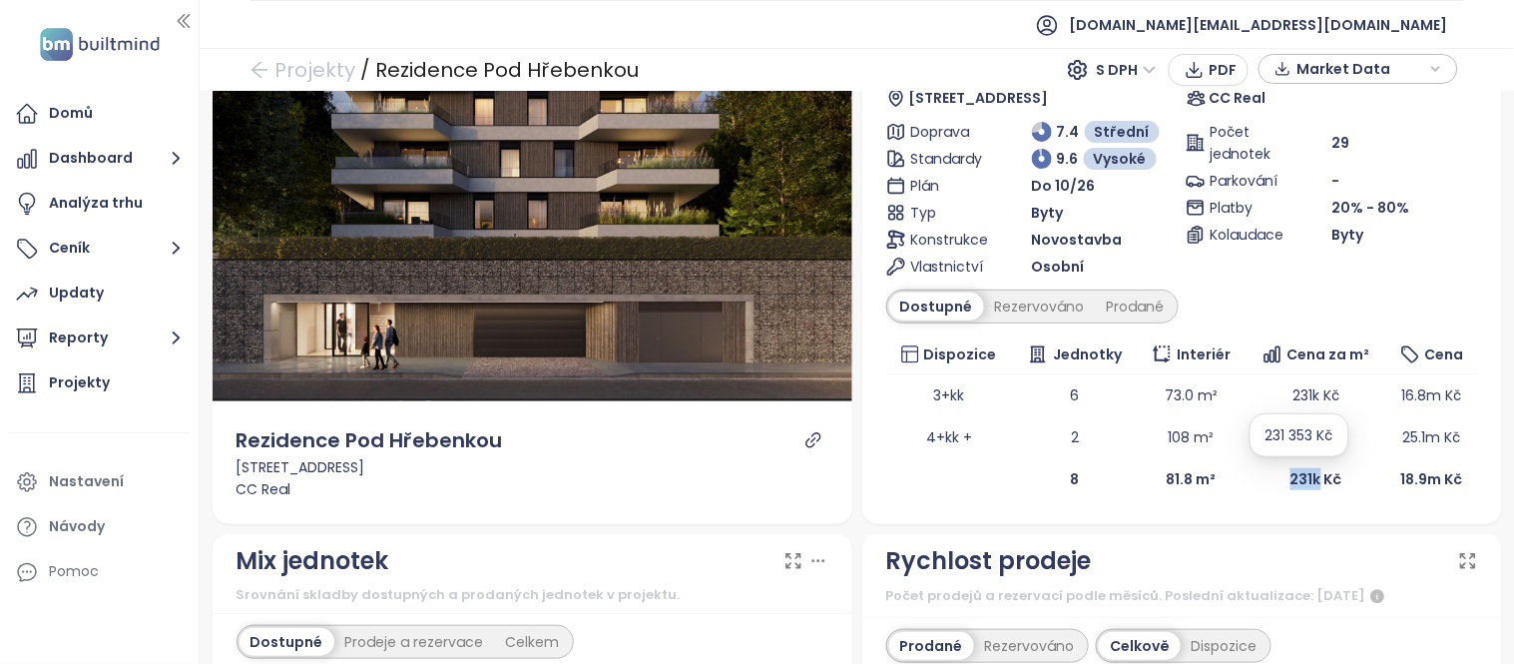
drag, startPoint x: 1277, startPoint y: 474, endPoint x: 1301, endPoint y: 482, distance: 25.2
click at [1301, 482] on b "231k Kč" at bounding box center [1316, 479] width 52 height 20
copy b "231k"
drag, startPoint x: 1341, startPoint y: 135, endPoint x: 1310, endPoint y: 143, distance: 32.0
click at [1310, 143] on div "Počet jednotek 29" at bounding box center [1332, 143] width 292 height 44
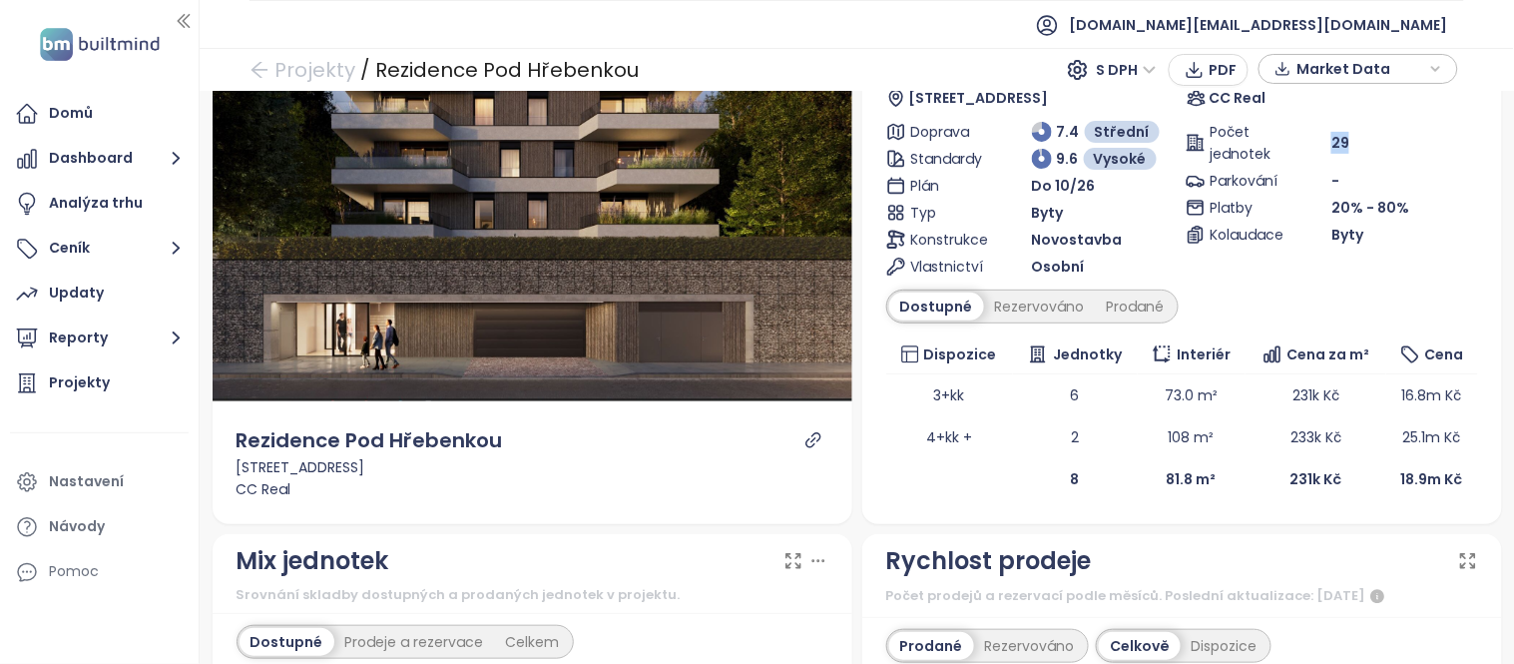
copy div "Počet jednotek 29"
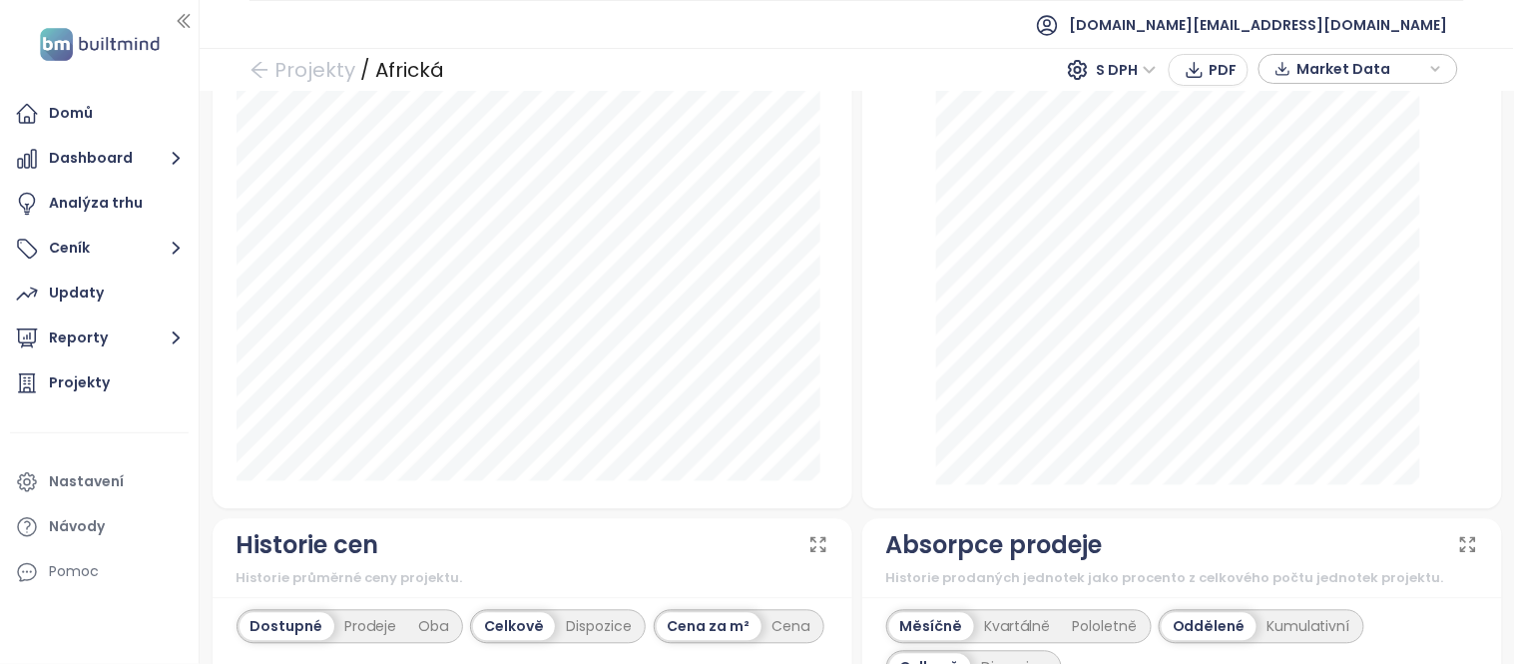
scroll to position [780, 0]
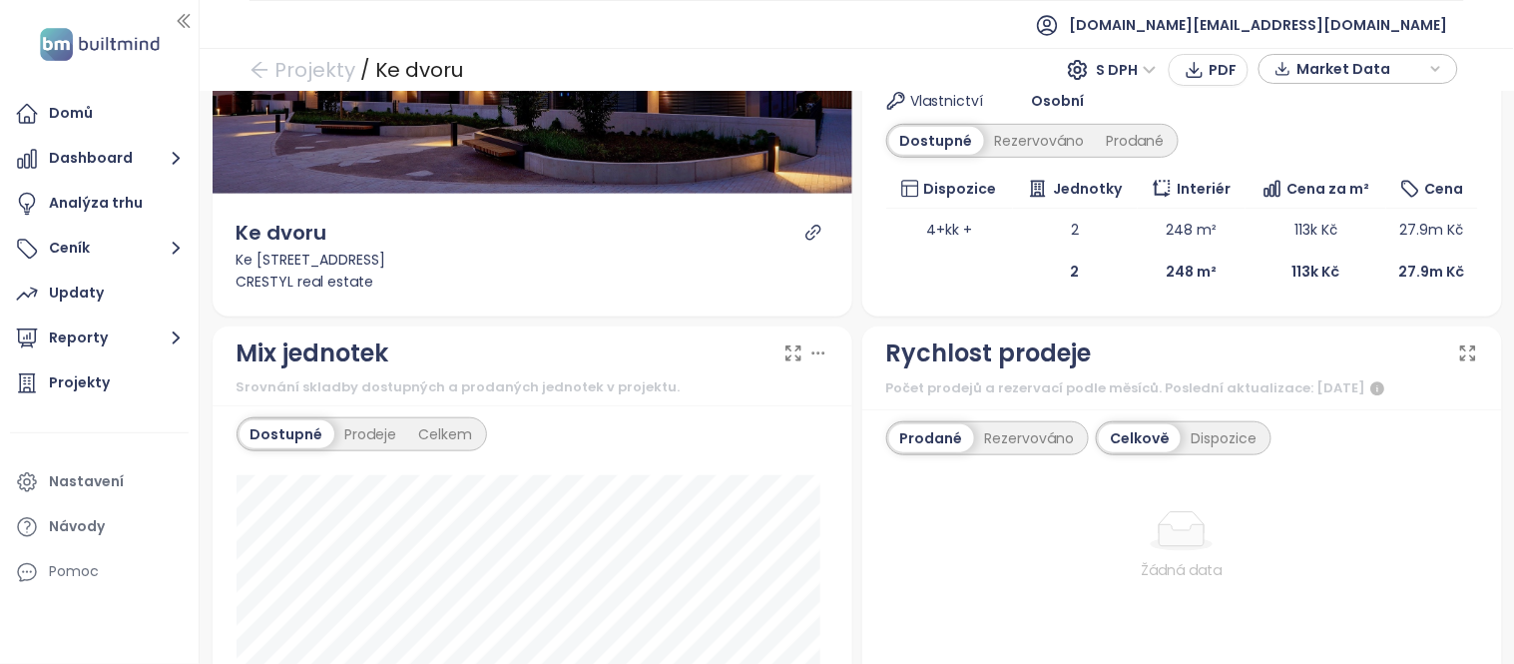
scroll to position [453, 0]
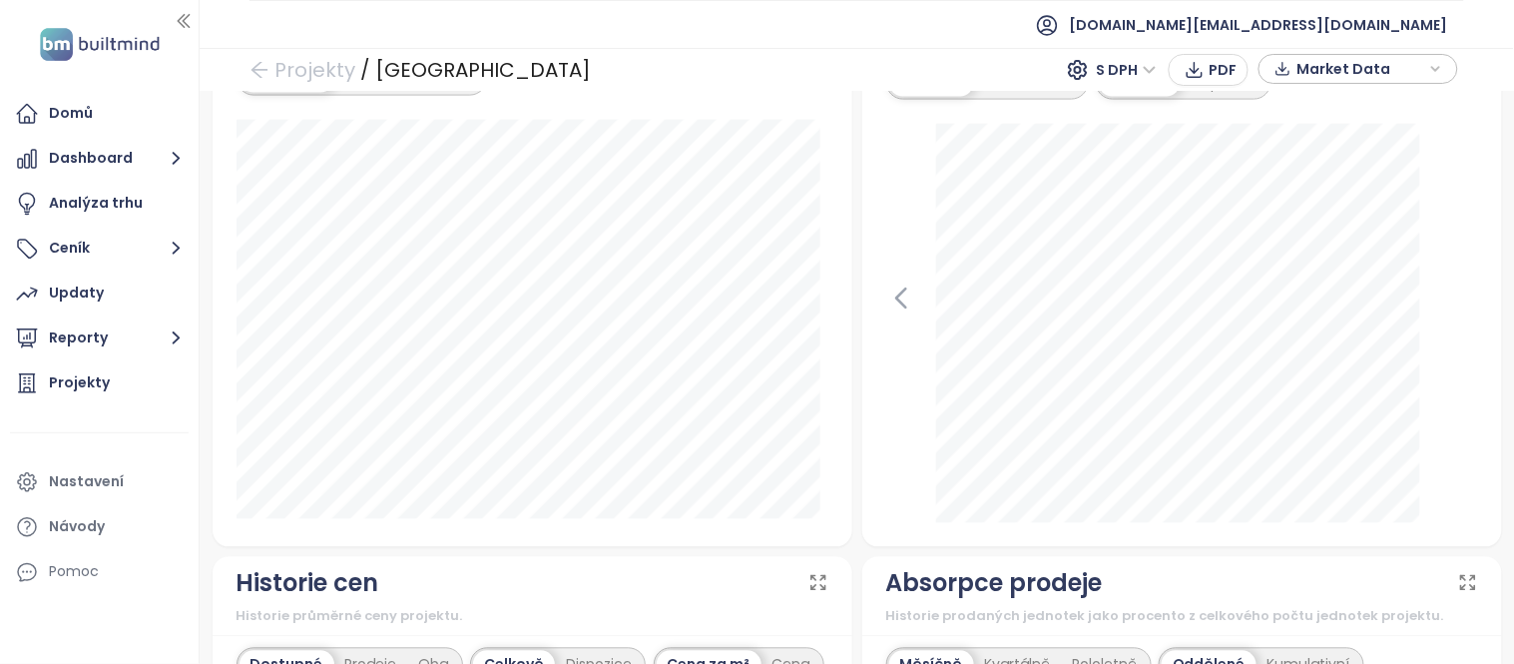
scroll to position [737, 0]
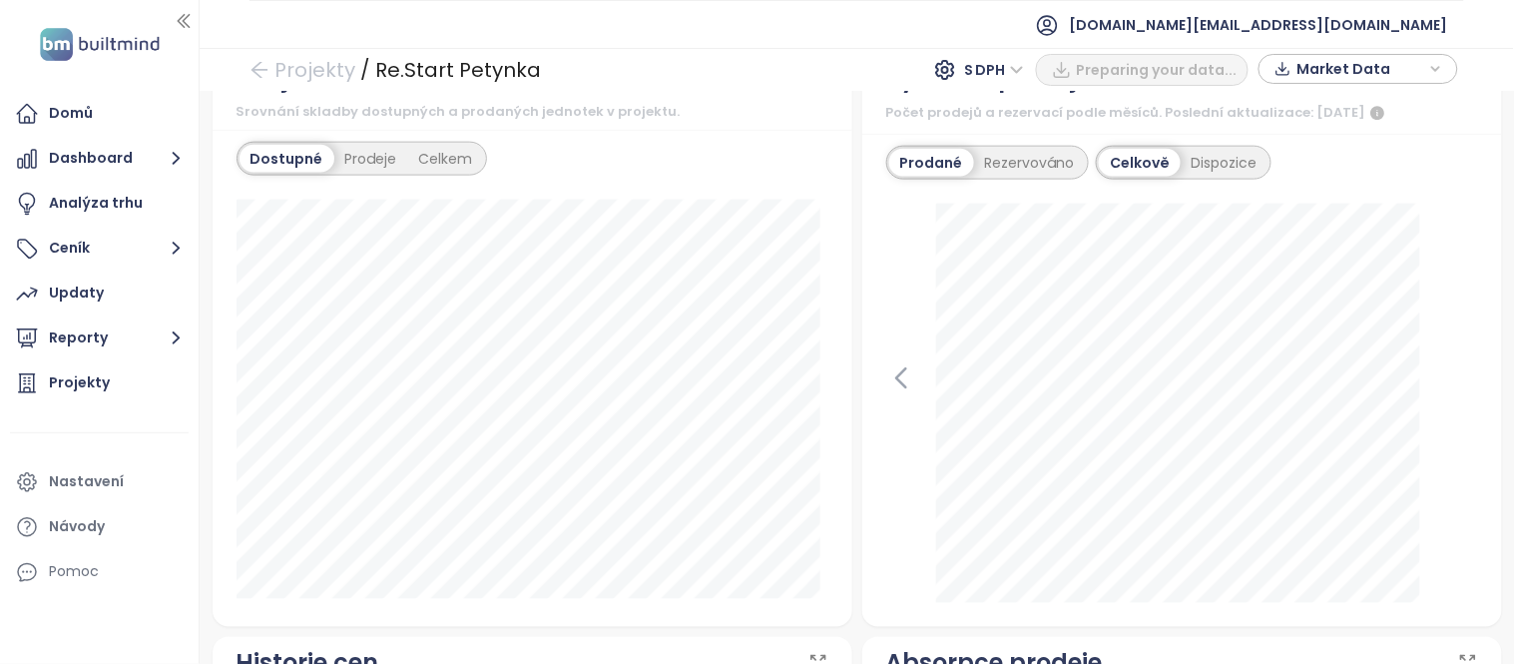
scroll to position [671, 0]
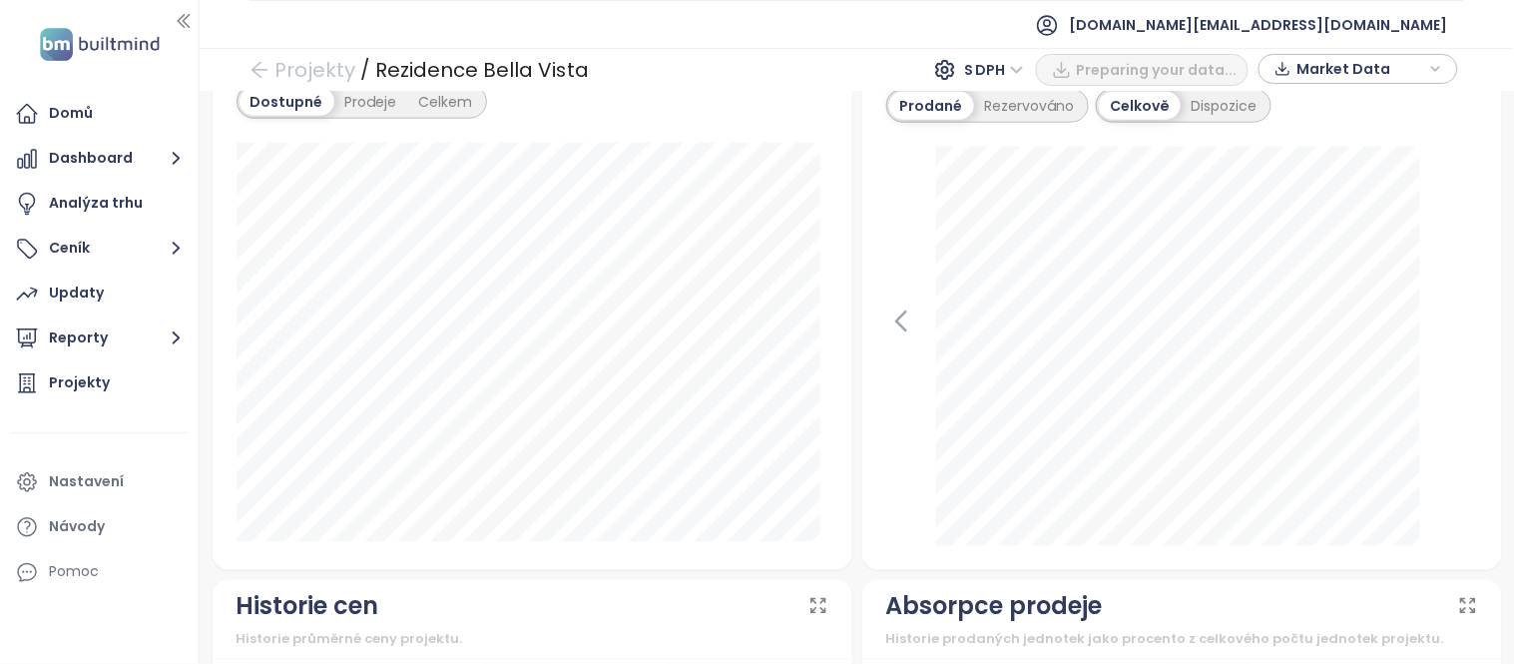
scroll to position [559, 0]
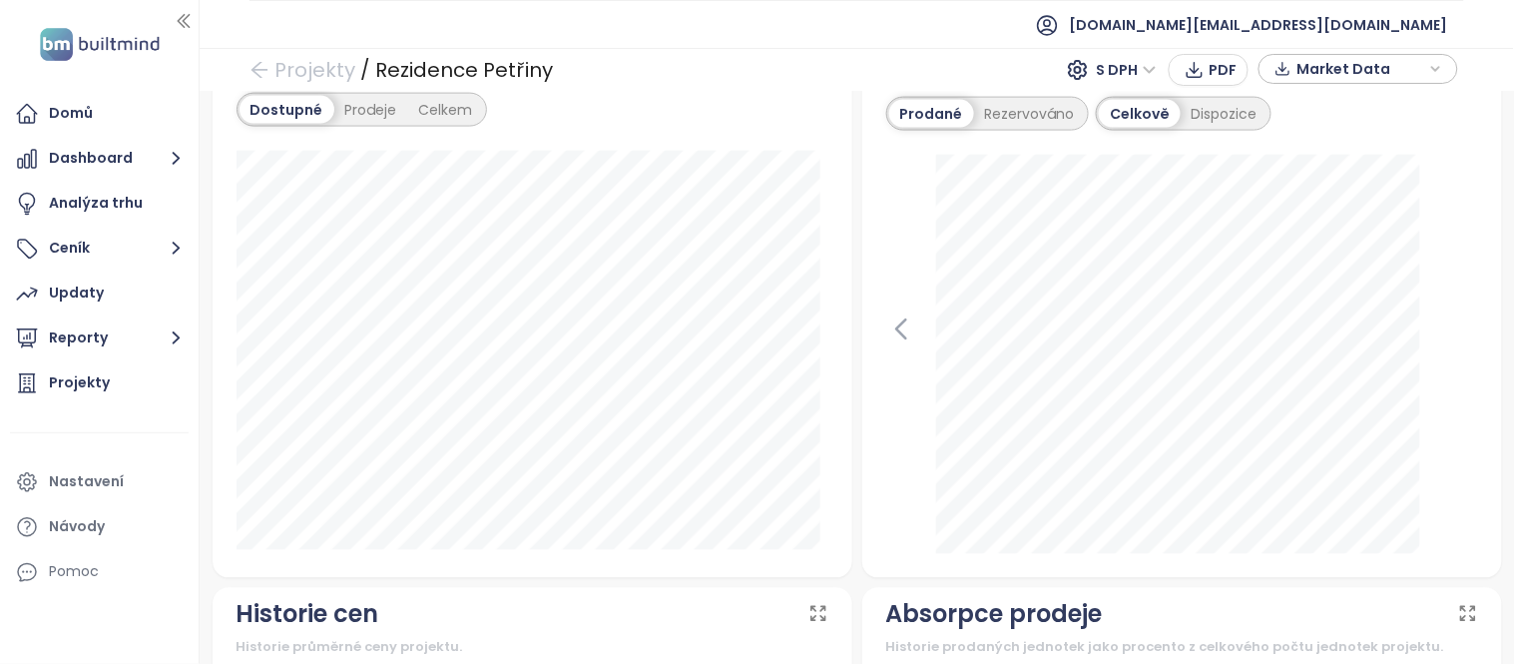
scroll to position [798, 0]
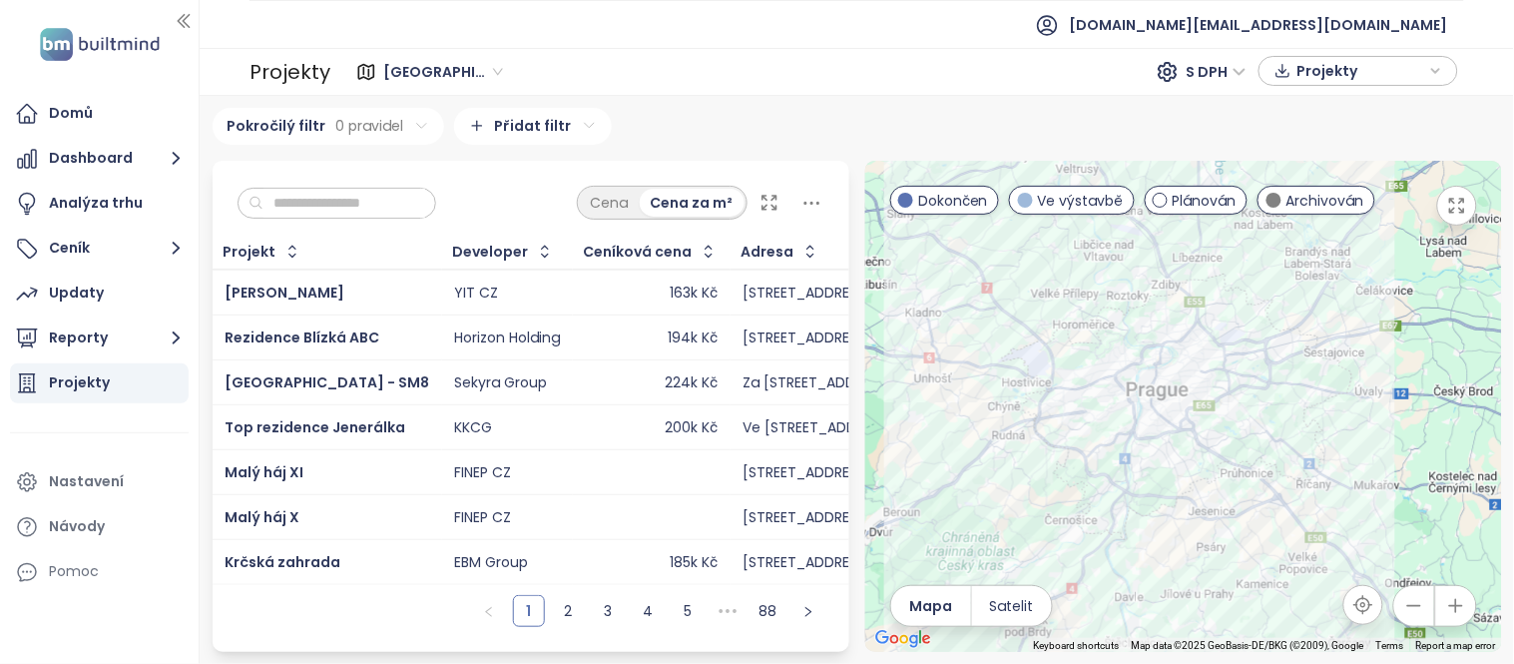
click at [343, 202] on input "text" at bounding box center [344, 204] width 162 height 30
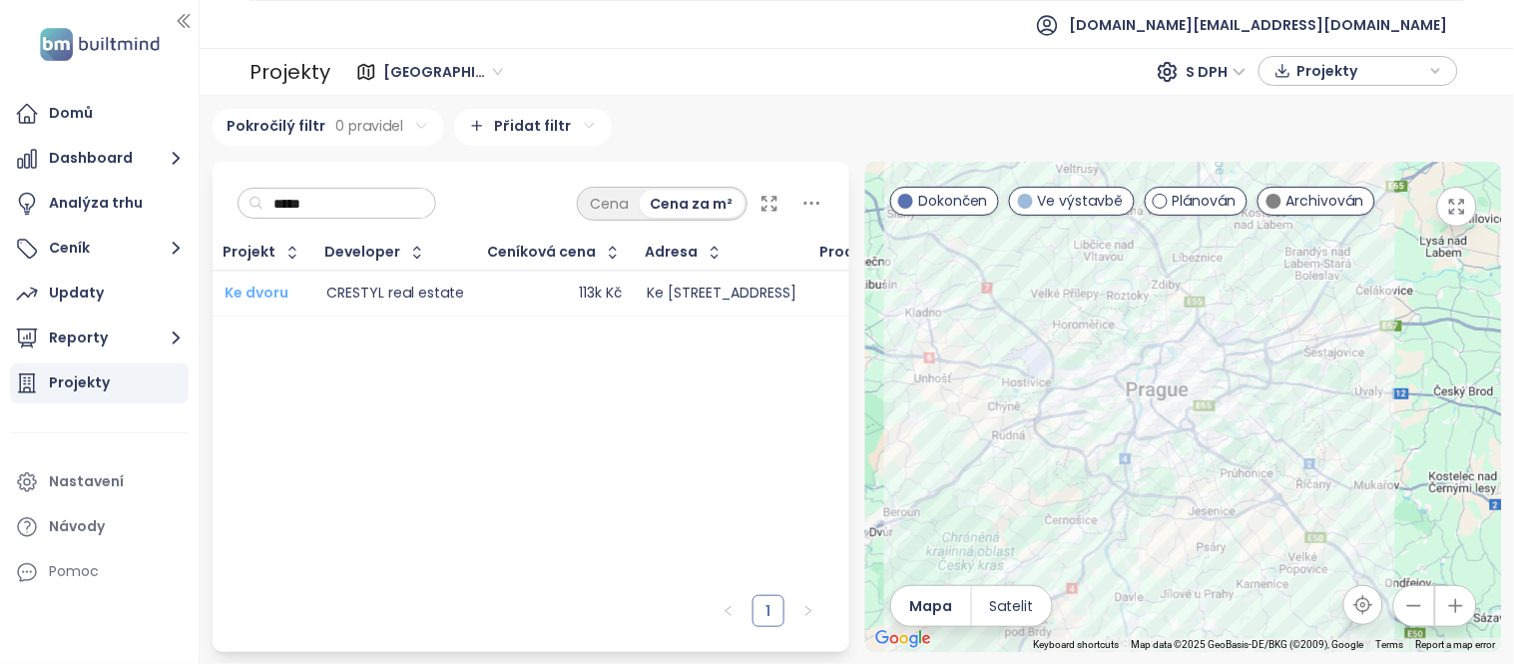
type input "*****"
click at [247, 291] on span "Ke dvoru" at bounding box center [257, 292] width 64 height 20
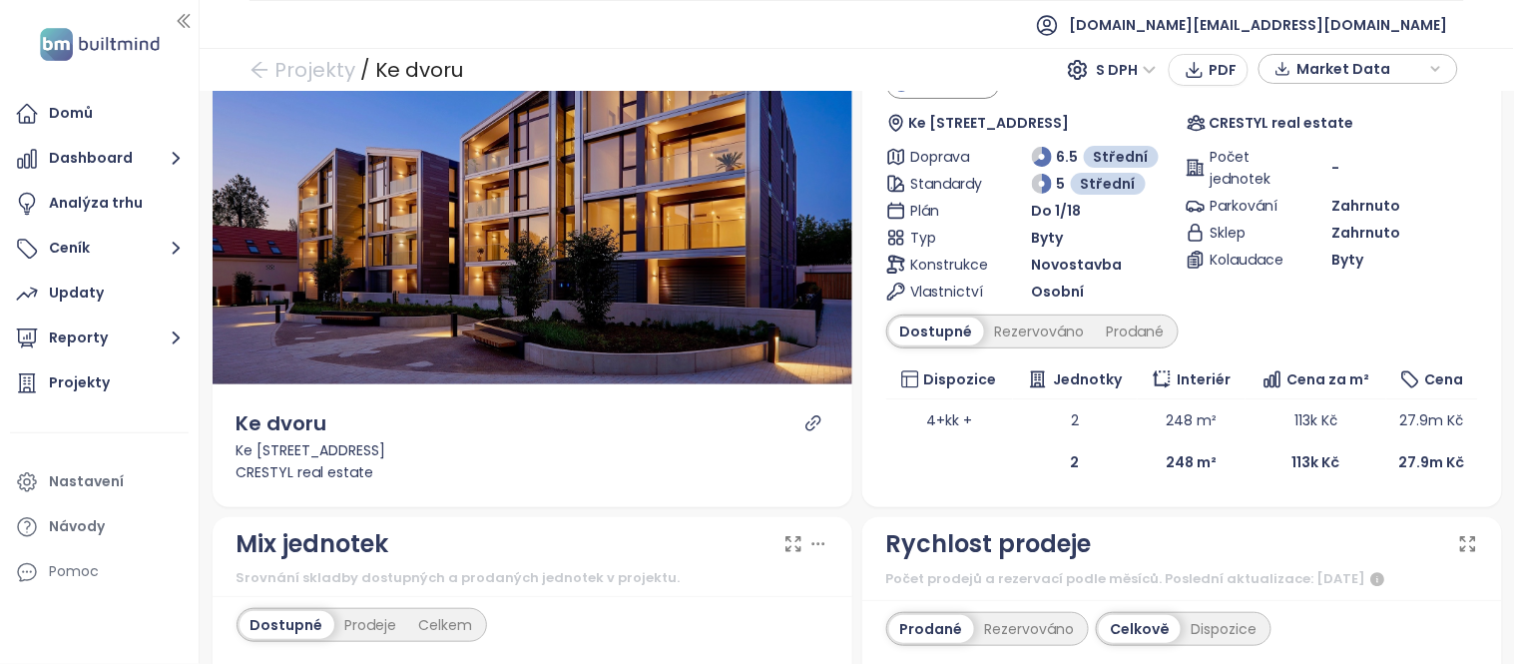
scroll to position [53, 0]
